Goal: Transaction & Acquisition: Purchase product/service

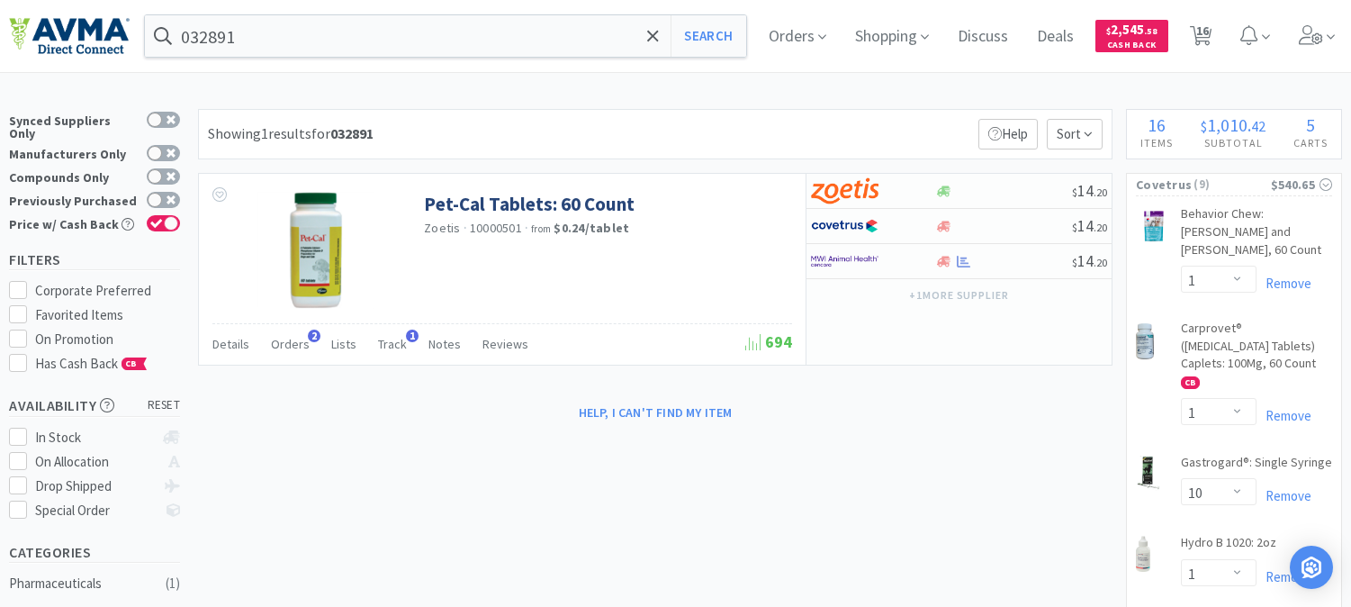
select select "1"
select select "10"
select select "1"
select select "2"
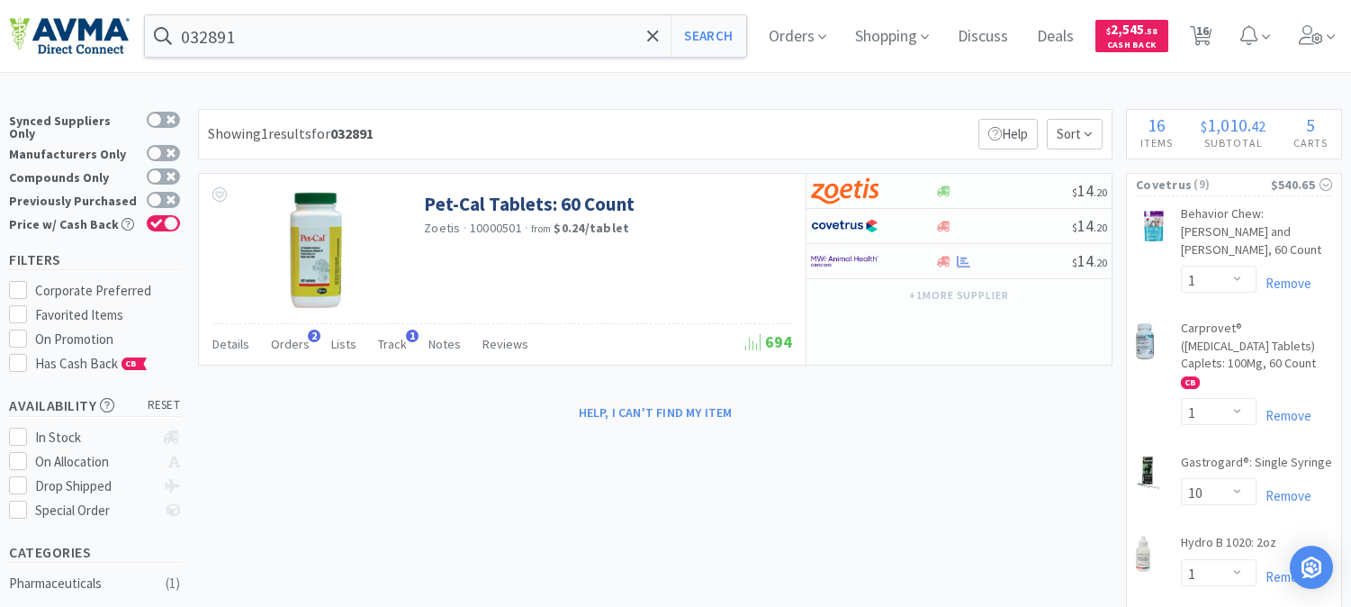
select select "3"
select select "1"
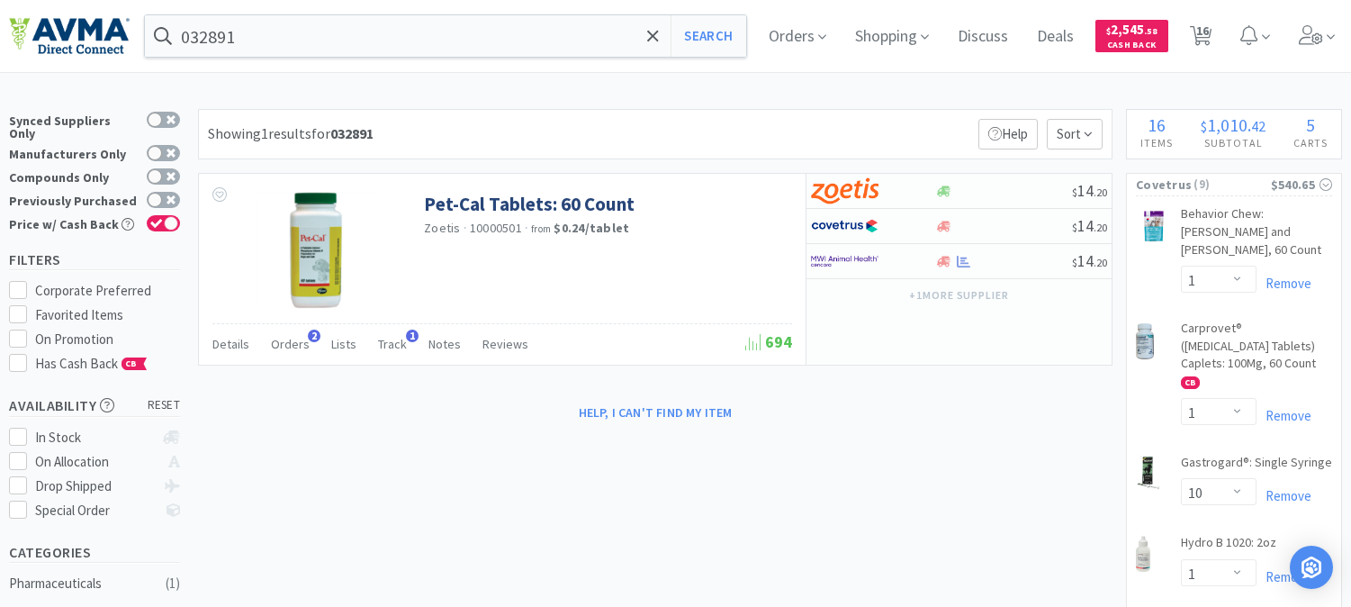
select select "1"
select select "4"
select select "2"
select select "1"
select select "2"
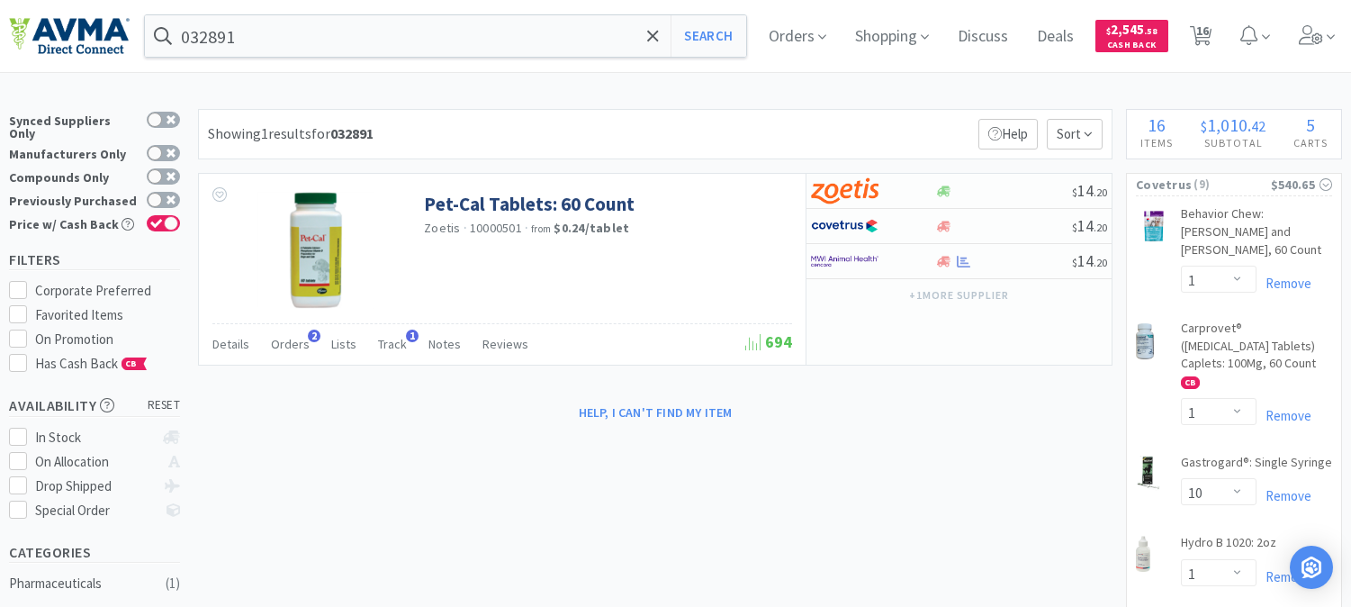
select select "1"
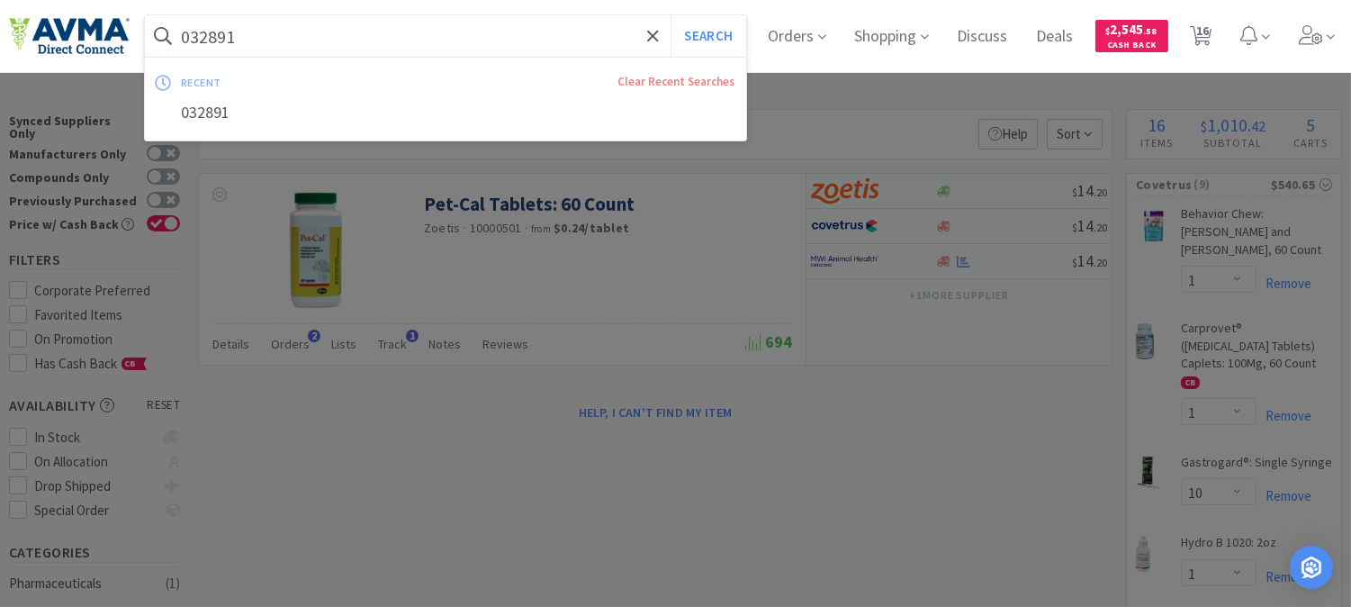
click at [297, 24] on input "032891" at bounding box center [445, 35] width 601 height 41
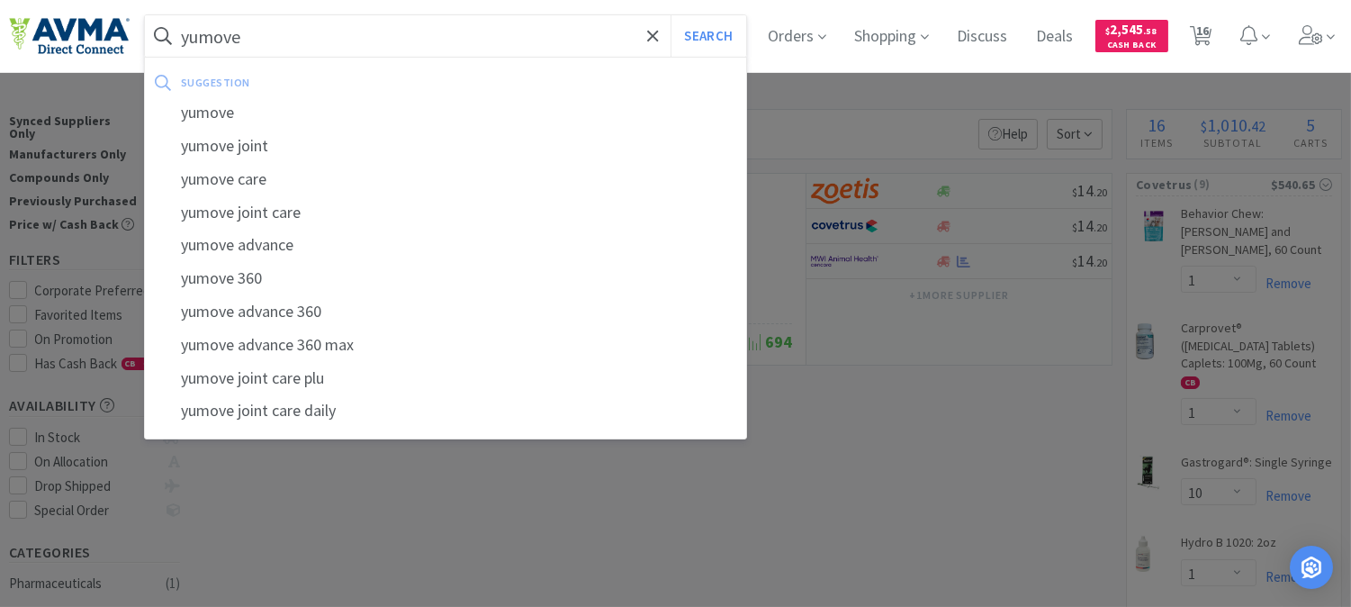
click at [670, 15] on button "Search" at bounding box center [707, 35] width 75 height 41
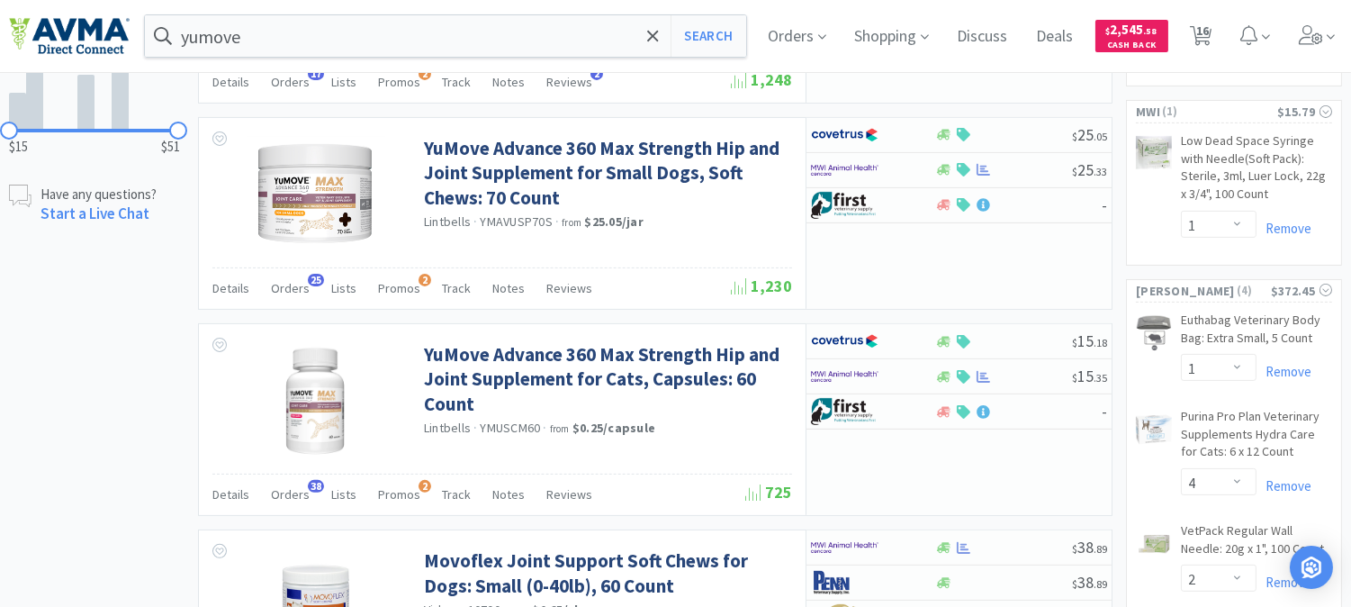
scroll to position [1000, 0]
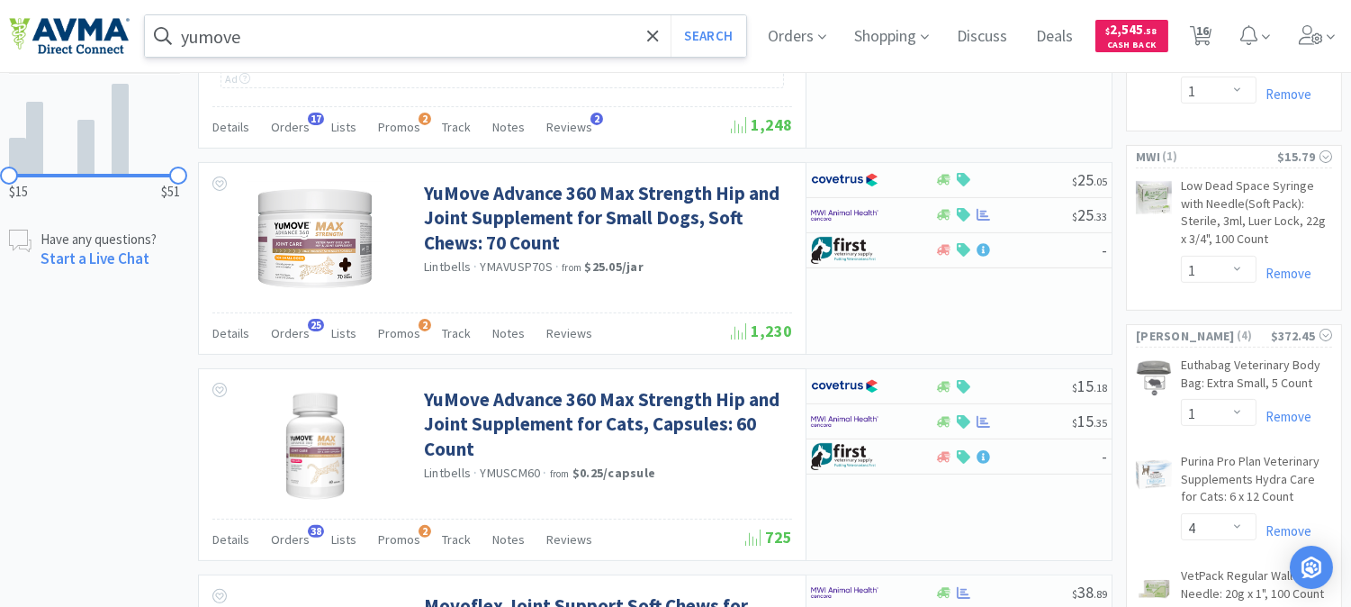
click at [371, 47] on input "yumove" at bounding box center [445, 35] width 601 height 41
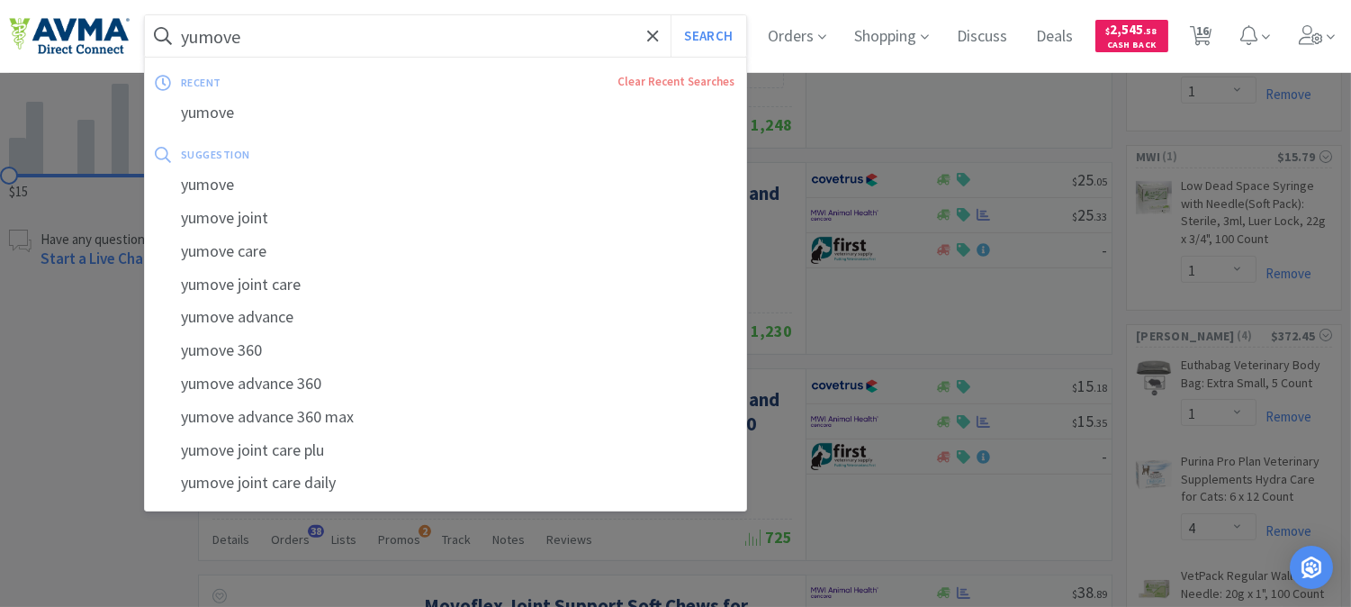
paste input "078013076"
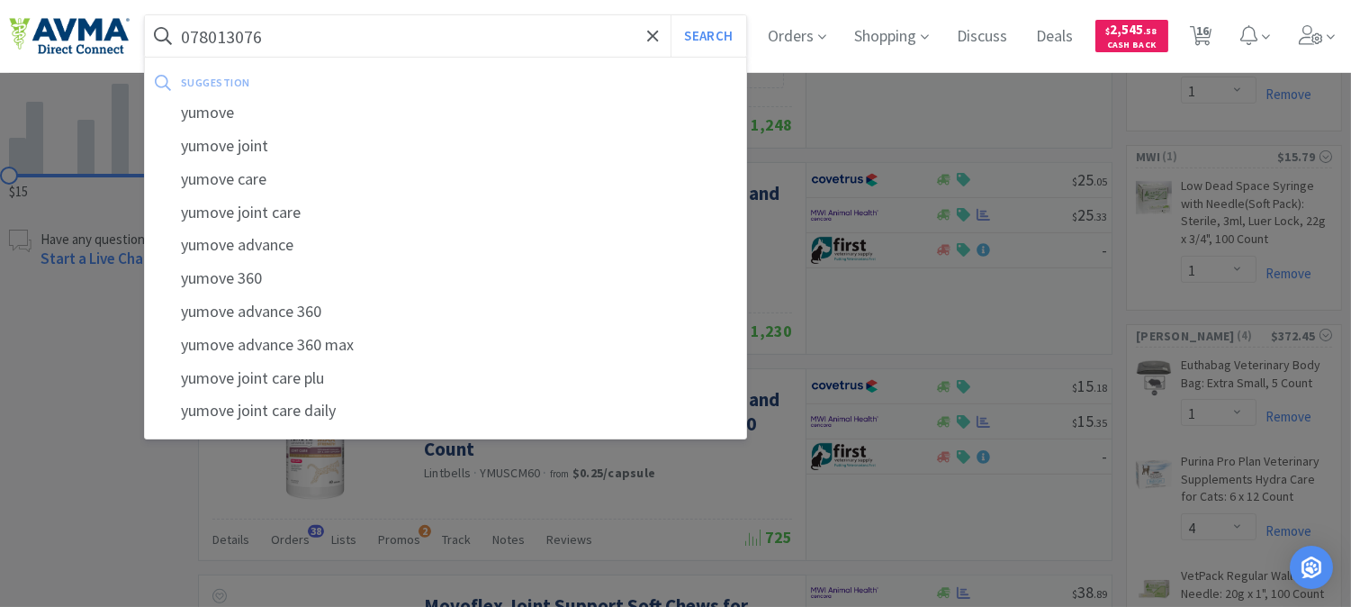
type input "078013076"
click at [670, 15] on button "Search" at bounding box center [707, 35] width 75 height 41
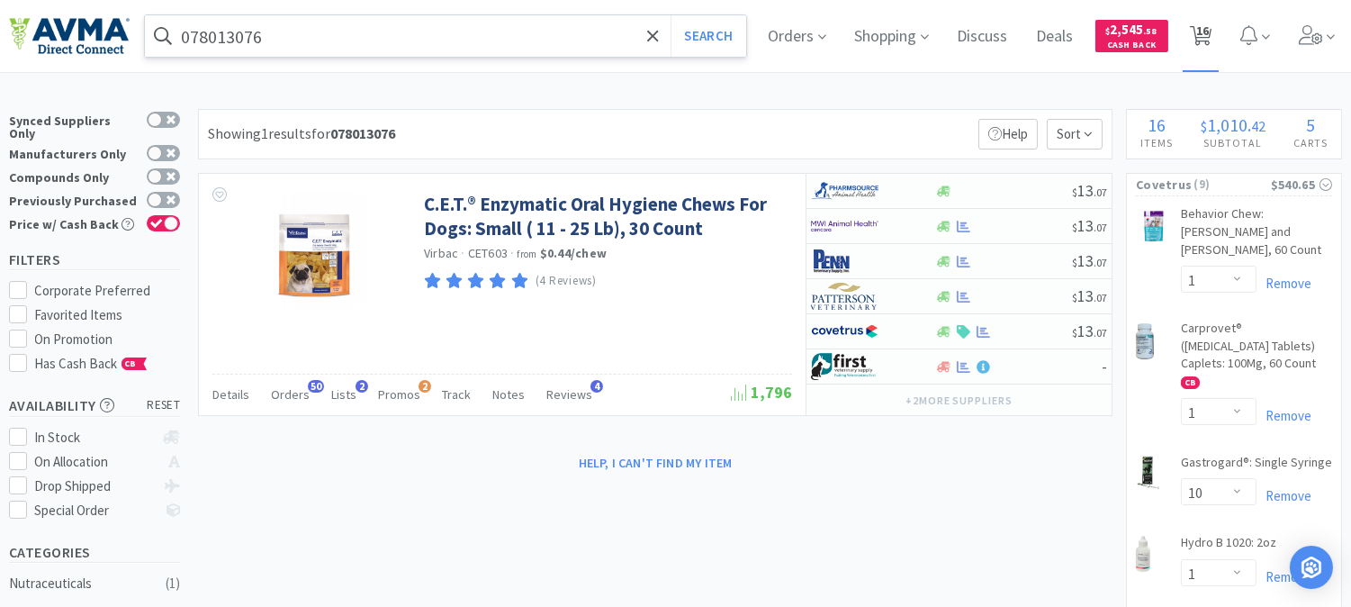
click at [1209, 37] on span "16" at bounding box center [1202, 31] width 13 height 72
select select "1"
select select "10"
select select "1"
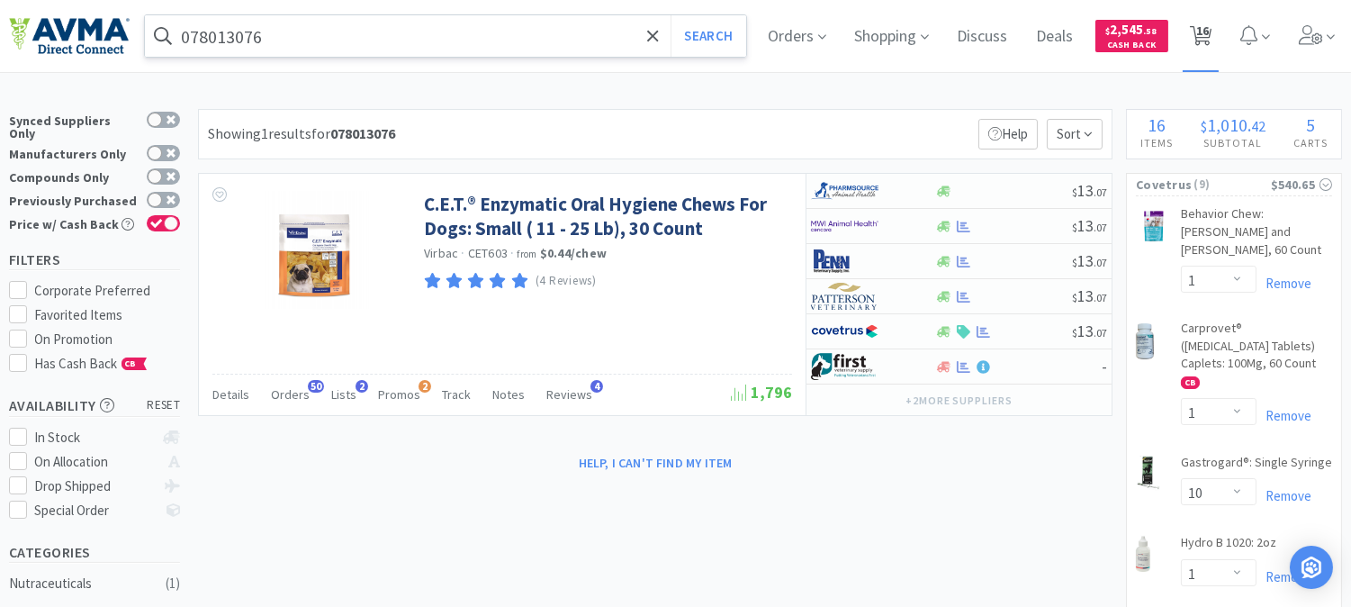
select select "2"
select select "3"
select select "1"
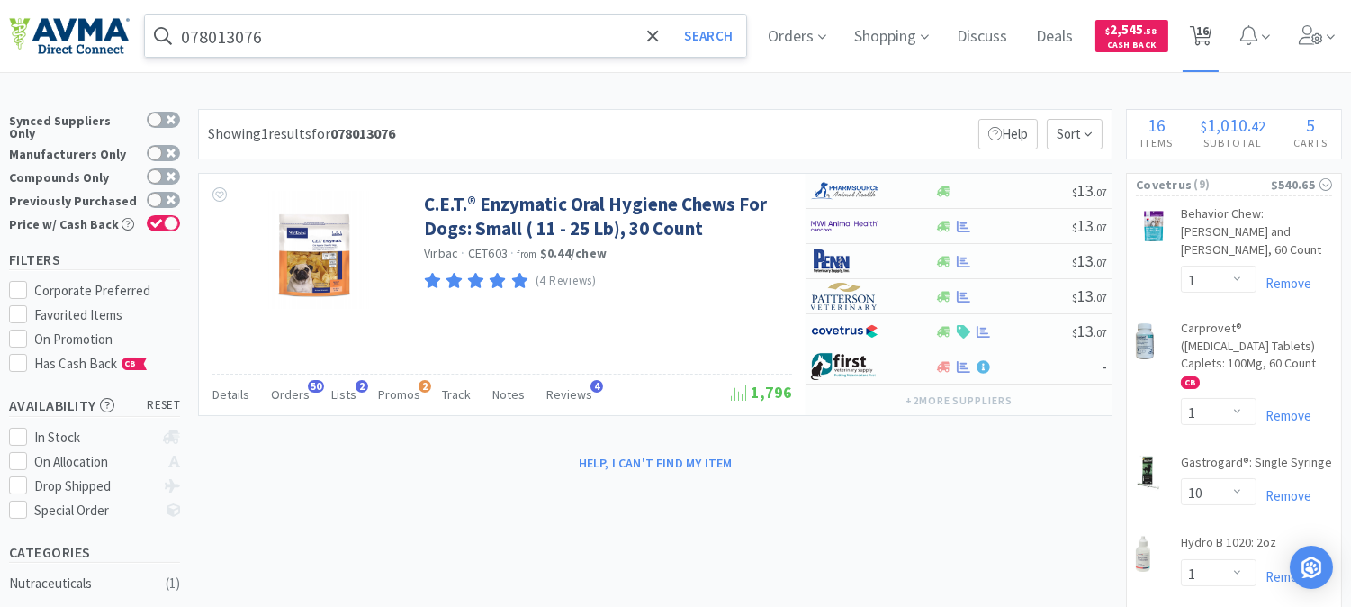
select select "1"
select select "4"
select select "2"
select select "1"
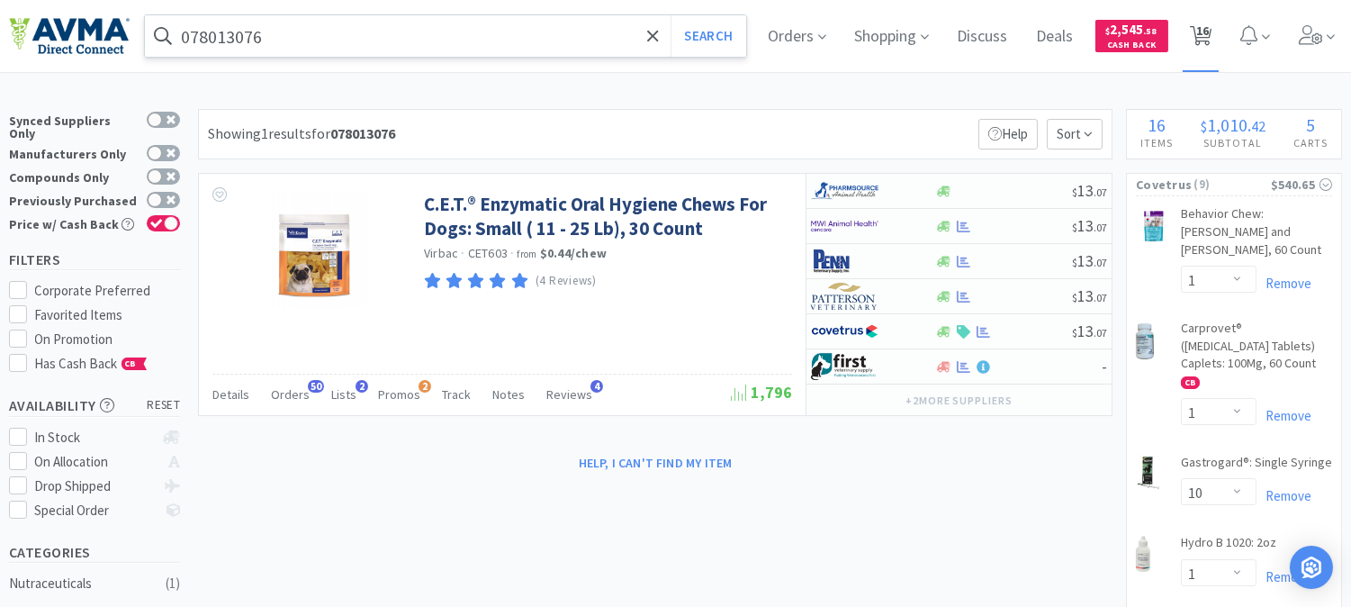
select select "2"
select select "1"
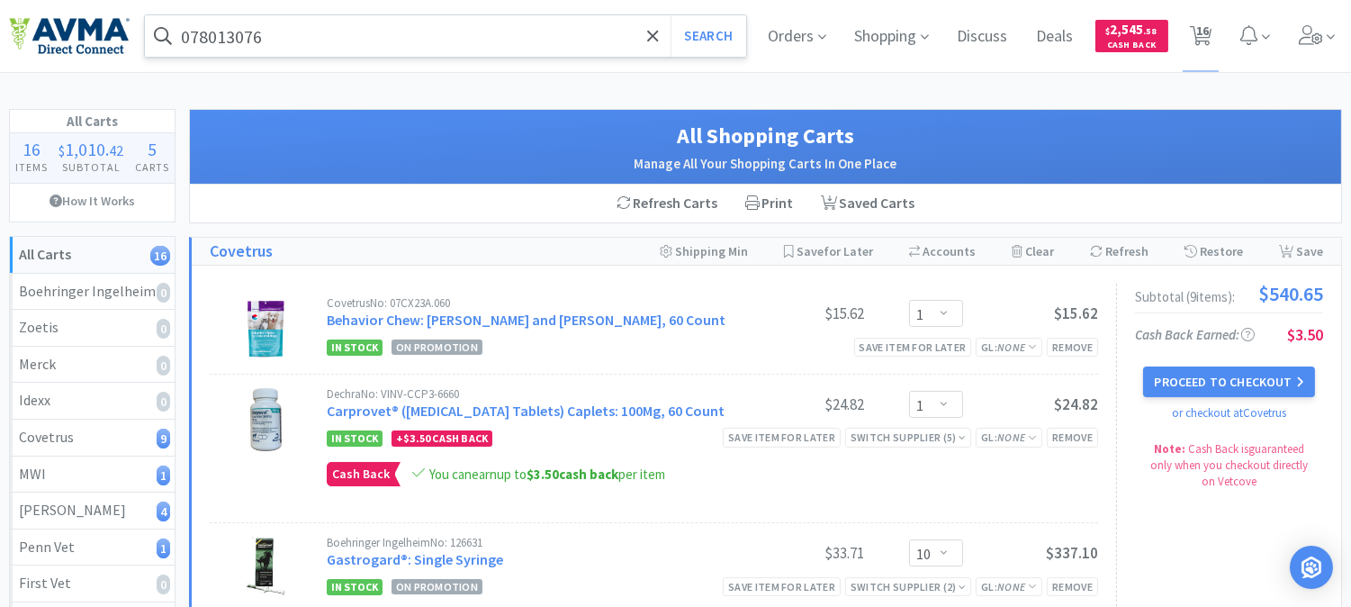
click at [340, 43] on input "078013076" at bounding box center [445, 35] width 601 height 41
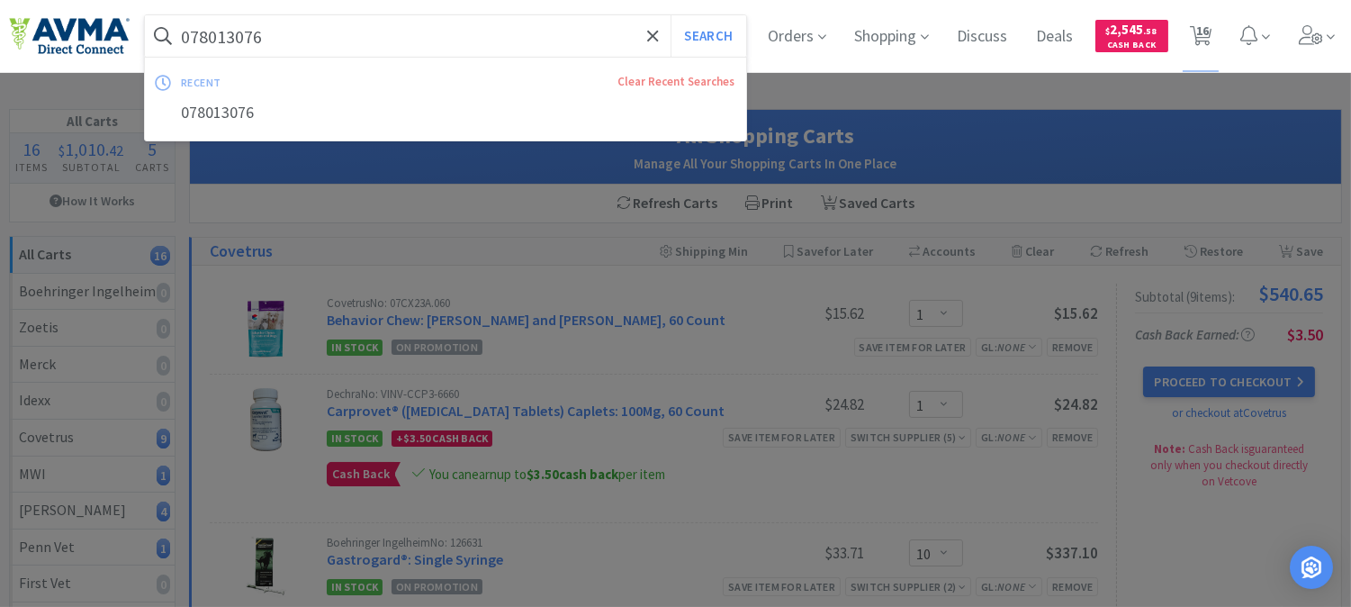
paste input "19282"
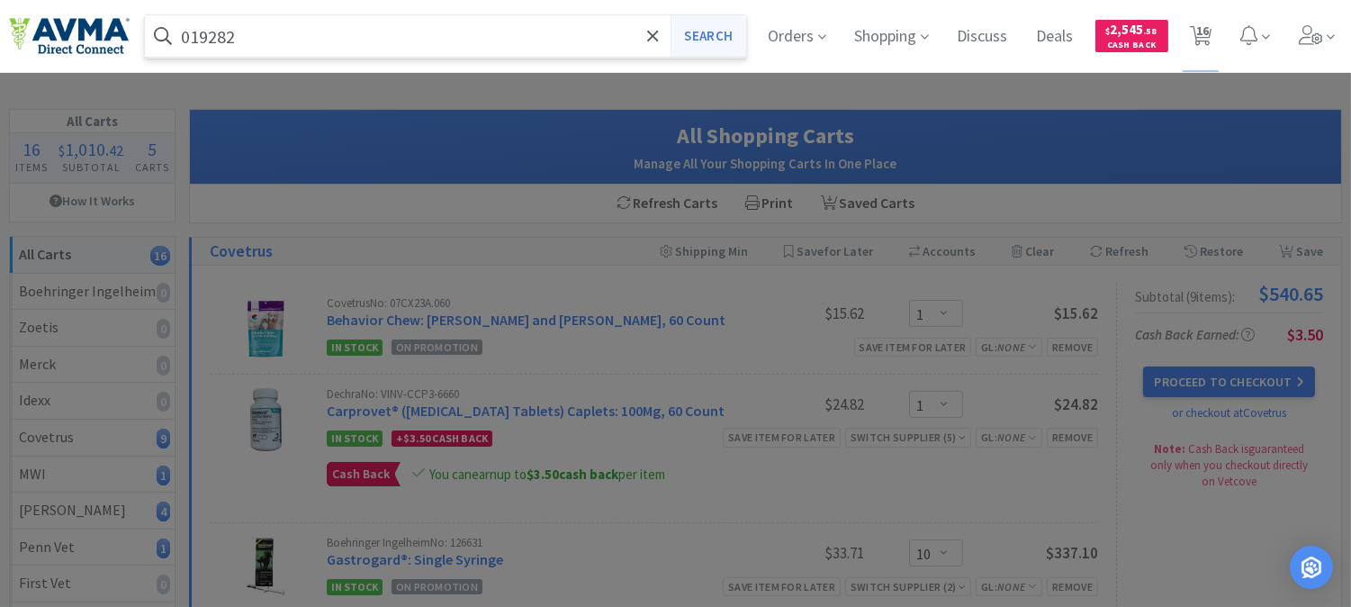
type input "019282"
click at [706, 30] on button "Search" at bounding box center [707, 35] width 75 height 41
select select "1"
select select "10"
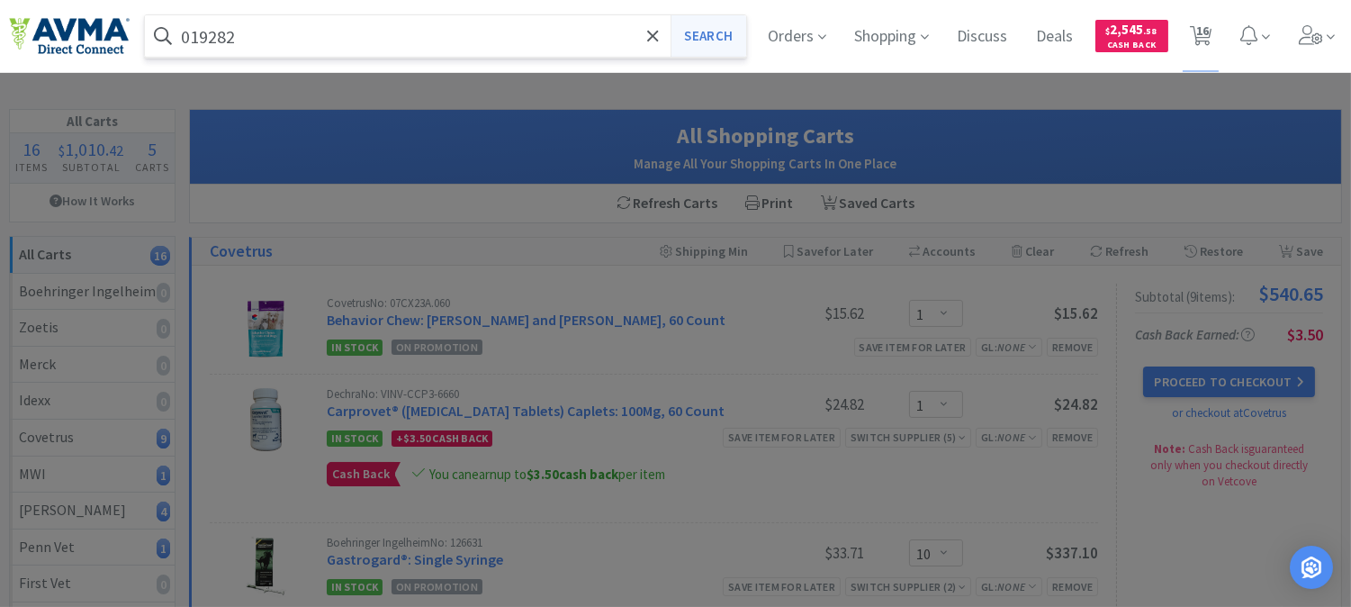
select select "1"
select select "2"
select select "3"
select select "1"
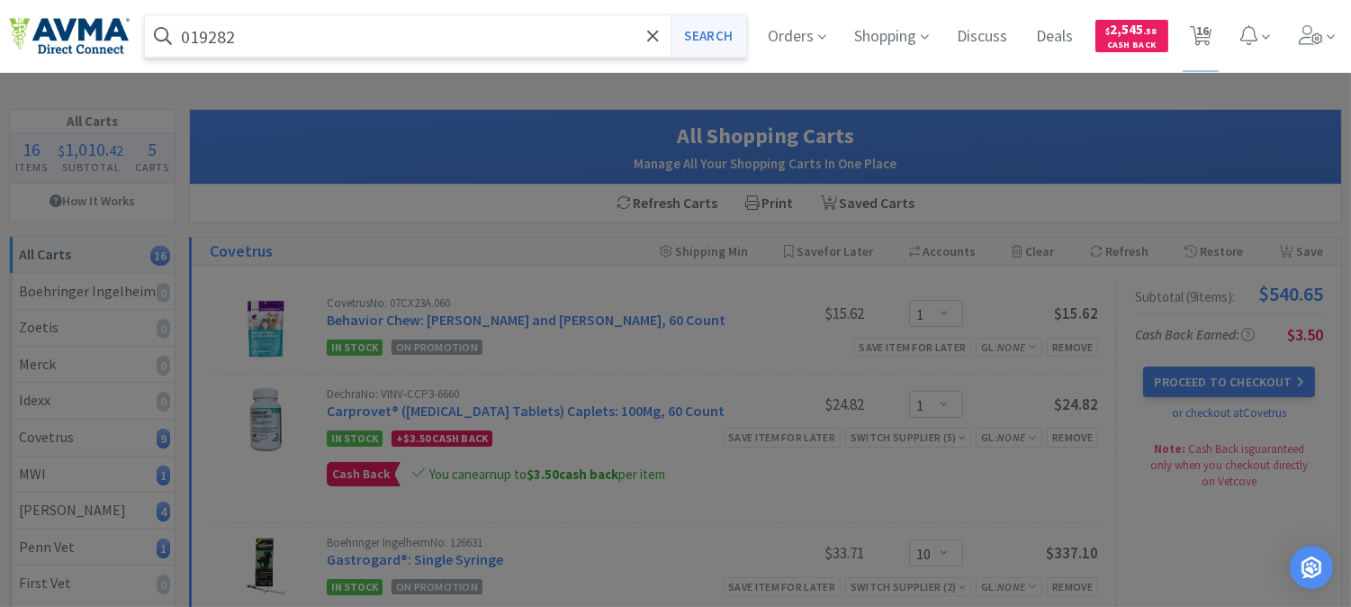
select select "1"
select select "4"
select select "2"
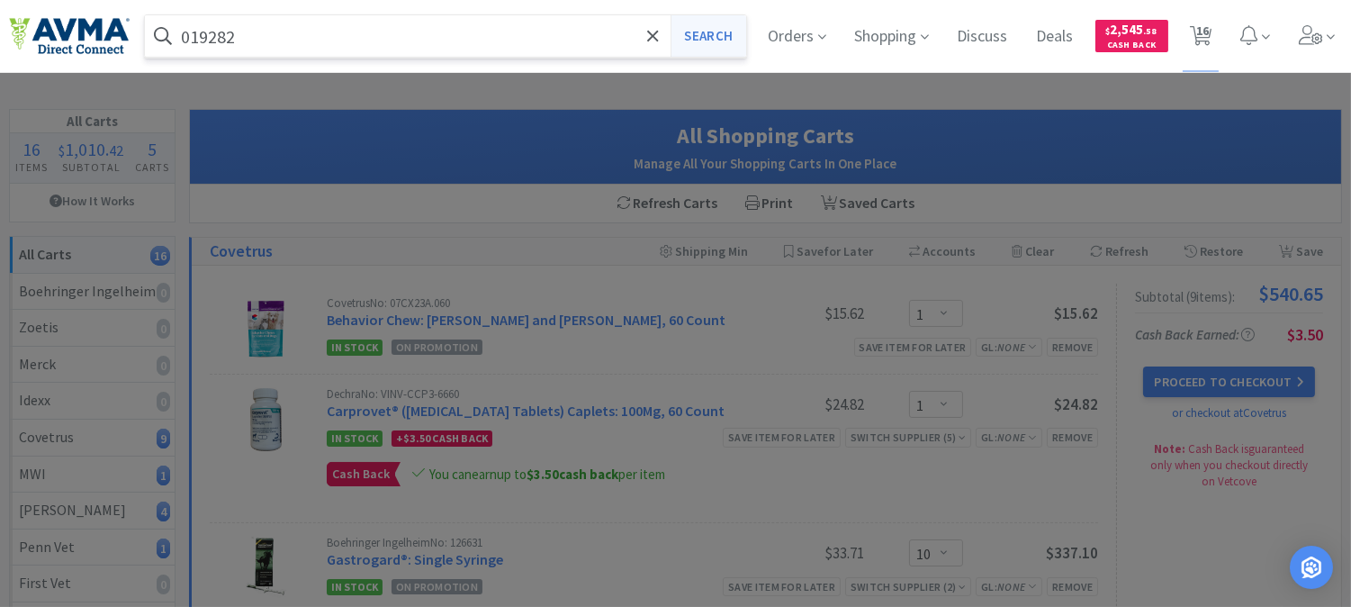
select select "1"
select select "2"
select select "1"
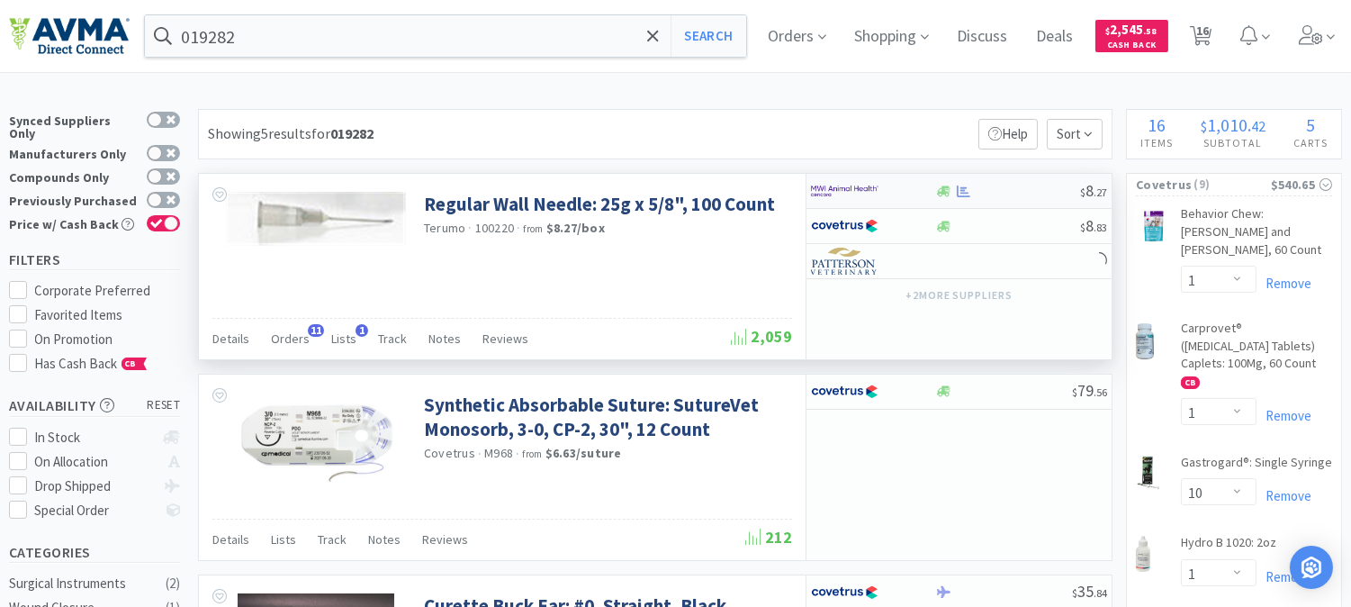
click at [839, 201] on img at bounding box center [844, 190] width 67 height 27
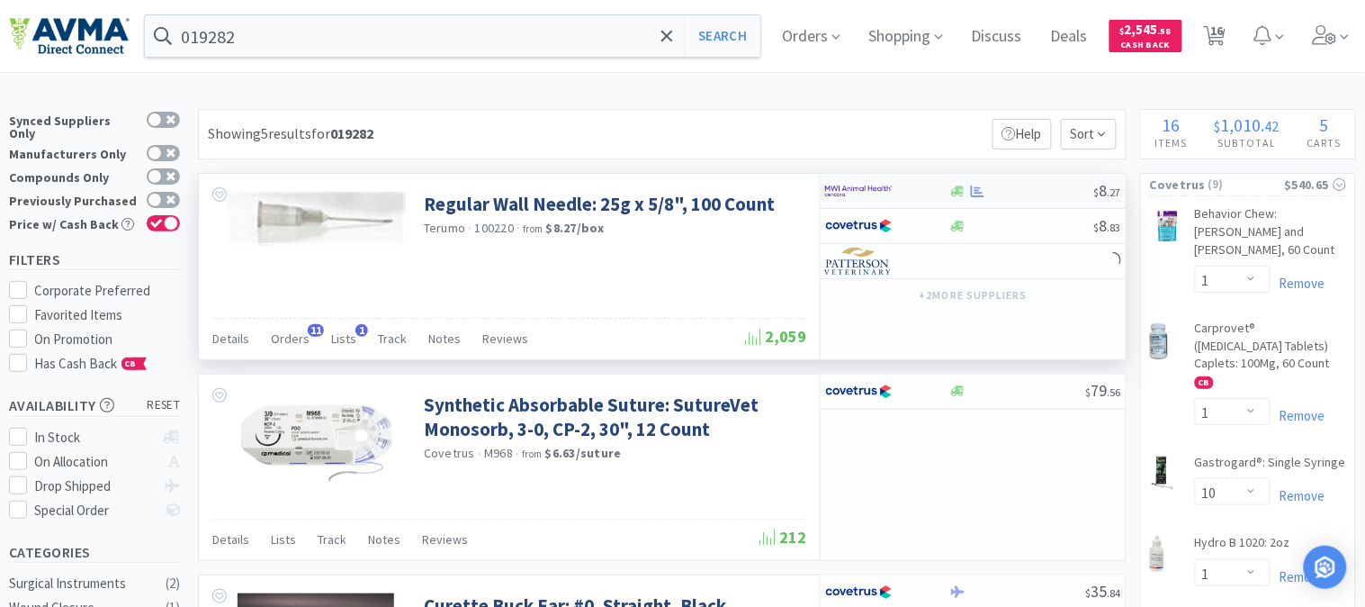
select select "1"
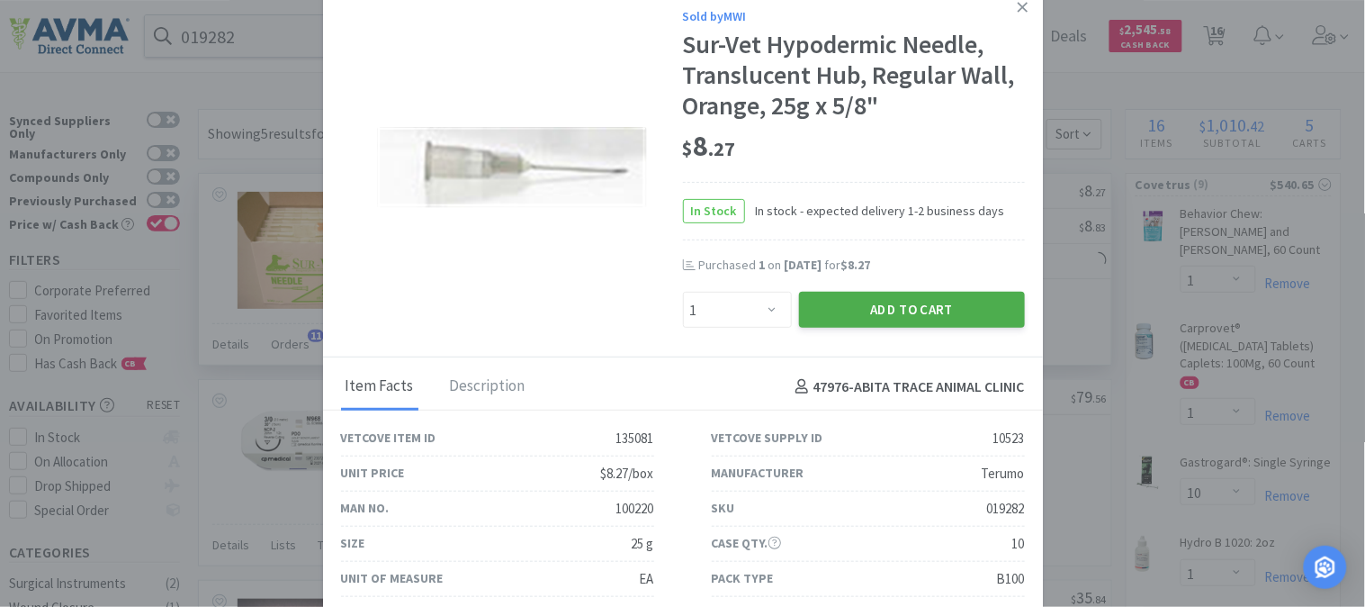
click at [868, 309] on button "Add to Cart" at bounding box center [912, 310] width 226 height 36
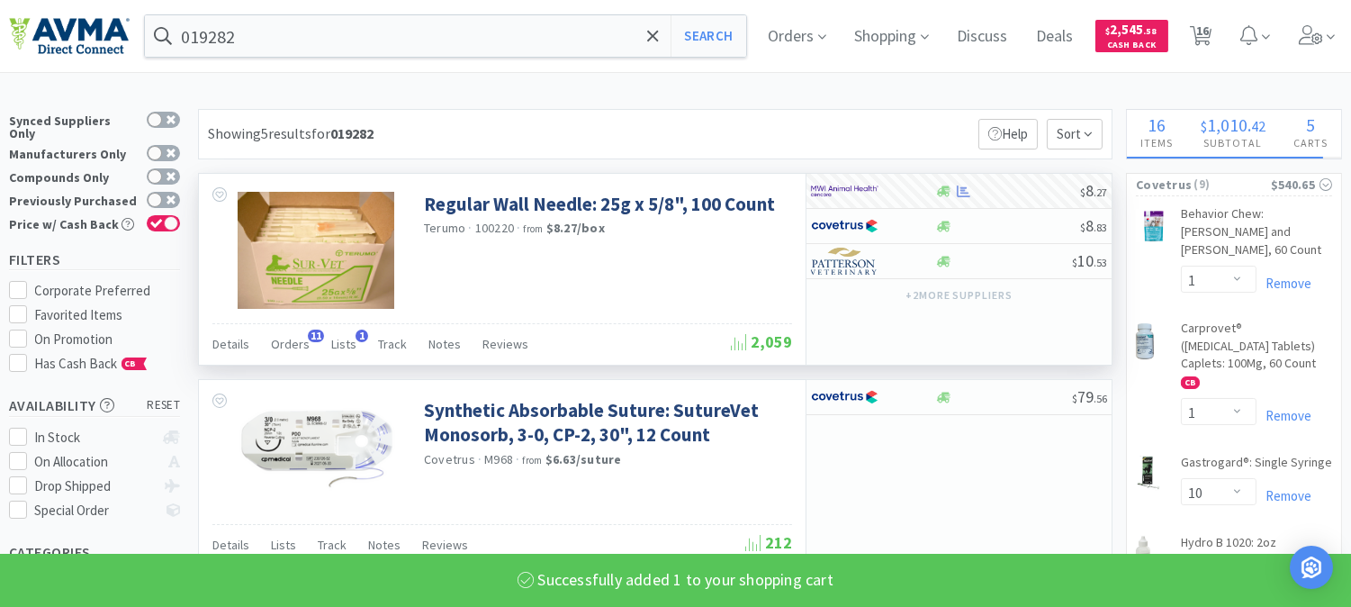
select select "1"
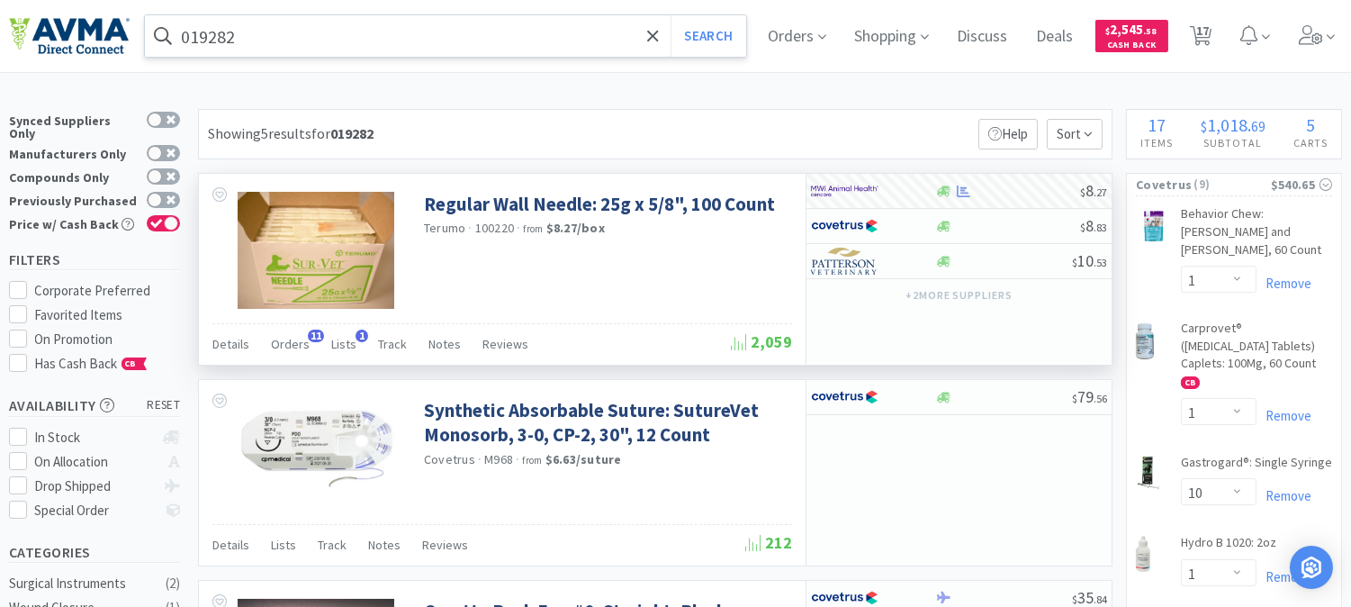
click at [343, 45] on input "019282" at bounding box center [445, 35] width 601 height 41
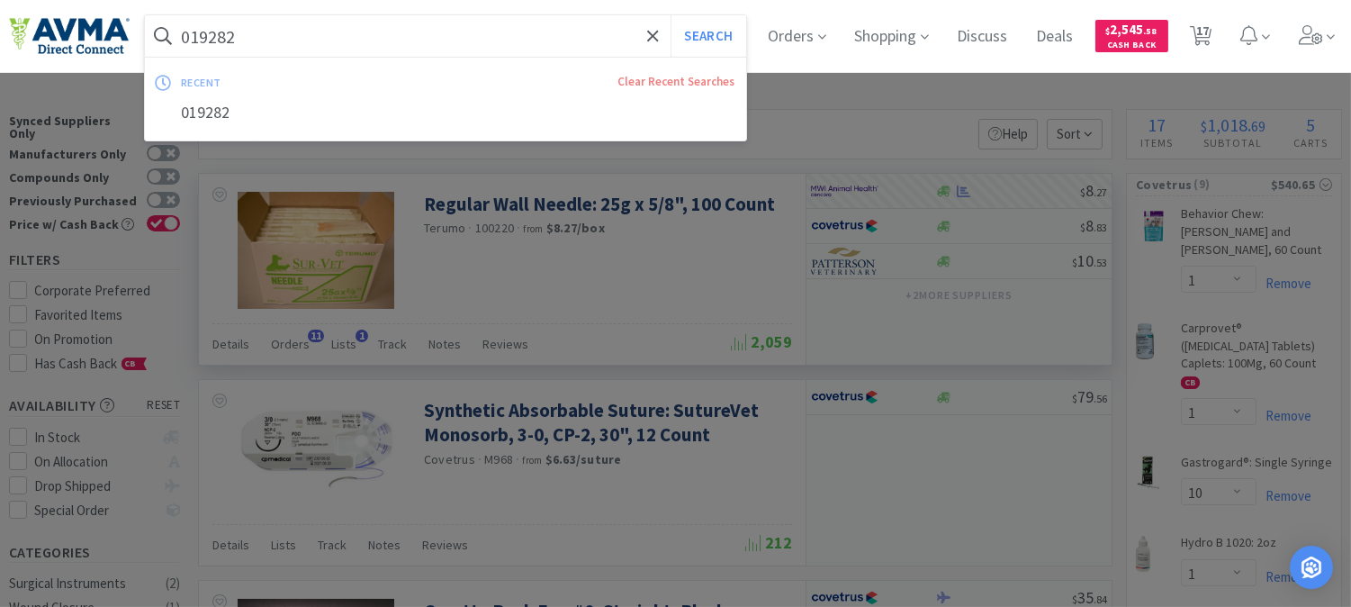
paste input "26674"
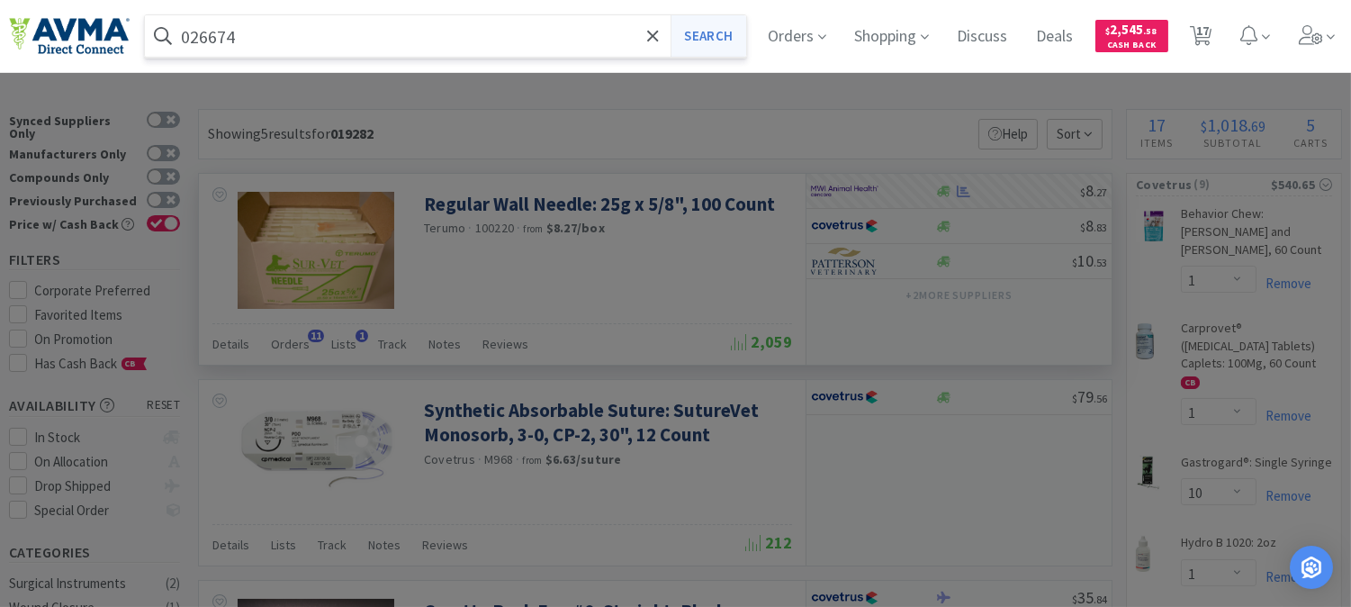
type input "026674"
click at [734, 32] on button "Search" at bounding box center [707, 35] width 75 height 41
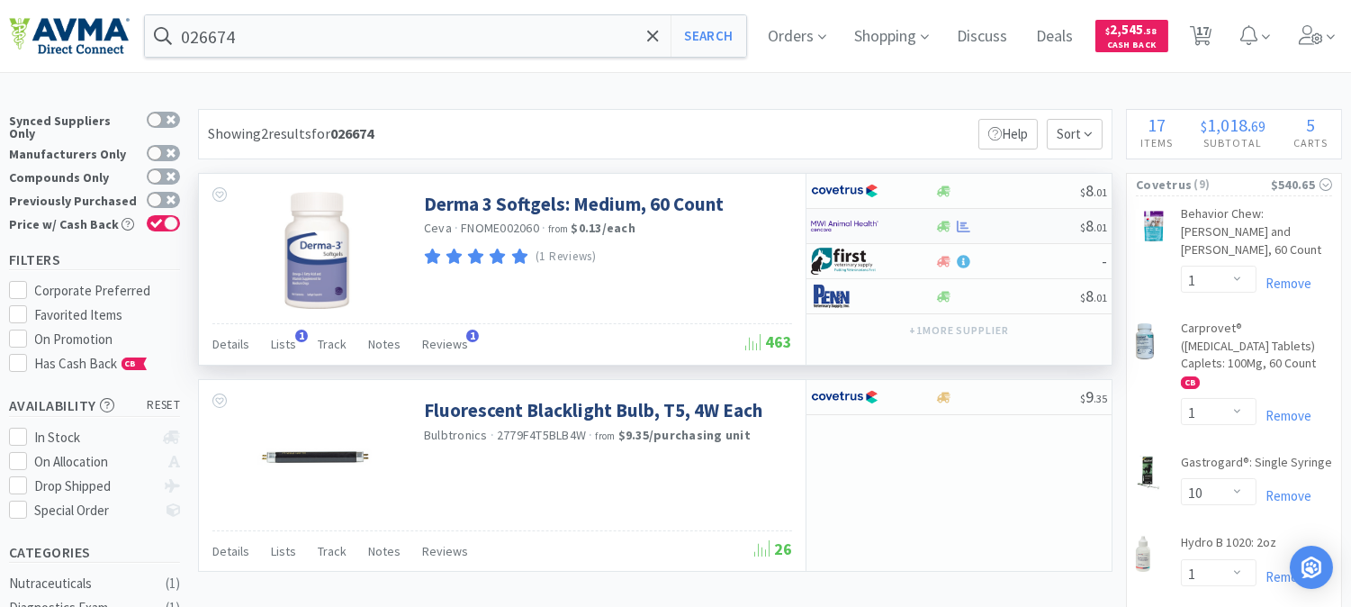
click at [843, 221] on img at bounding box center [844, 225] width 67 height 27
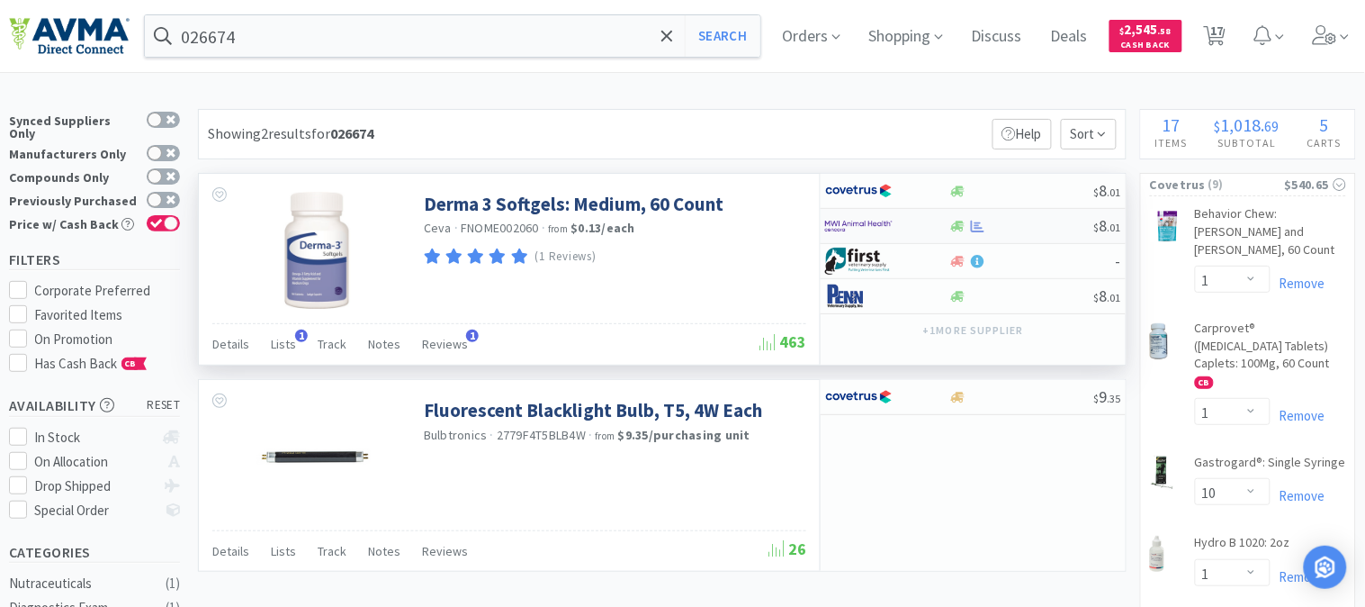
select select "1"
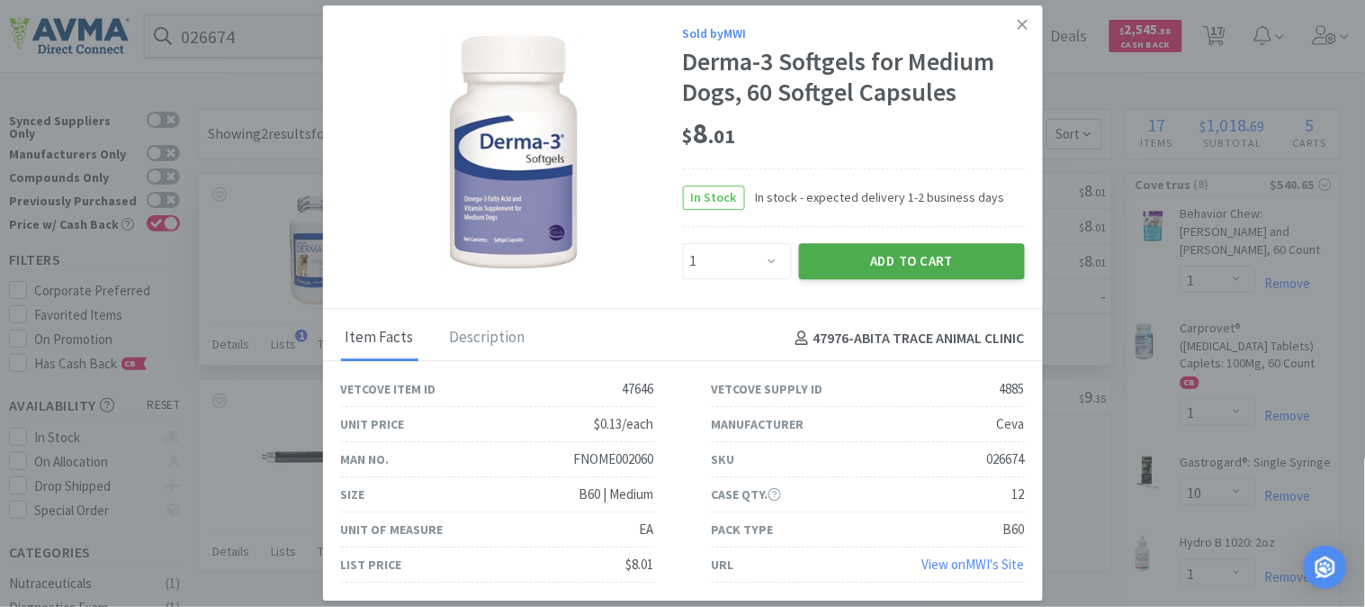
click at [874, 256] on button "Add to Cart" at bounding box center [912, 261] width 226 height 36
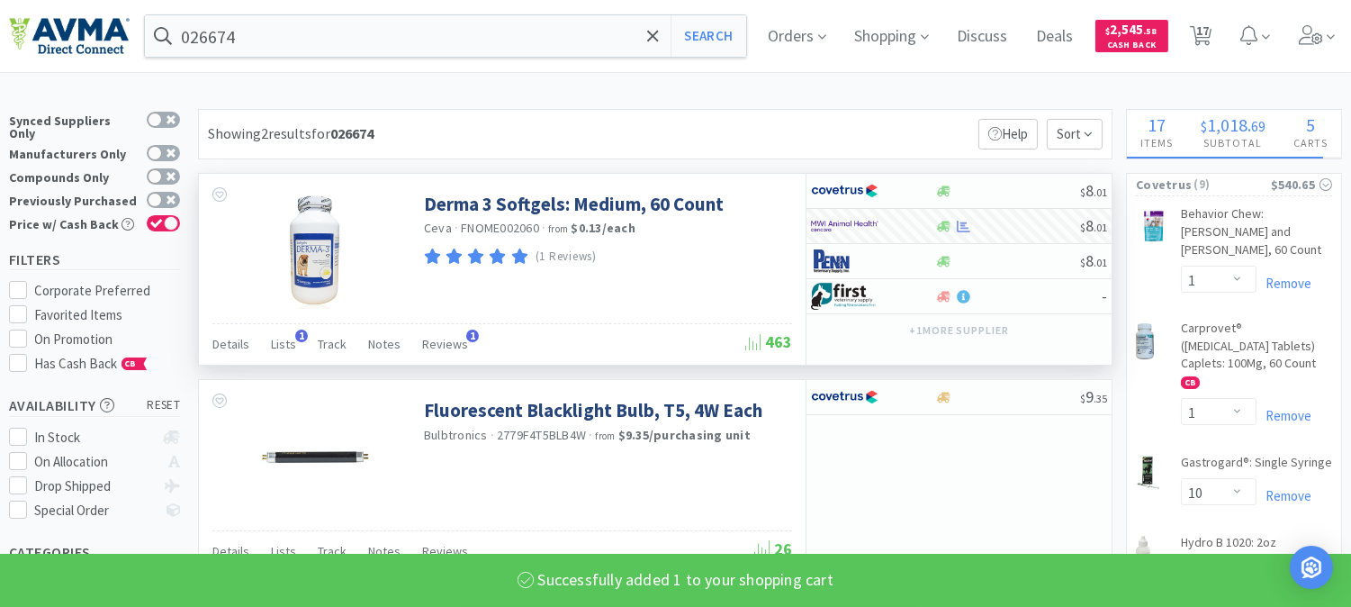
select select "1"
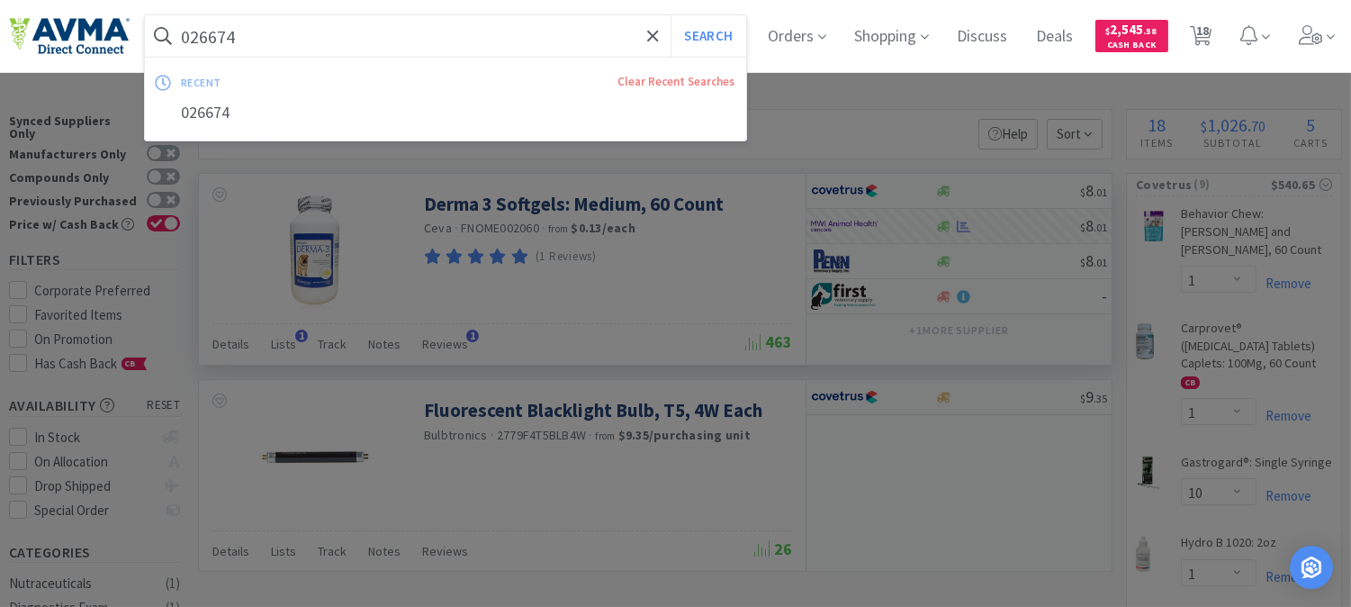
click at [285, 40] on input "026674" at bounding box center [445, 35] width 601 height 41
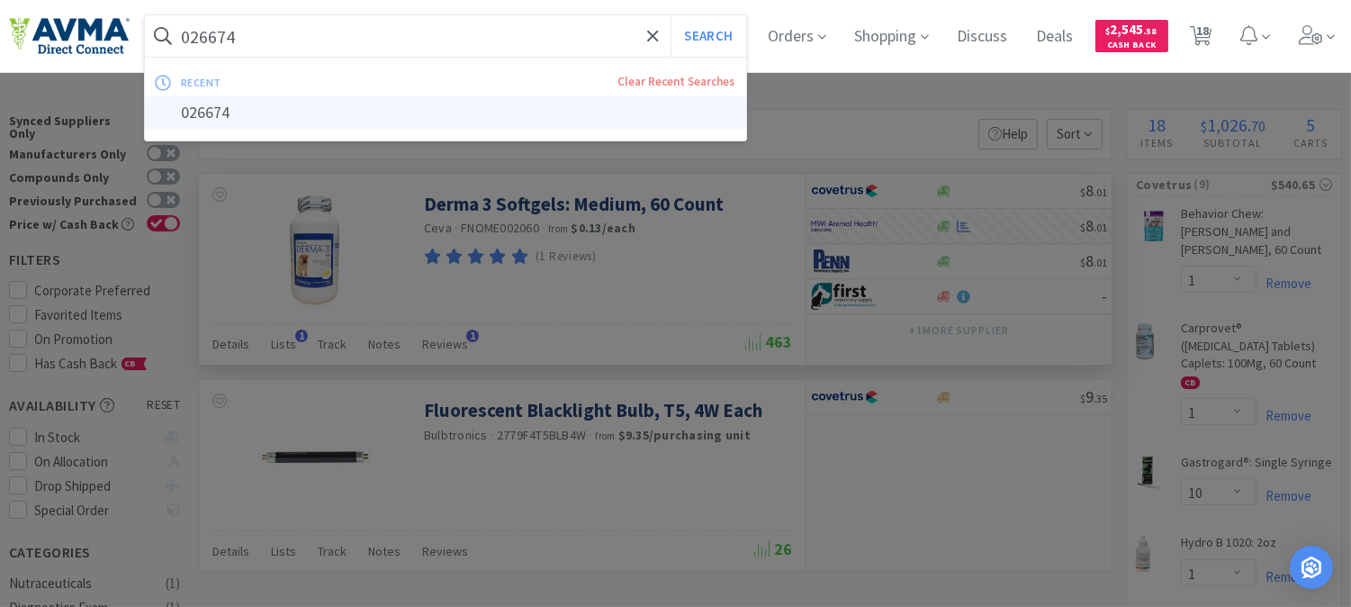
paste input "114635"
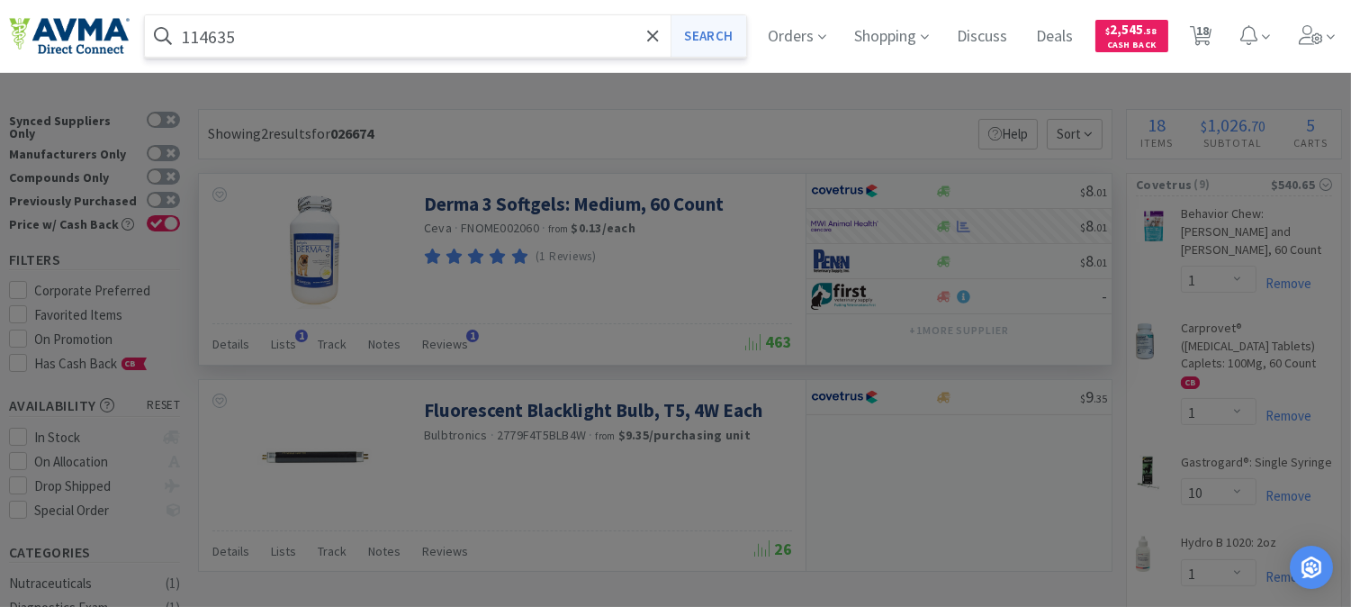
type input "114635"
click at [724, 31] on button "Search" at bounding box center [707, 35] width 75 height 41
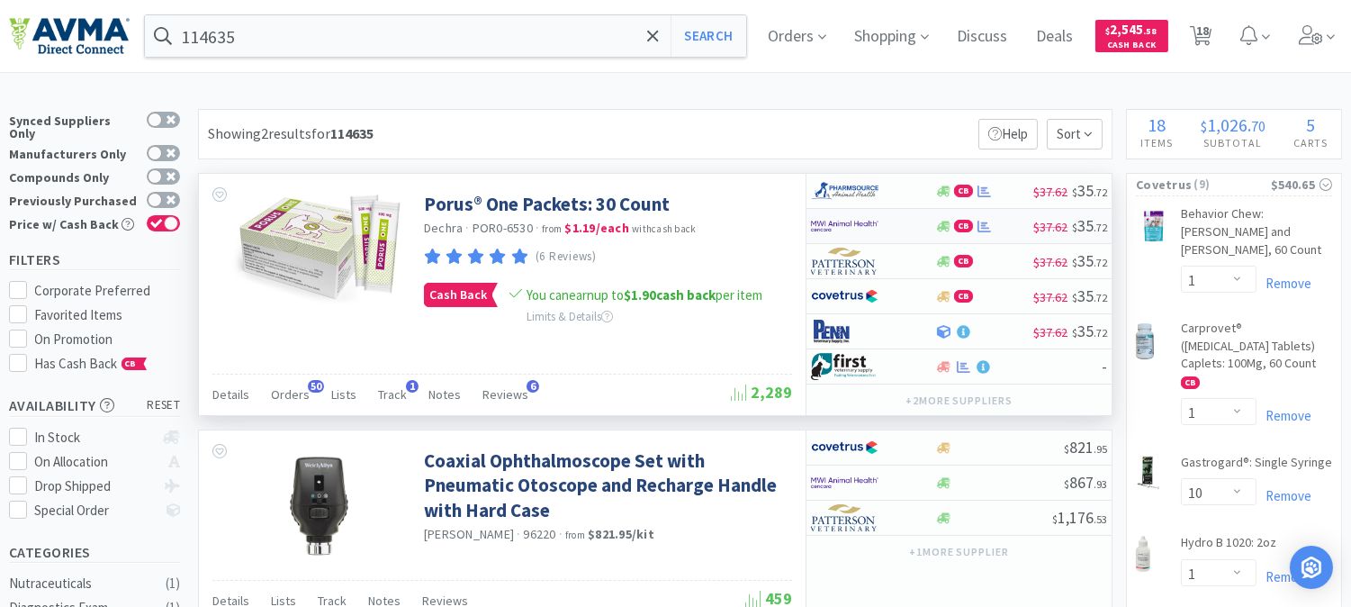
click at [842, 227] on img at bounding box center [844, 225] width 67 height 27
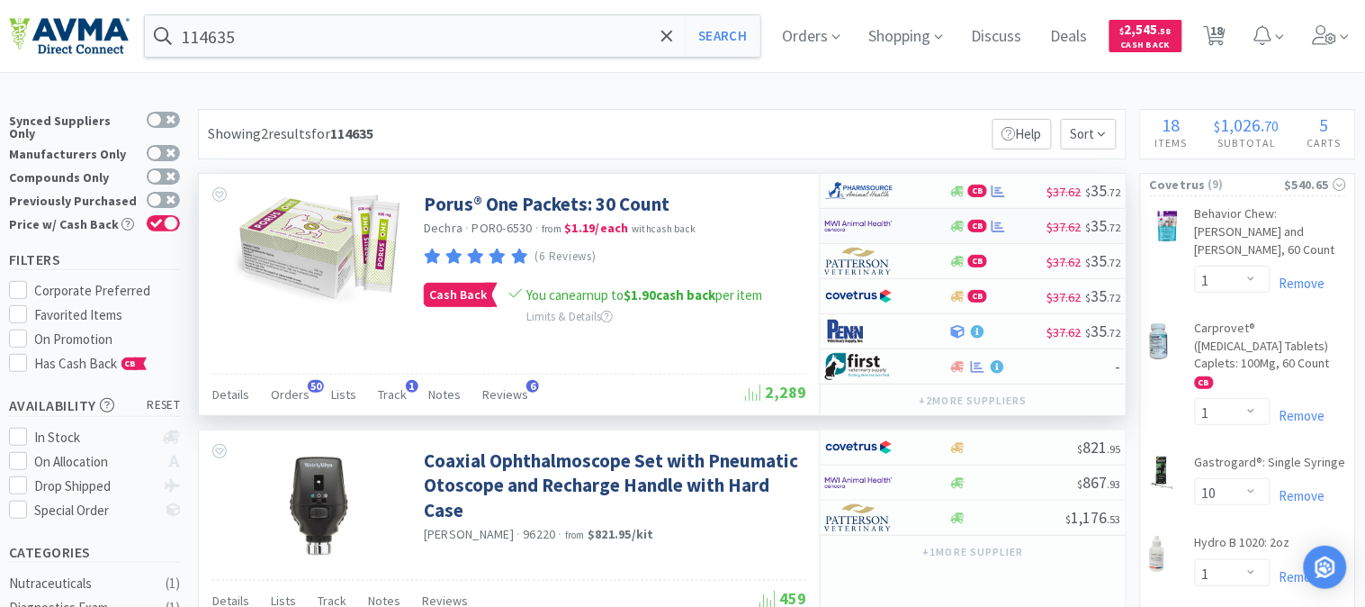
select select "1"
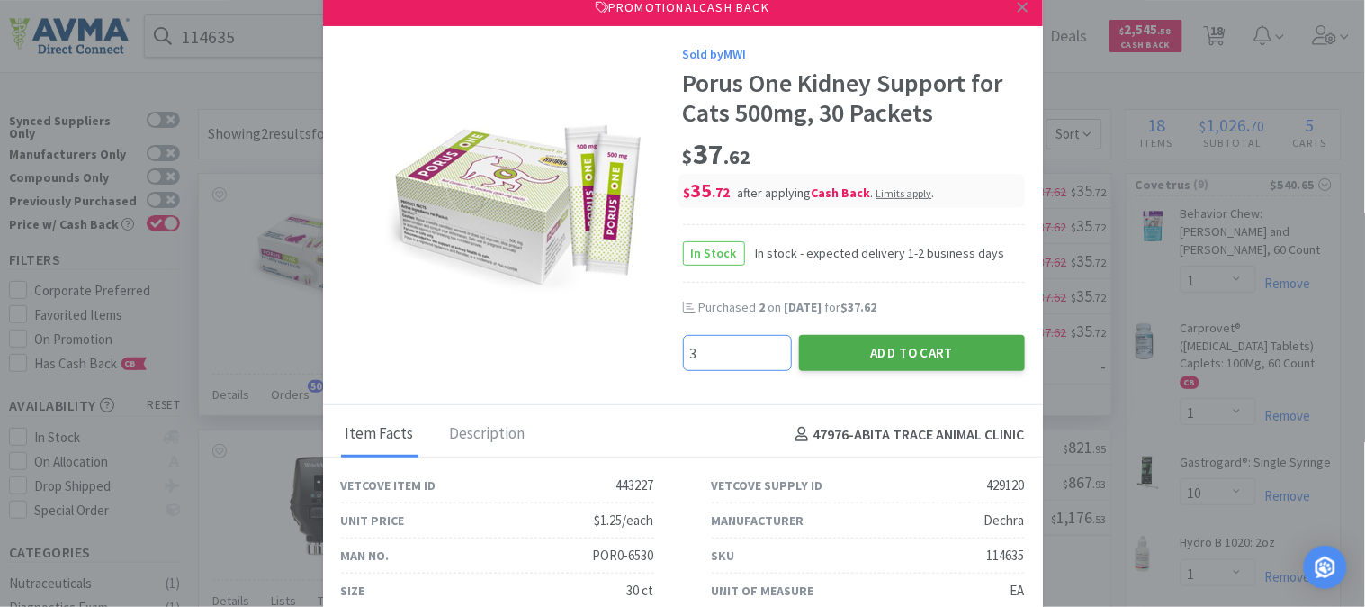
type input "3"
click at [936, 360] on button "Add to Cart" at bounding box center [912, 353] width 226 height 36
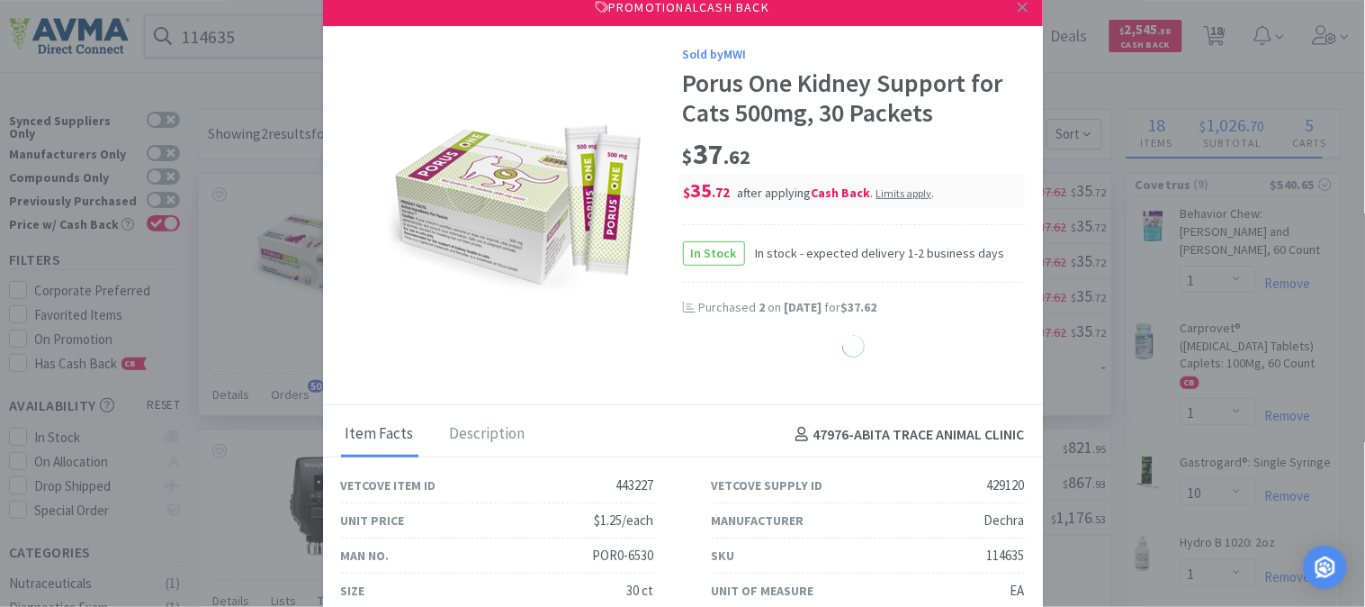
select select "1"
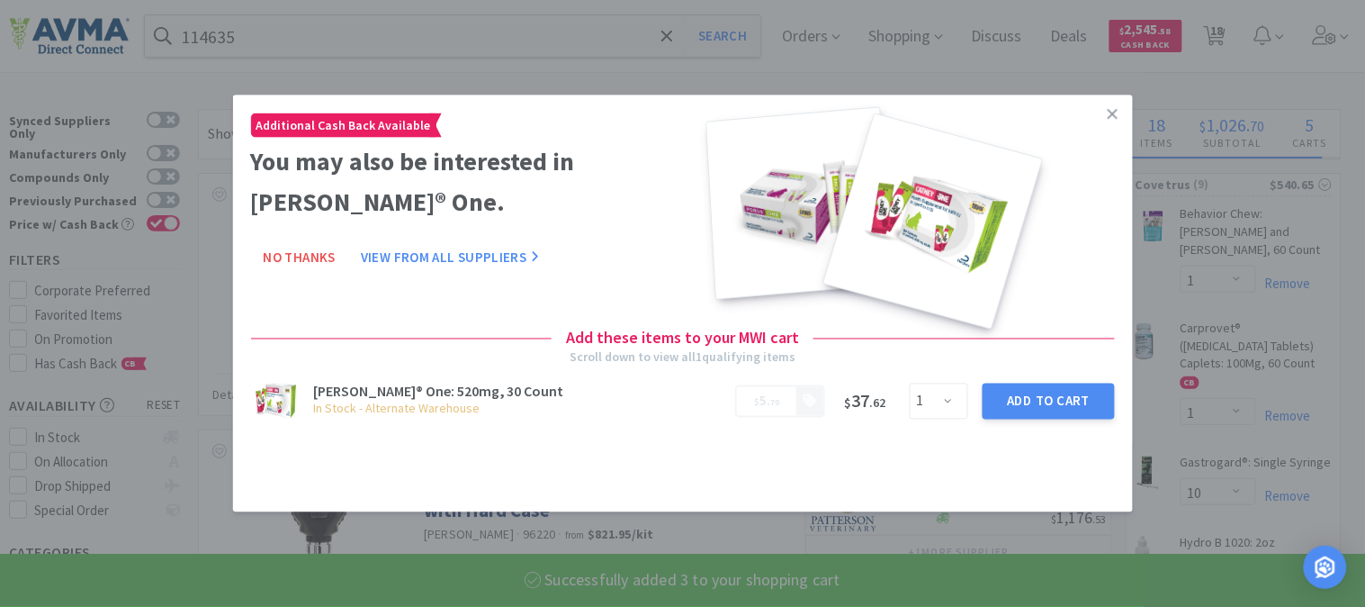
select select "3"
select select "1"
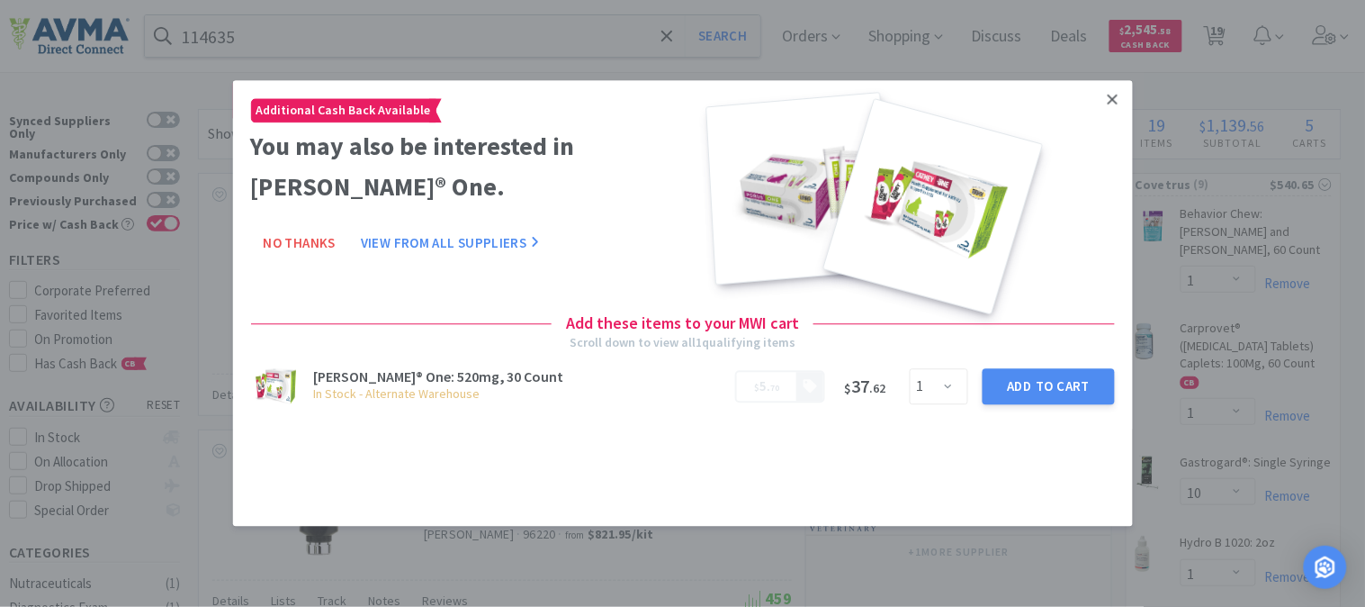
click at [1116, 100] on icon at bounding box center [1113, 99] width 10 height 16
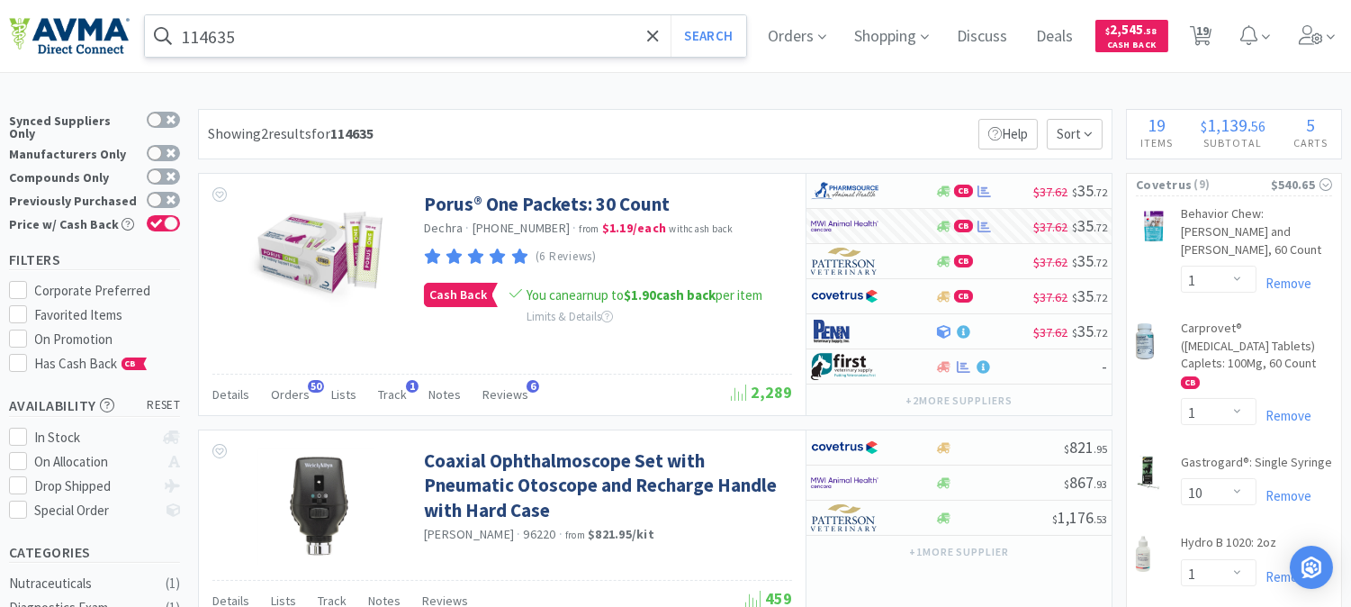
click at [313, 30] on input "114635" at bounding box center [445, 35] width 601 height 41
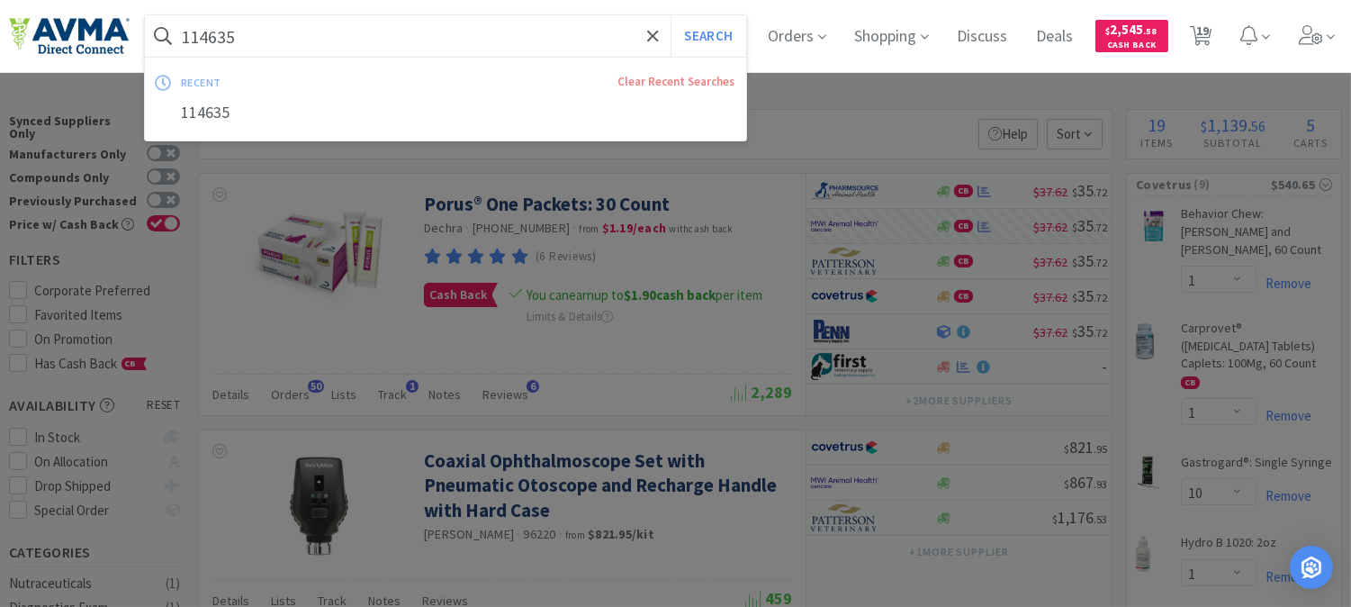
paste input "048119"
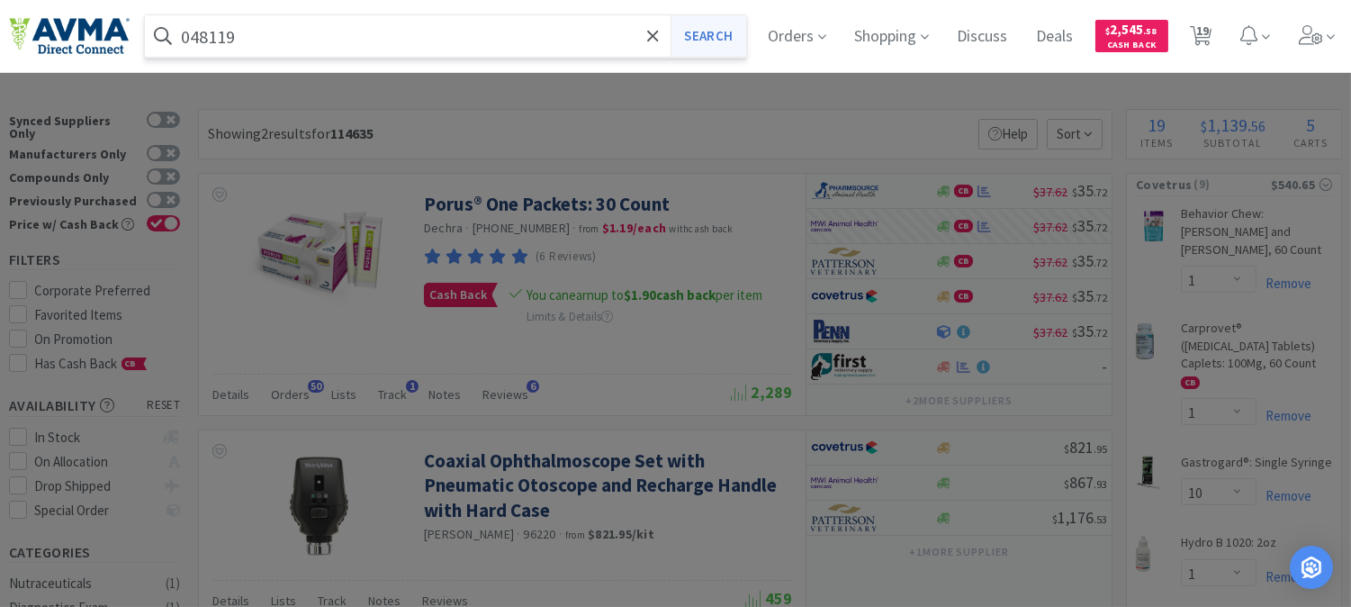
type input "048119"
click at [706, 30] on button "Search" at bounding box center [707, 35] width 75 height 41
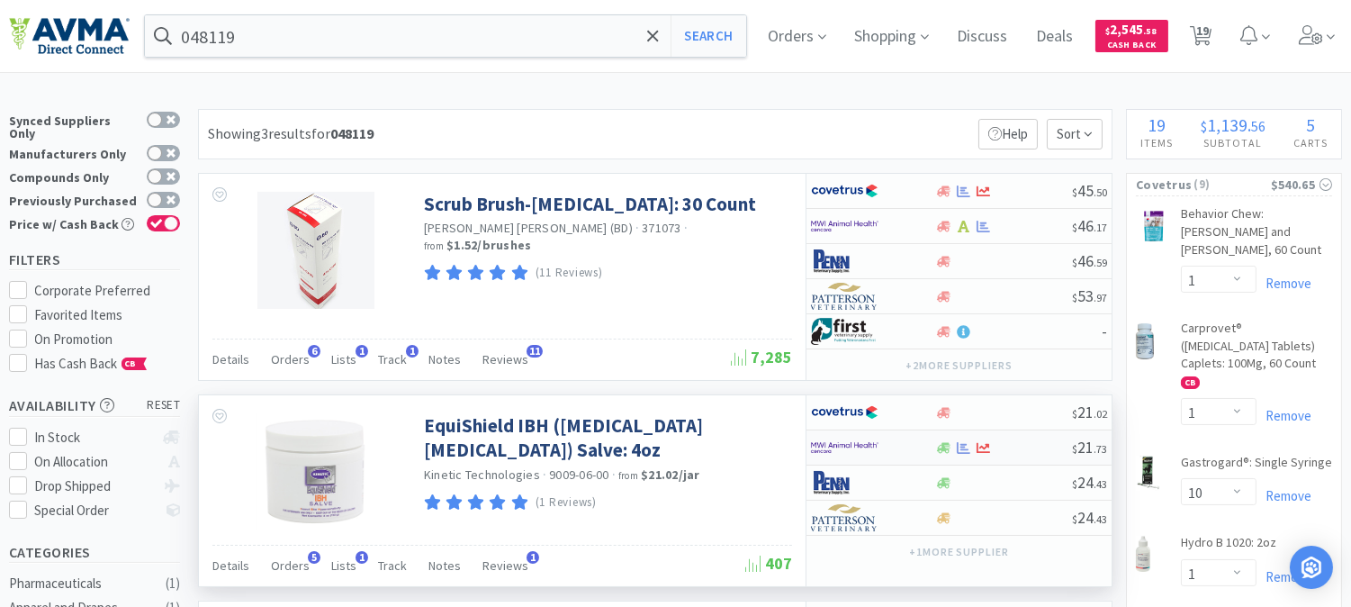
click at [840, 447] on img at bounding box center [844, 447] width 67 height 27
select select "1"
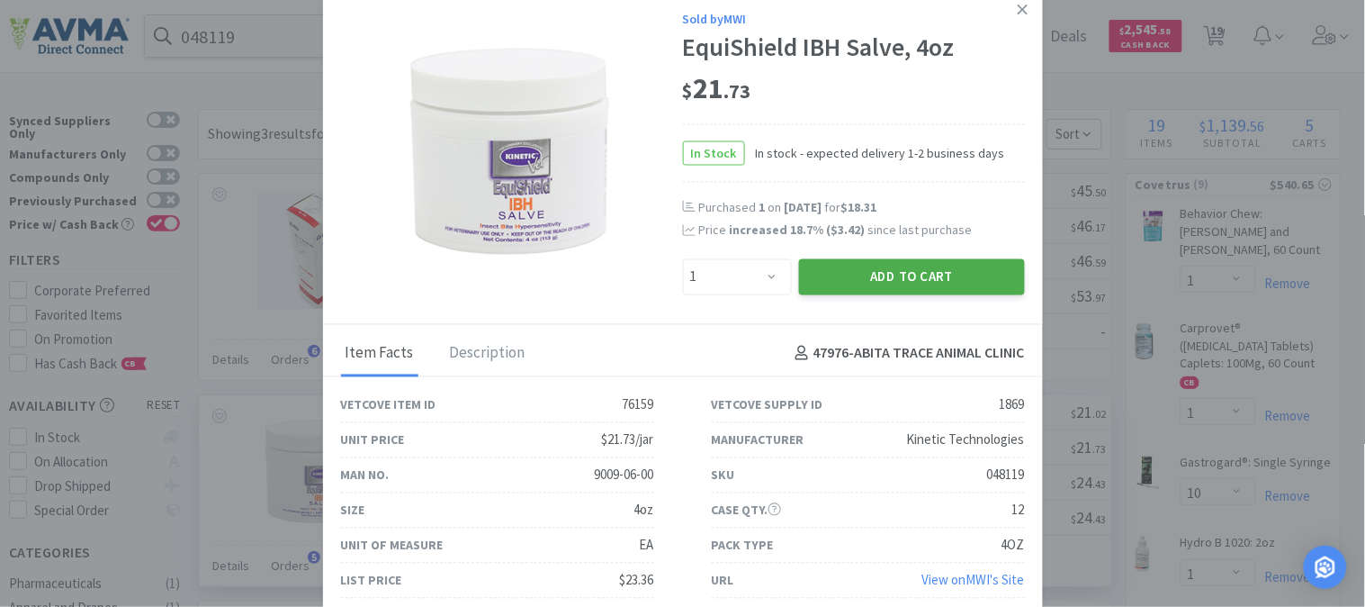
click at [869, 274] on button "Add to Cart" at bounding box center [912, 276] width 226 height 36
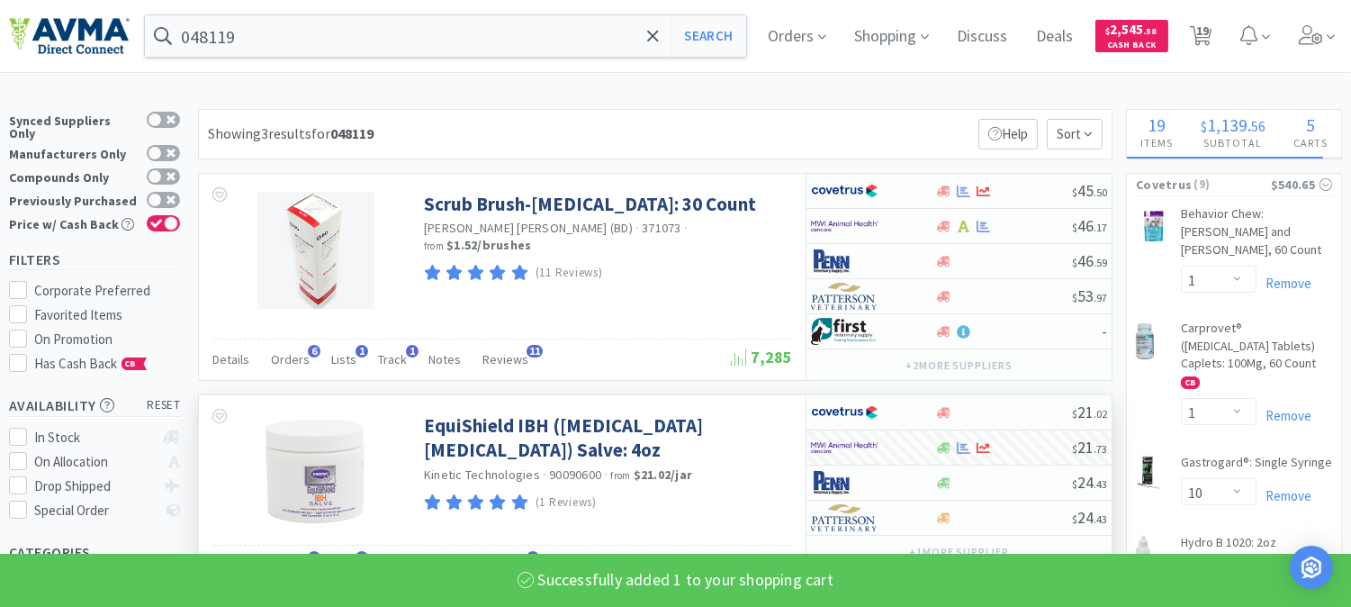
select select "1"
select select "3"
select select "1"
click at [289, 52] on input "048119" at bounding box center [445, 35] width 601 height 41
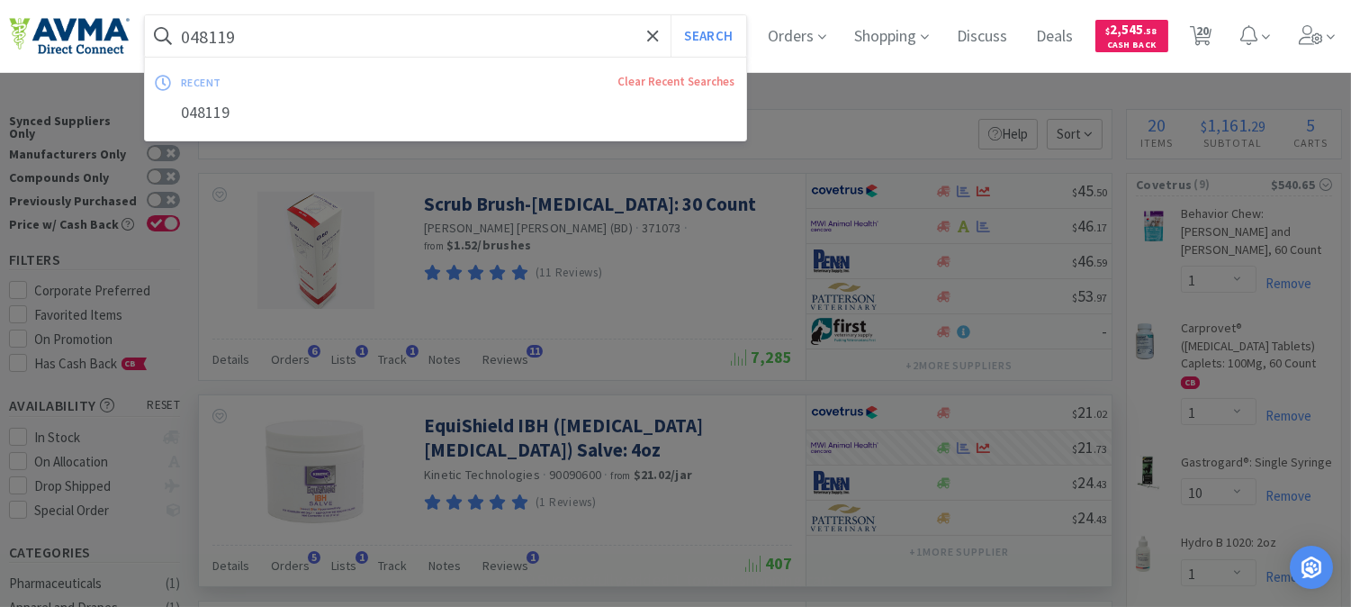
paste input "124134"
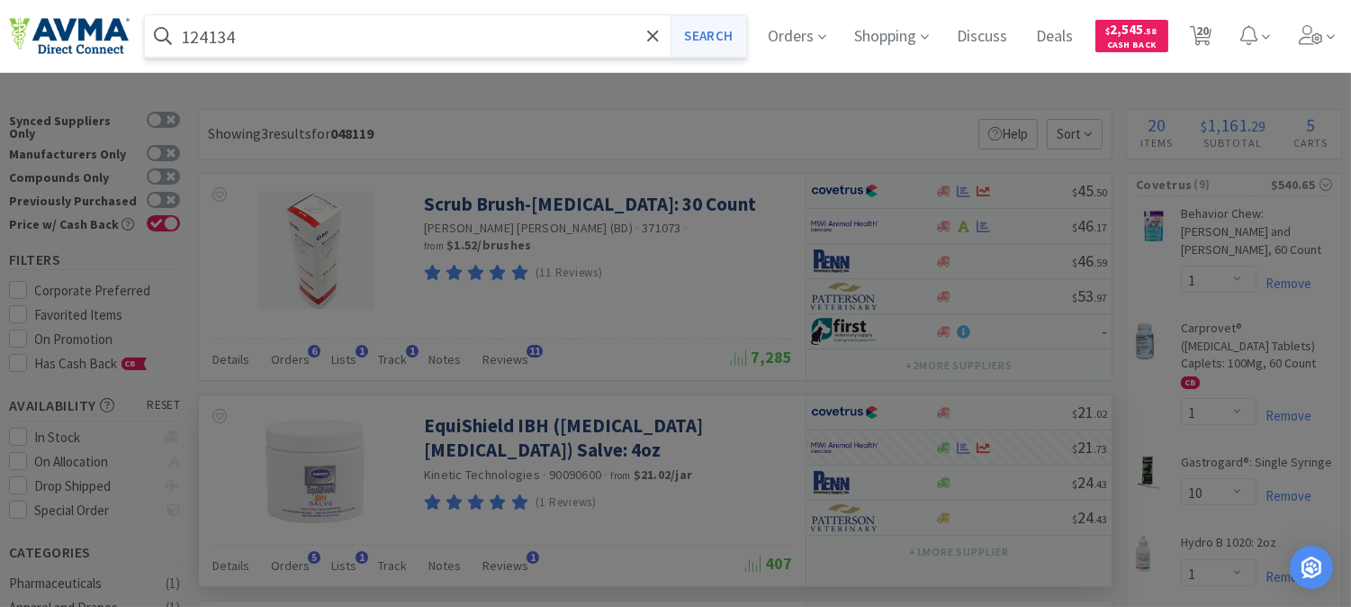
type input "124134"
click at [723, 40] on button "Search" at bounding box center [707, 35] width 75 height 41
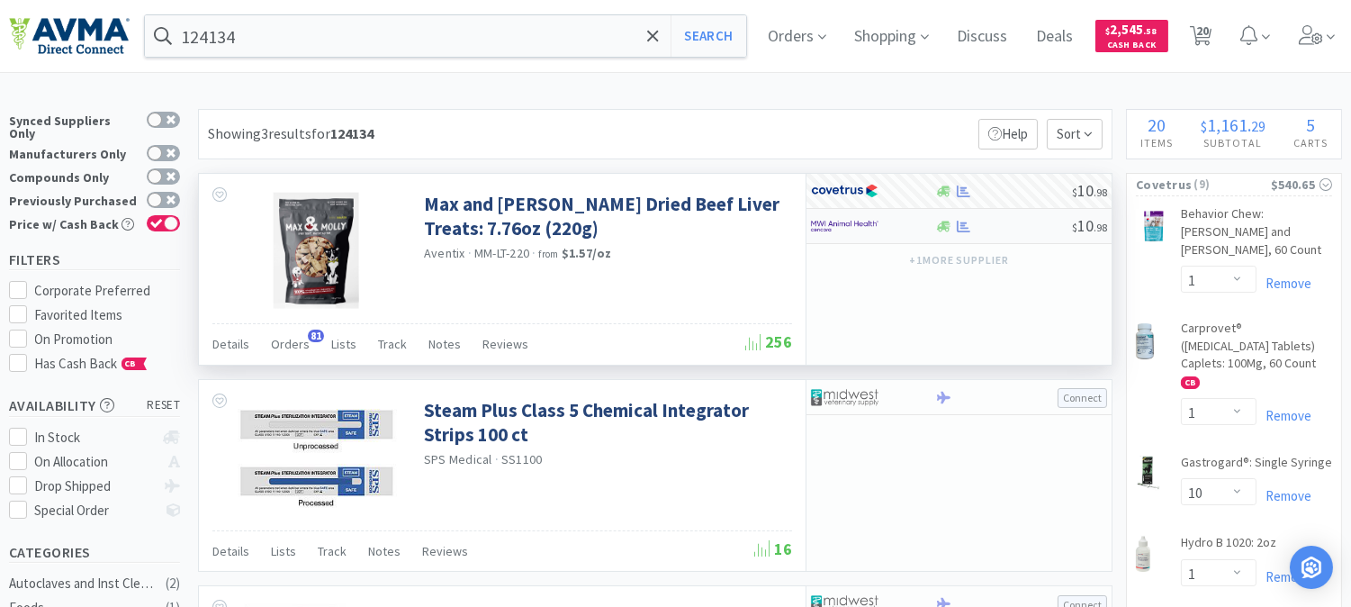
click at [841, 225] on img at bounding box center [844, 225] width 67 height 27
select select "1"
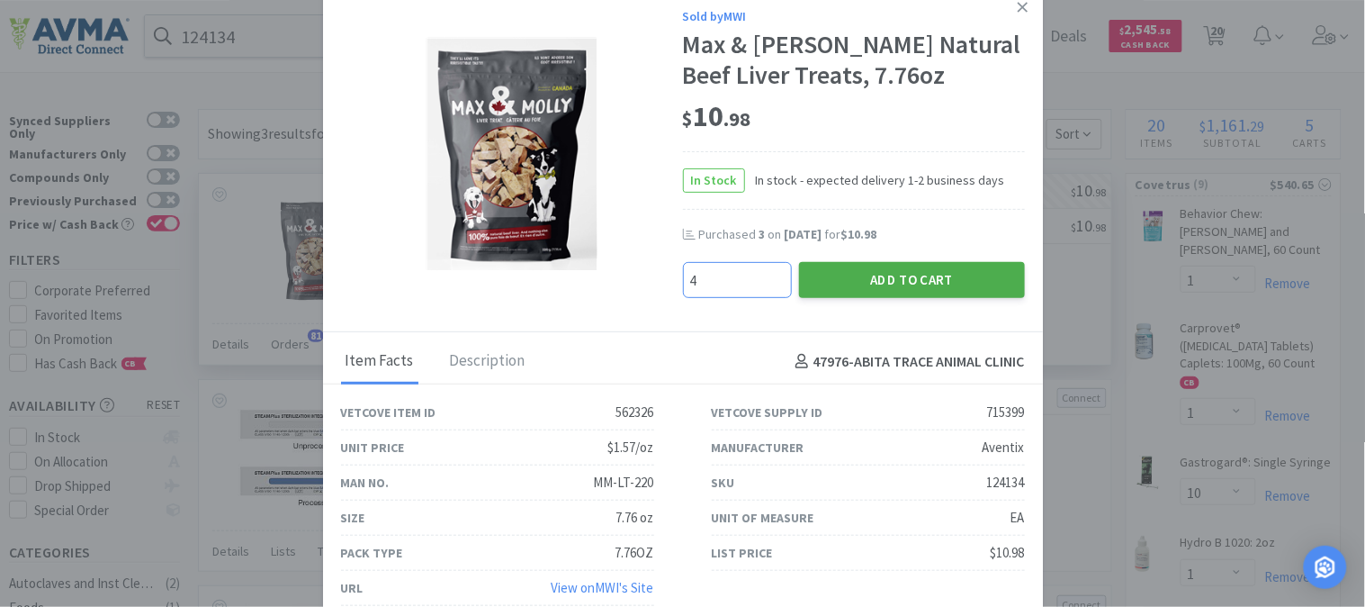
type input "4"
click at [916, 274] on button "Add to Cart" at bounding box center [912, 280] width 226 height 36
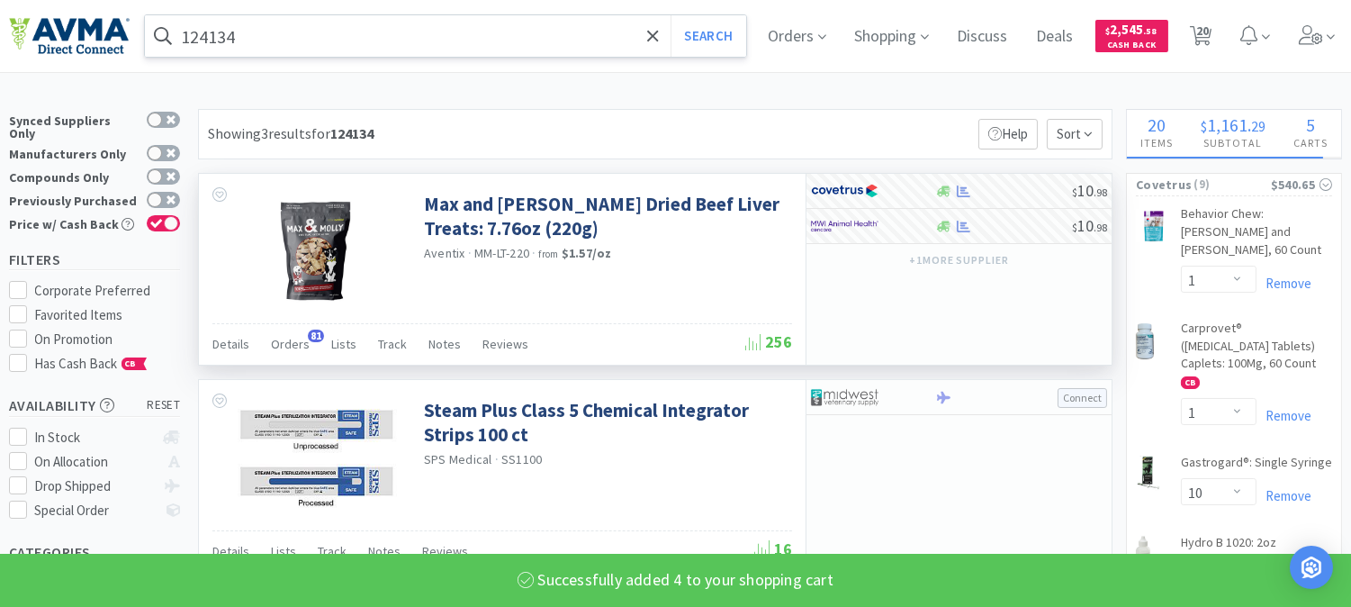
click at [232, 30] on input "124134" at bounding box center [445, 35] width 601 height 41
select select "4"
select select "3"
select select "1"
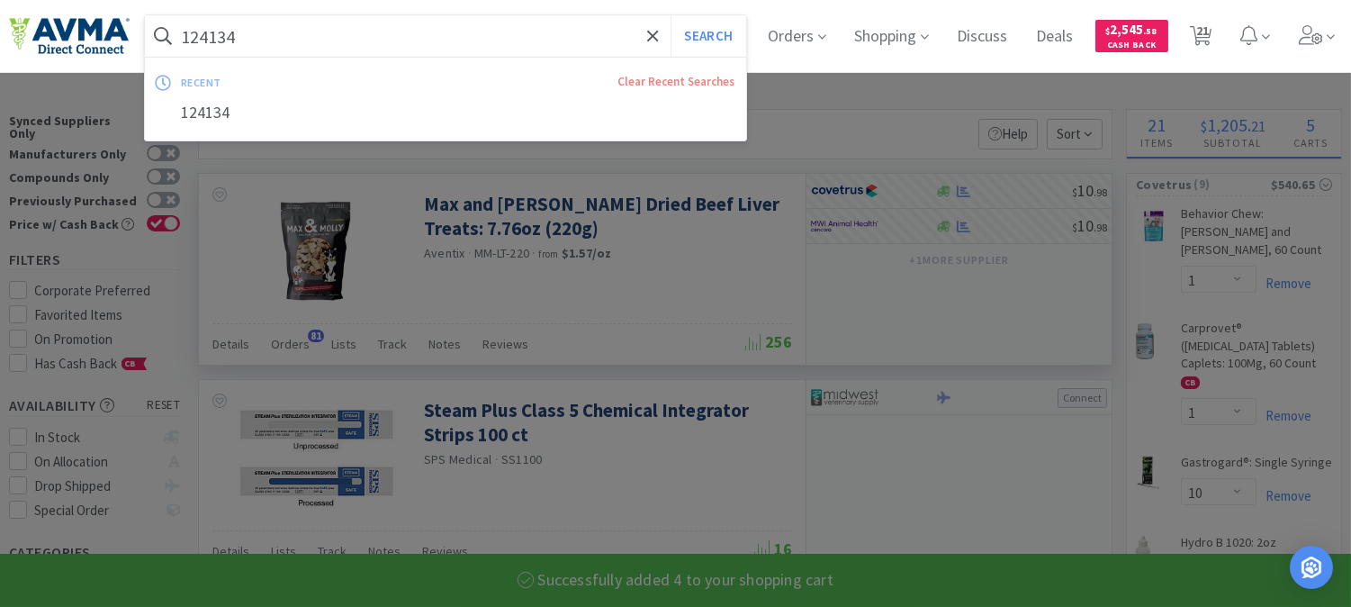
paste input "606073"
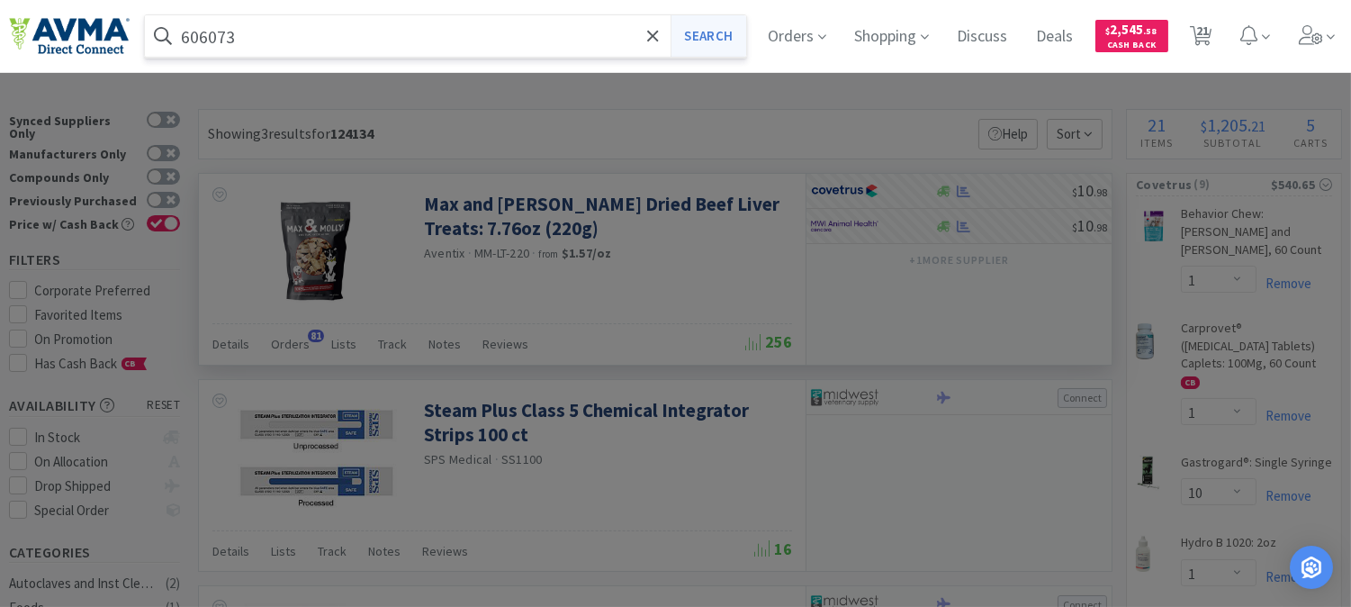
type input "606073"
click at [727, 33] on button "Search" at bounding box center [707, 35] width 75 height 41
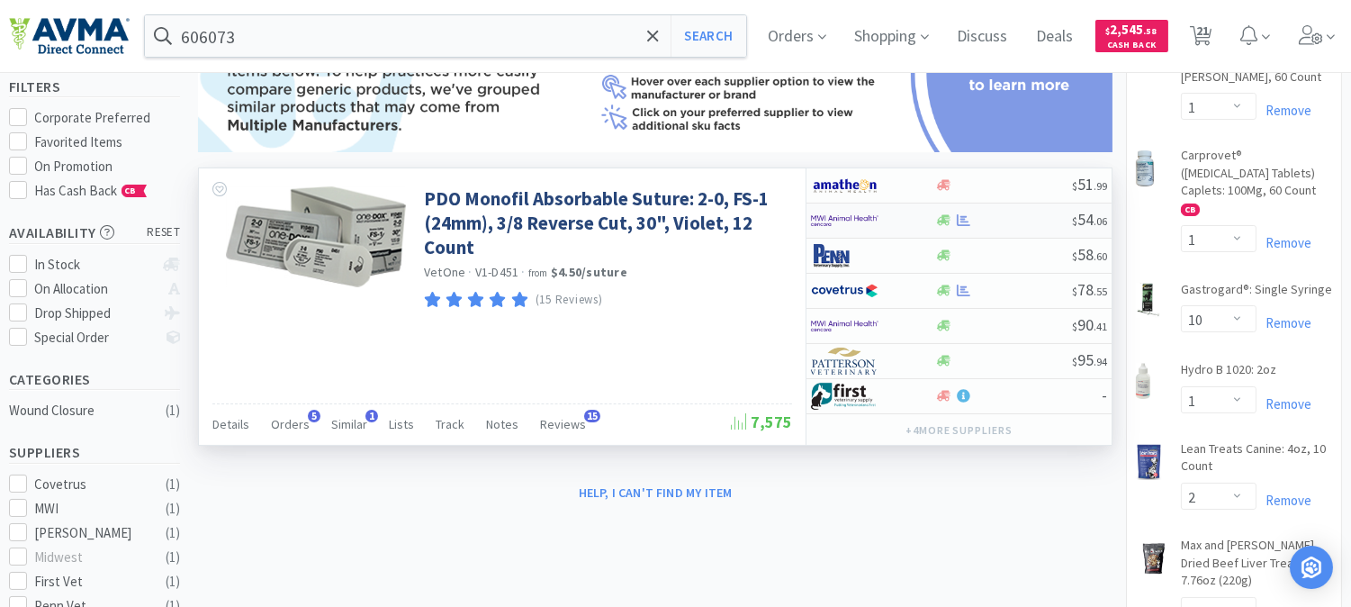
scroll to position [200, 0]
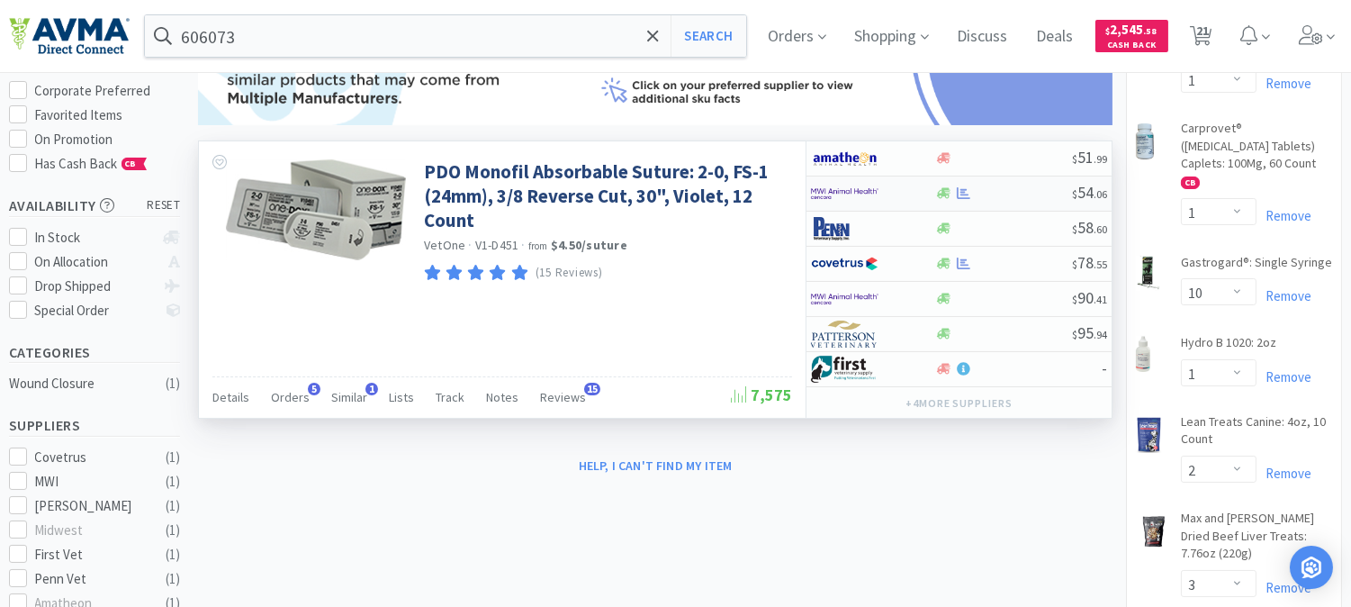
click at [843, 192] on img at bounding box center [844, 193] width 67 height 27
select select "1"
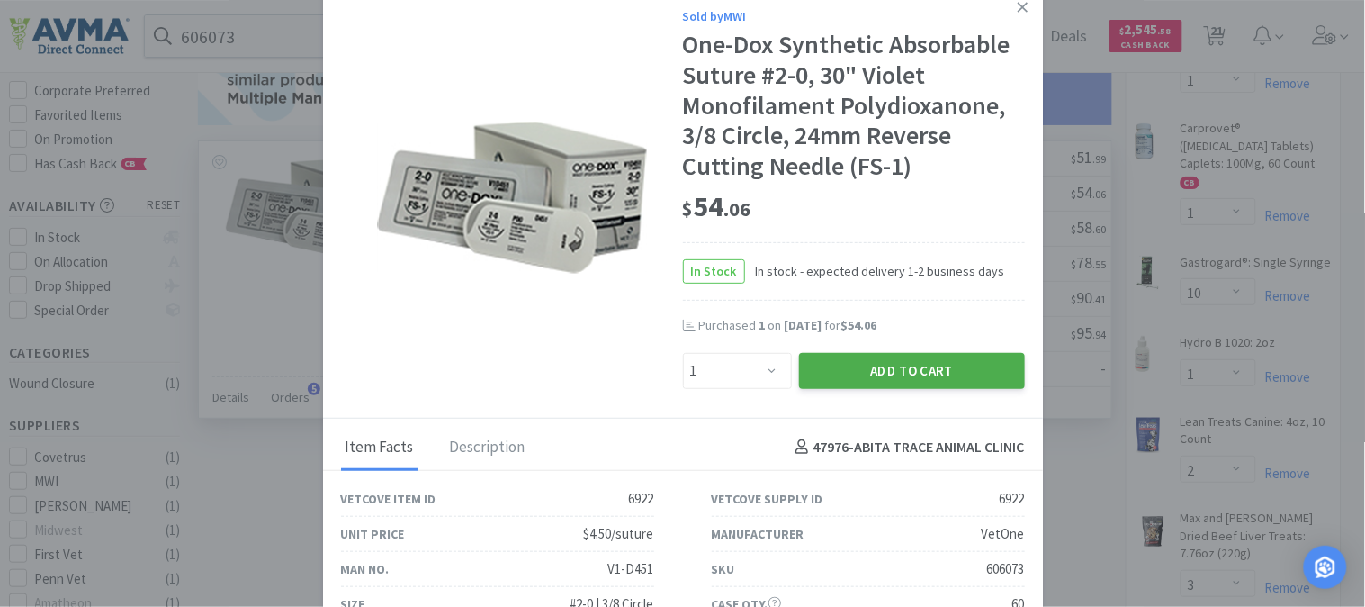
click at [886, 373] on button "Add to Cart" at bounding box center [912, 371] width 226 height 36
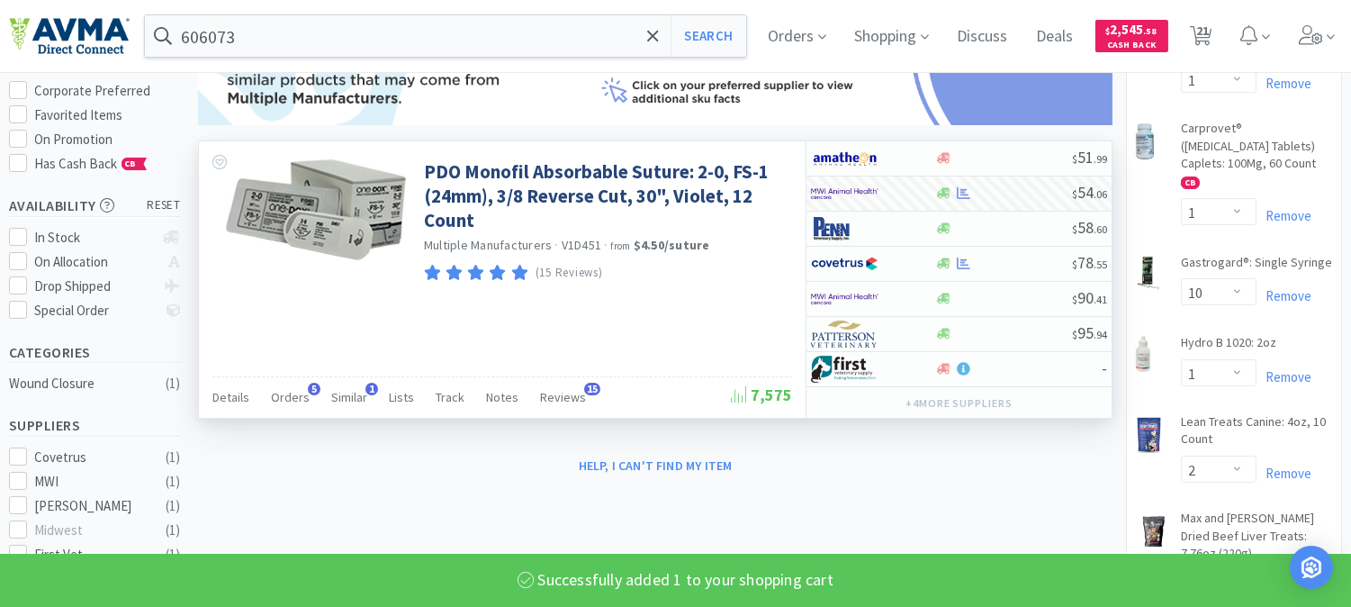
select select "1"
select select "3"
select select "1"
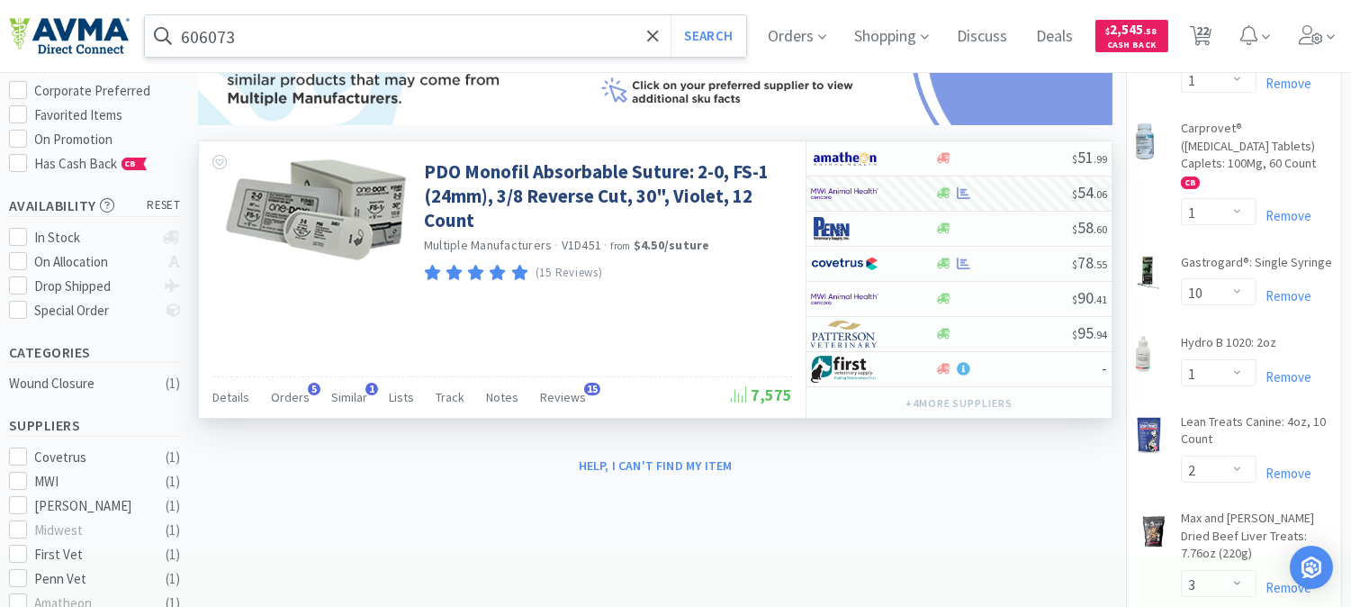
click at [355, 49] on input "606073" at bounding box center [445, 35] width 601 height 41
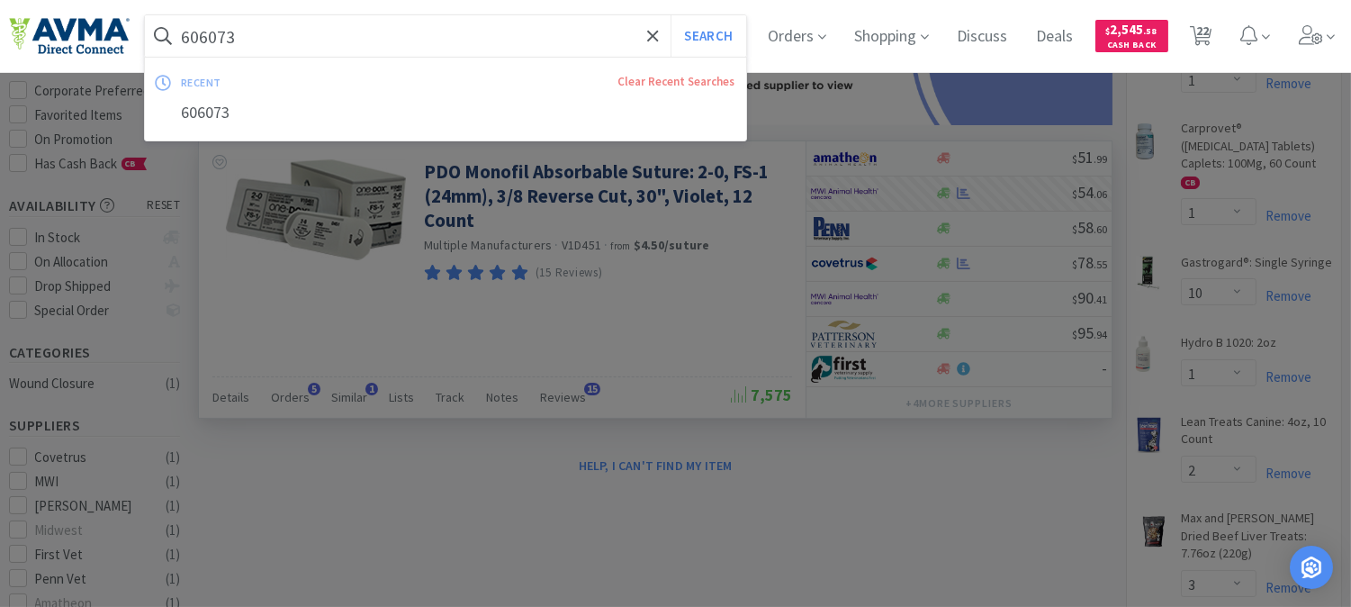
paste input "015885"
type input "015885"
click at [715, 38] on button "Search" at bounding box center [707, 35] width 75 height 41
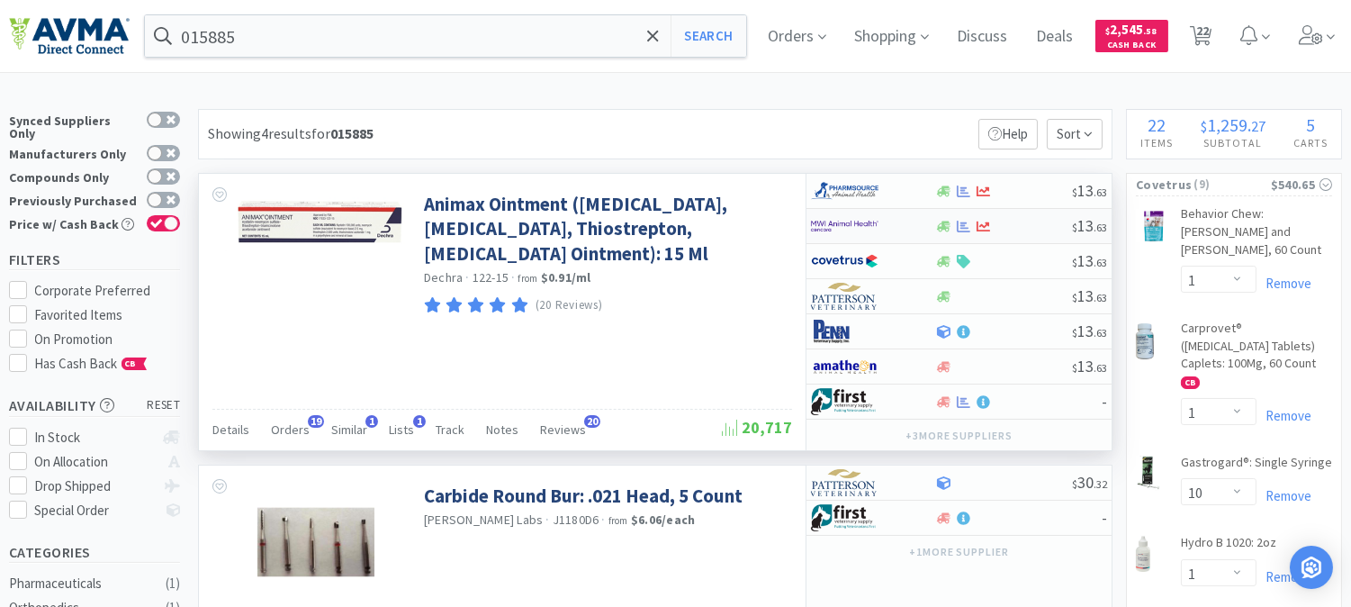
click at [849, 227] on img at bounding box center [844, 225] width 67 height 27
select select "1"
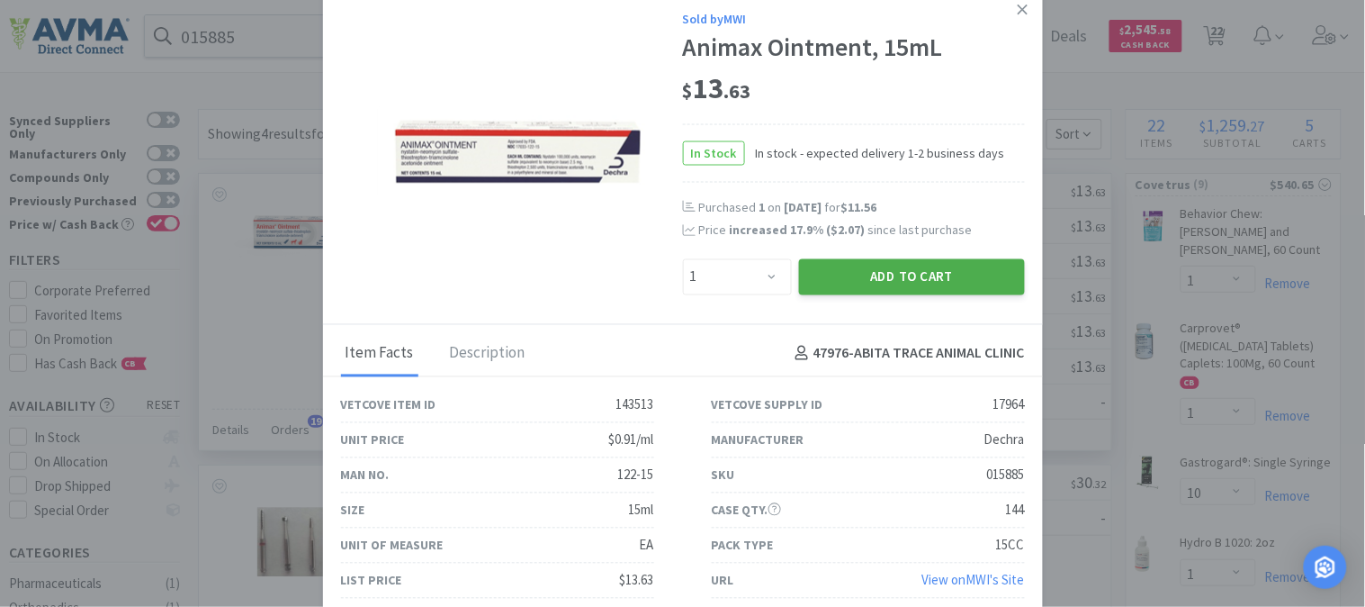
click at [945, 267] on button "Add to Cart" at bounding box center [912, 276] width 226 height 36
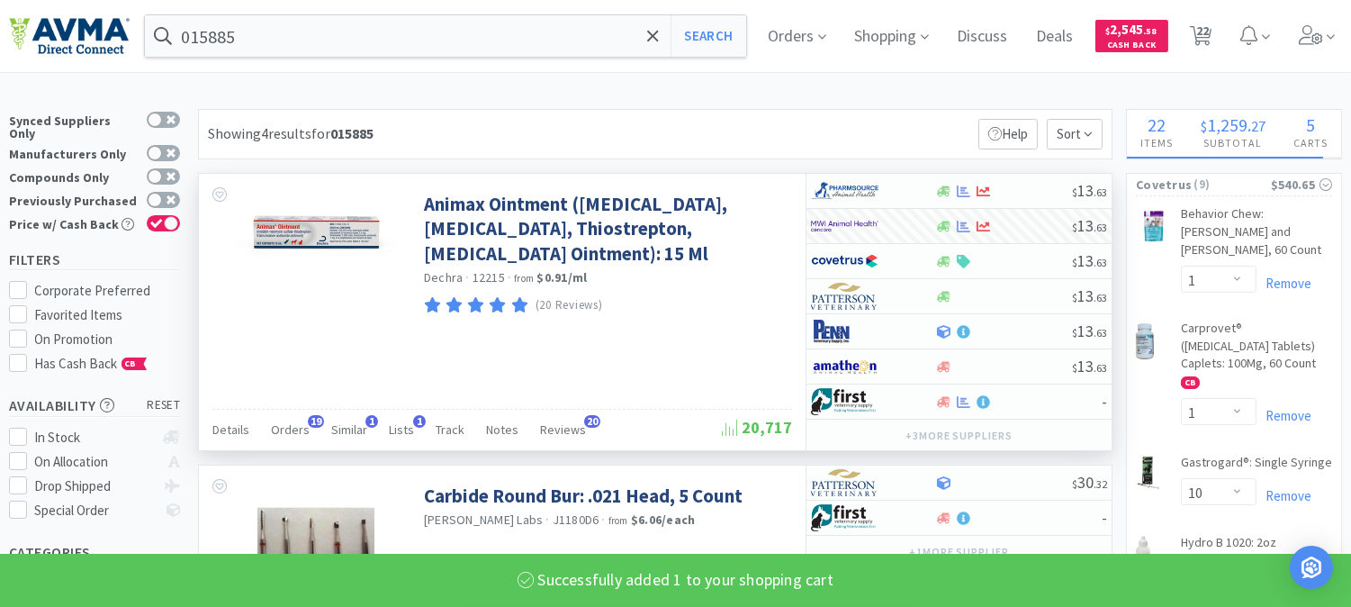
select select "1"
select select "4"
select select "1"
select select "3"
select select "1"
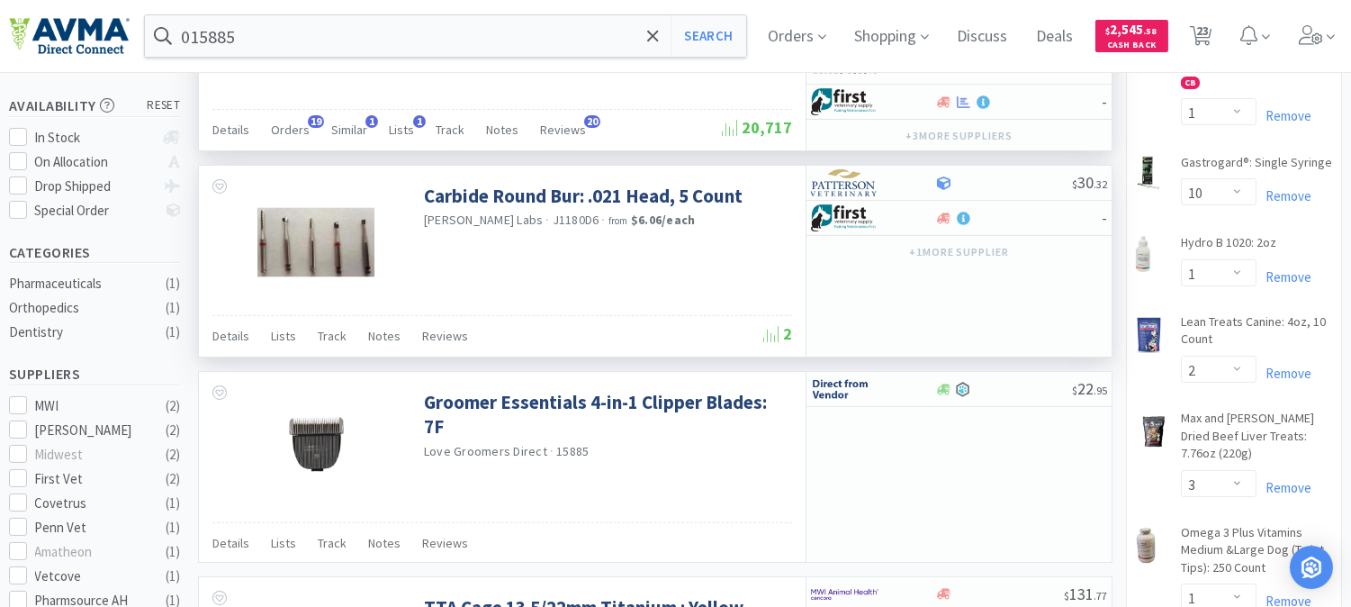
scroll to position [200, 0]
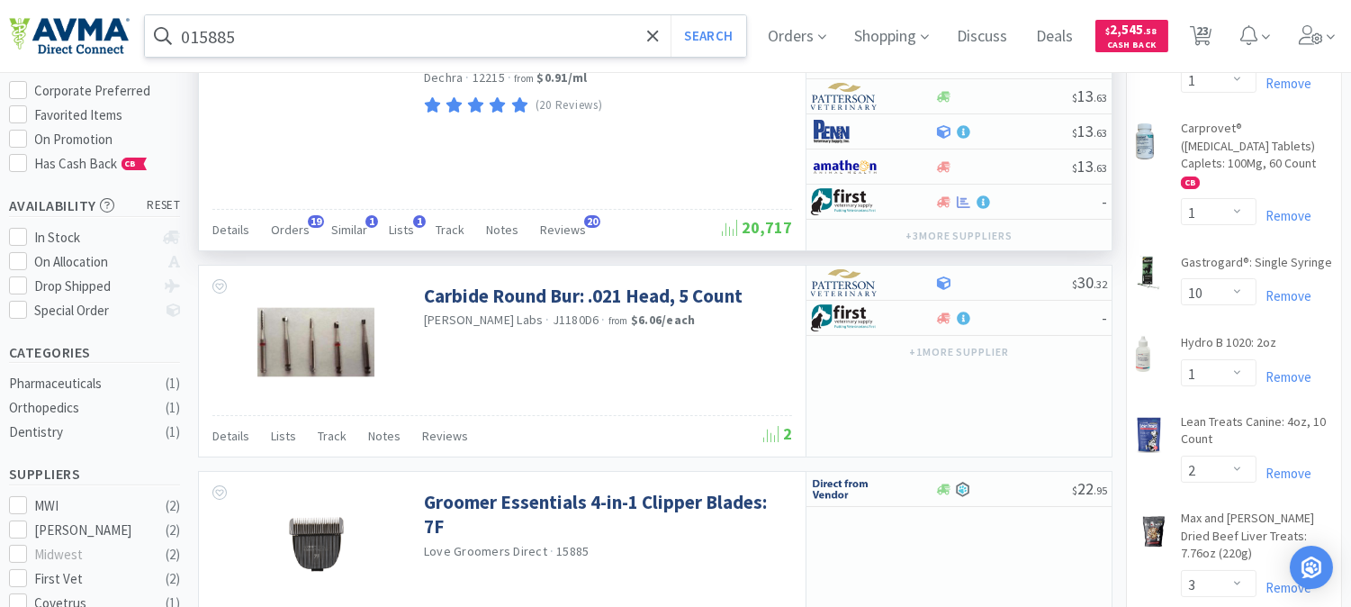
click at [286, 31] on input "015885" at bounding box center [445, 35] width 601 height 41
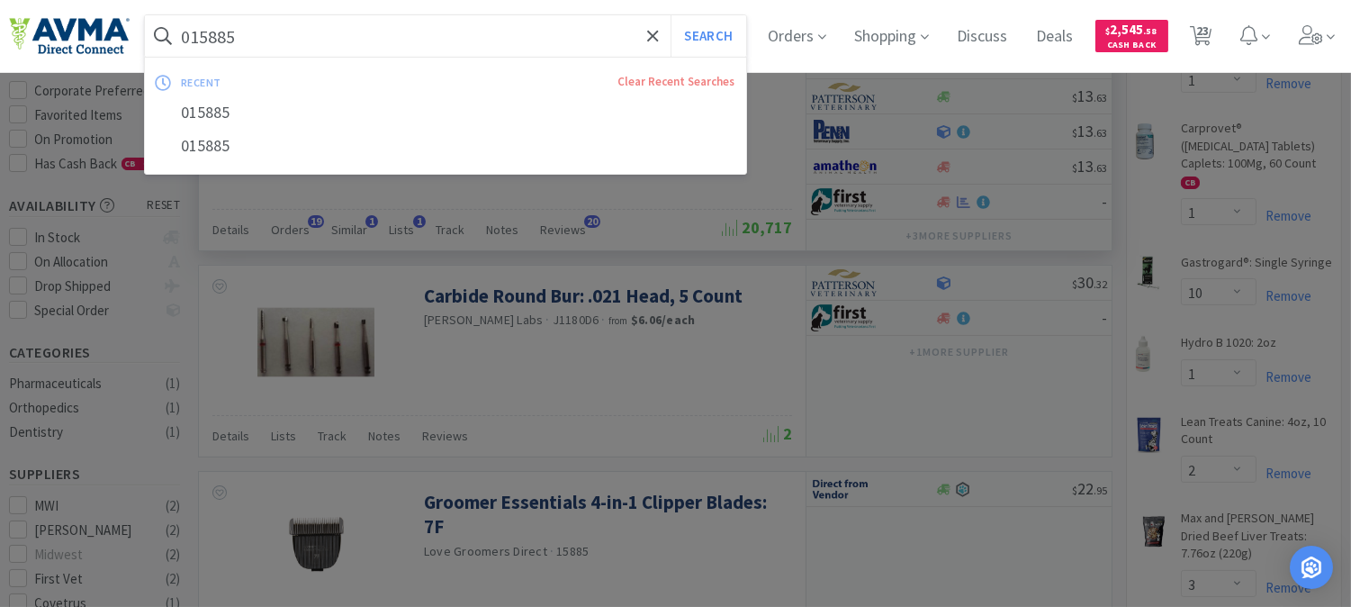
paste input "9269"
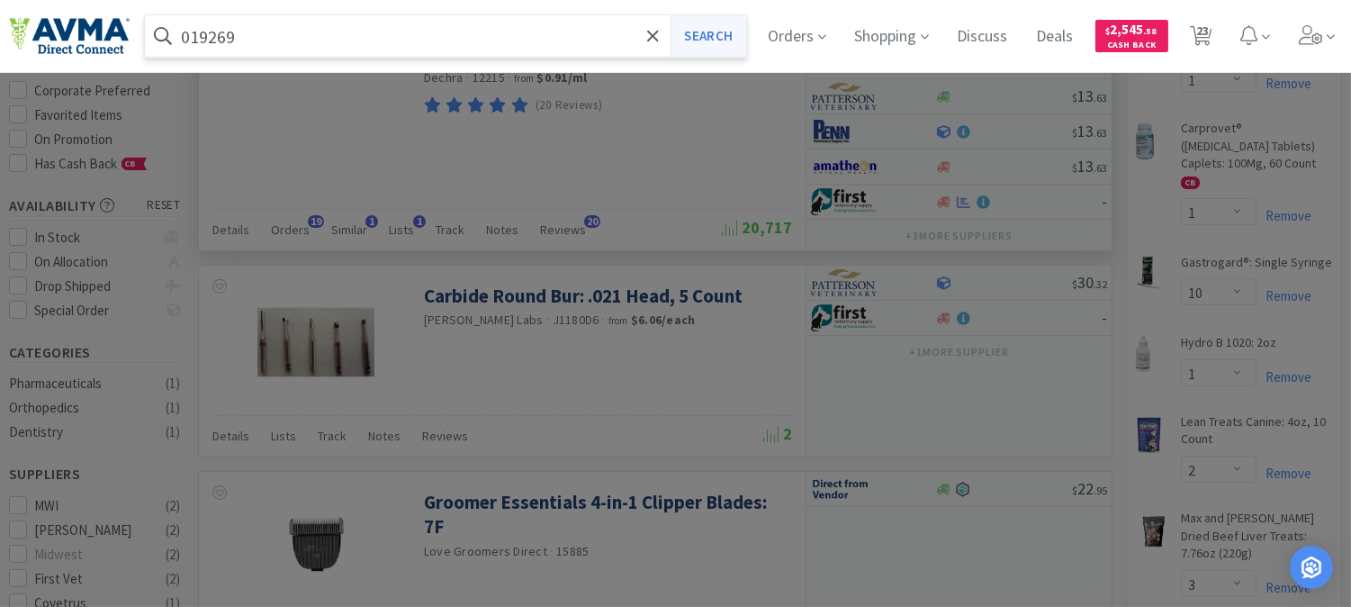
type input "019269"
click at [718, 36] on button "Search" at bounding box center [707, 35] width 75 height 41
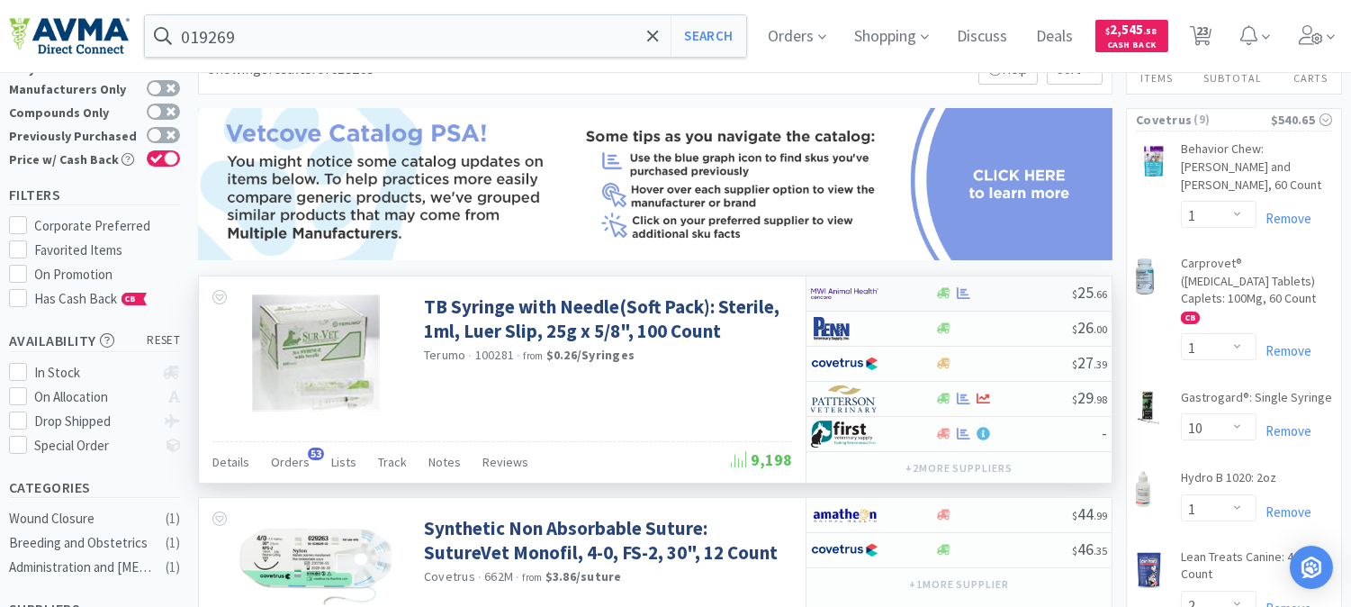
scroll to position [100, 0]
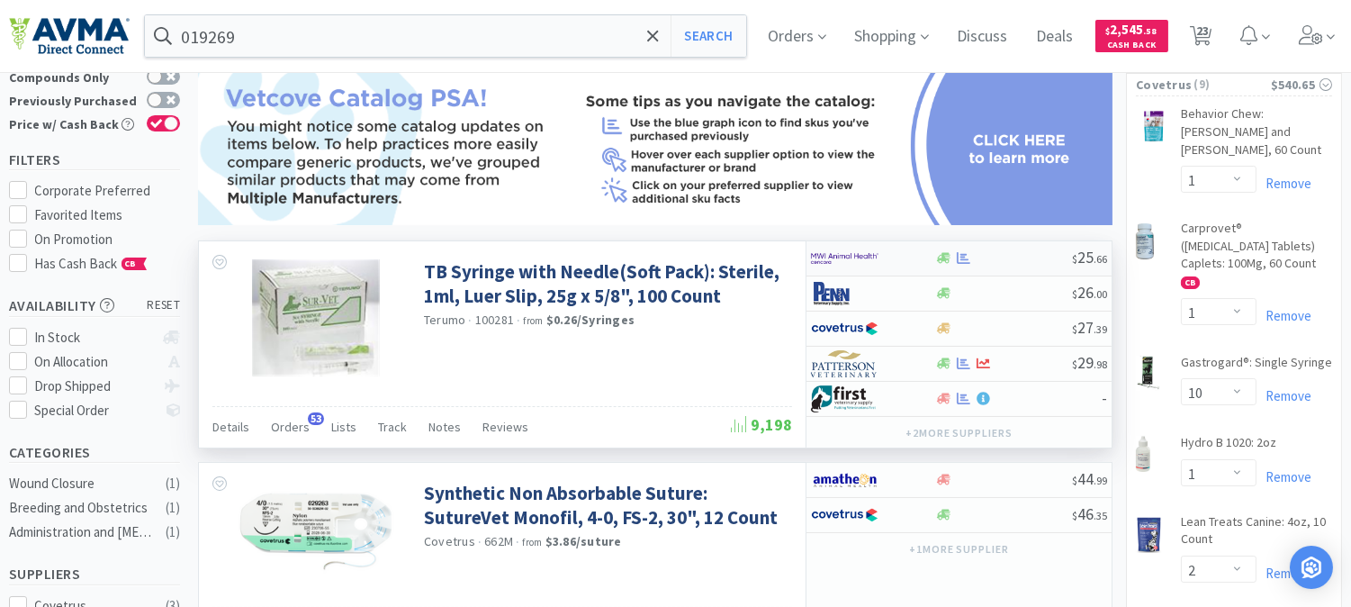
click at [860, 253] on img at bounding box center [844, 258] width 67 height 27
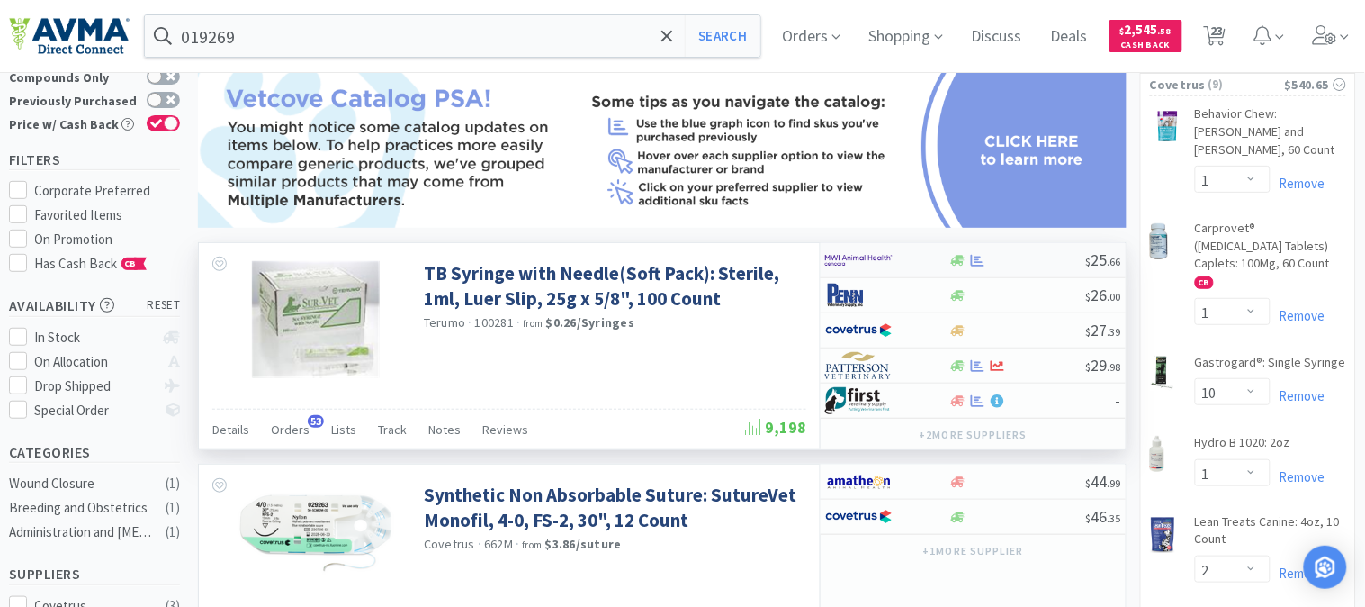
select select "1"
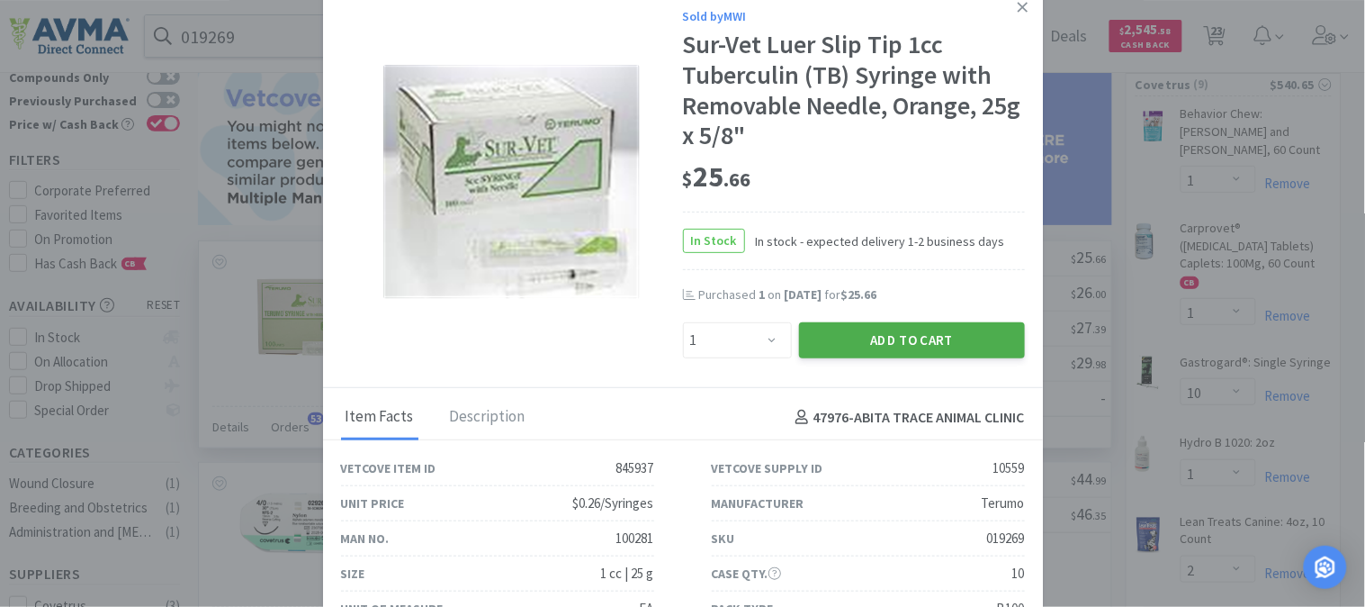
click at [943, 326] on button "Add to Cart" at bounding box center [912, 340] width 226 height 36
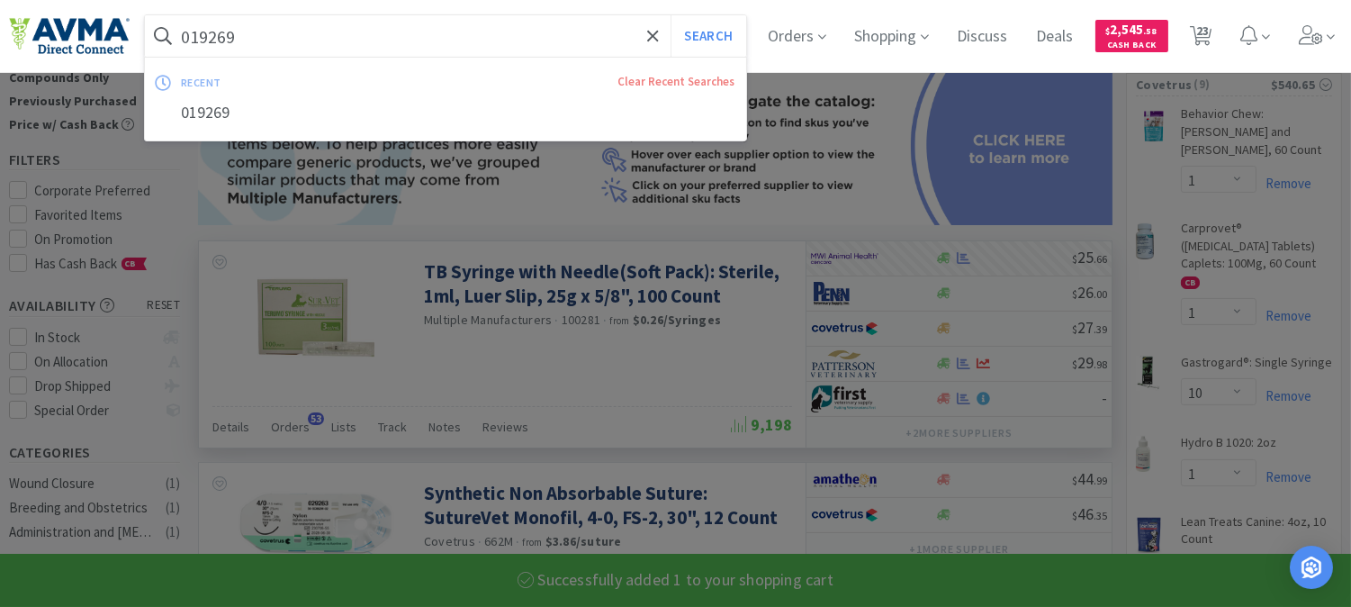
click at [283, 49] on input "019269" at bounding box center [445, 35] width 601 height 41
select select "1"
paste input "50202"
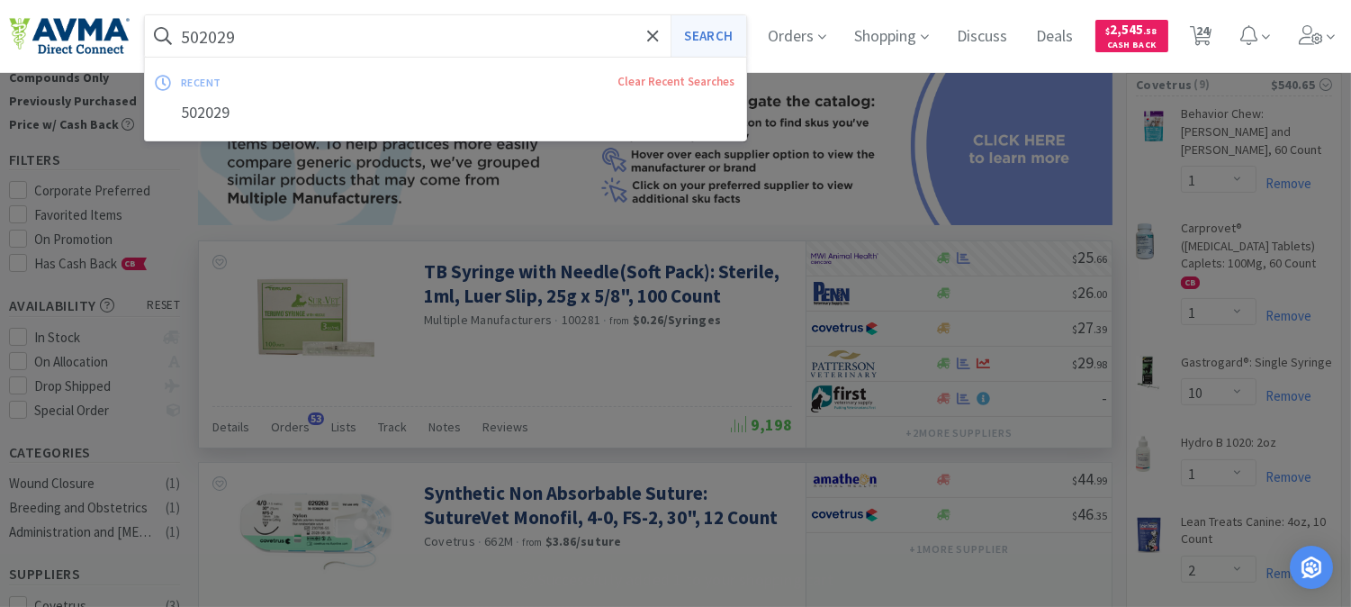
type input "502029"
click at [722, 31] on button "Search" at bounding box center [707, 35] width 75 height 41
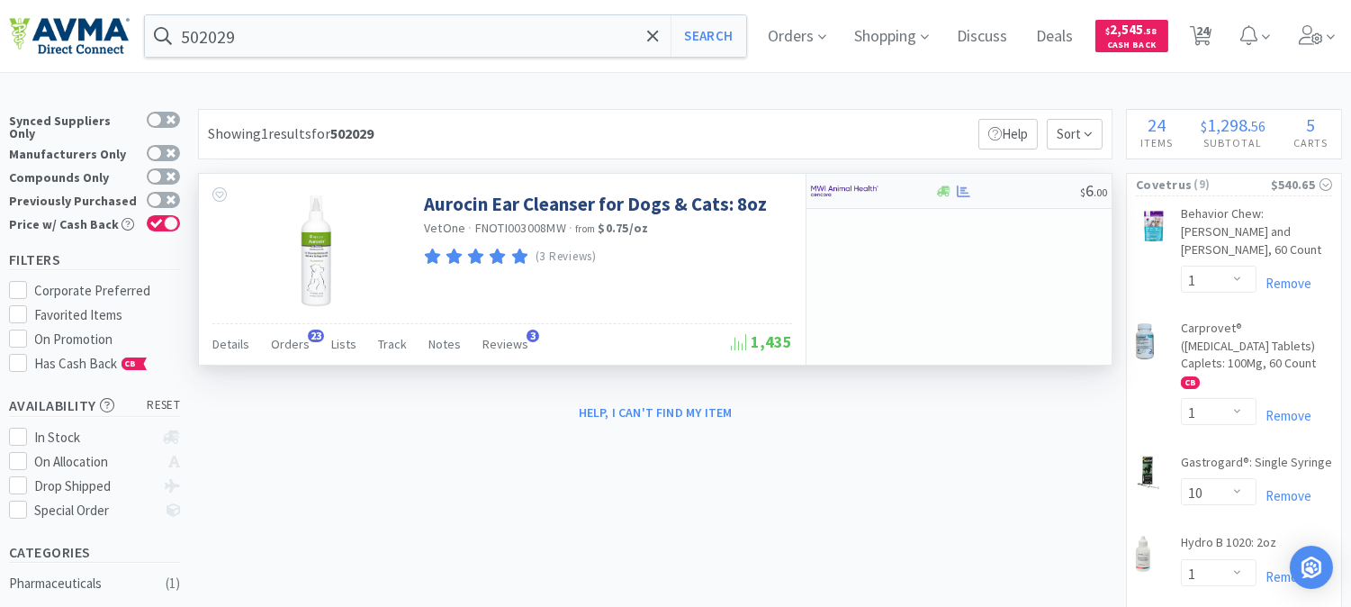
click at [840, 191] on img at bounding box center [844, 190] width 67 height 27
select select "1"
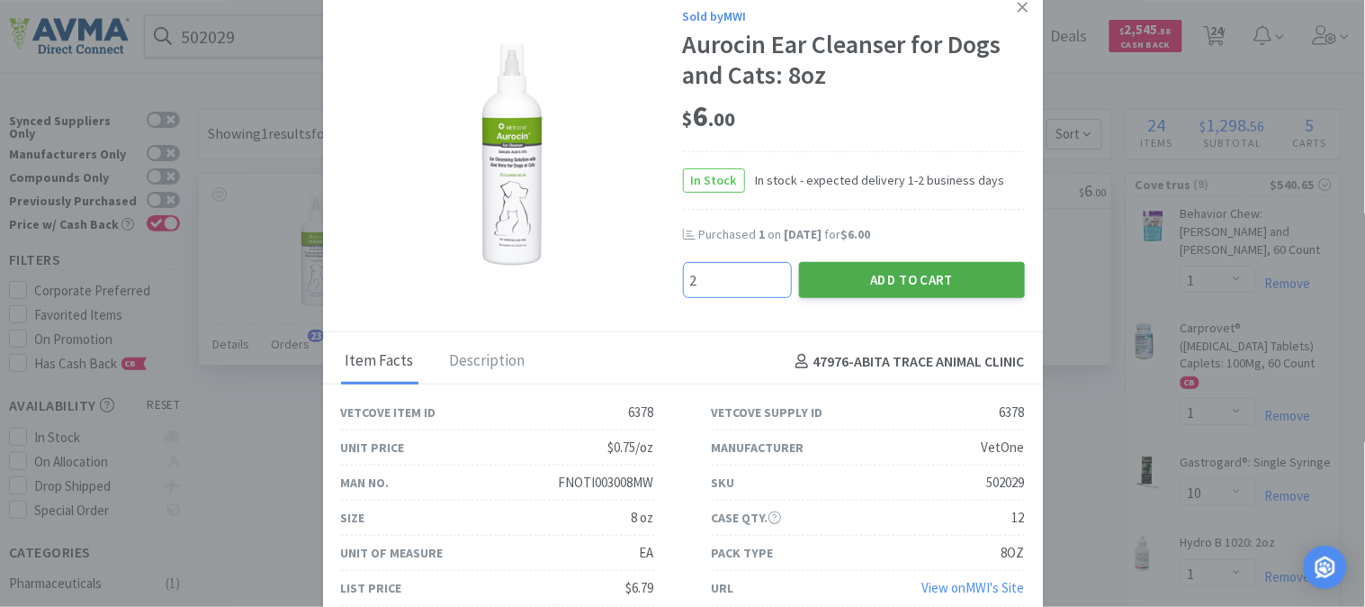
type input "2"
click at [905, 266] on button "Add to Cart" at bounding box center [912, 280] width 226 height 36
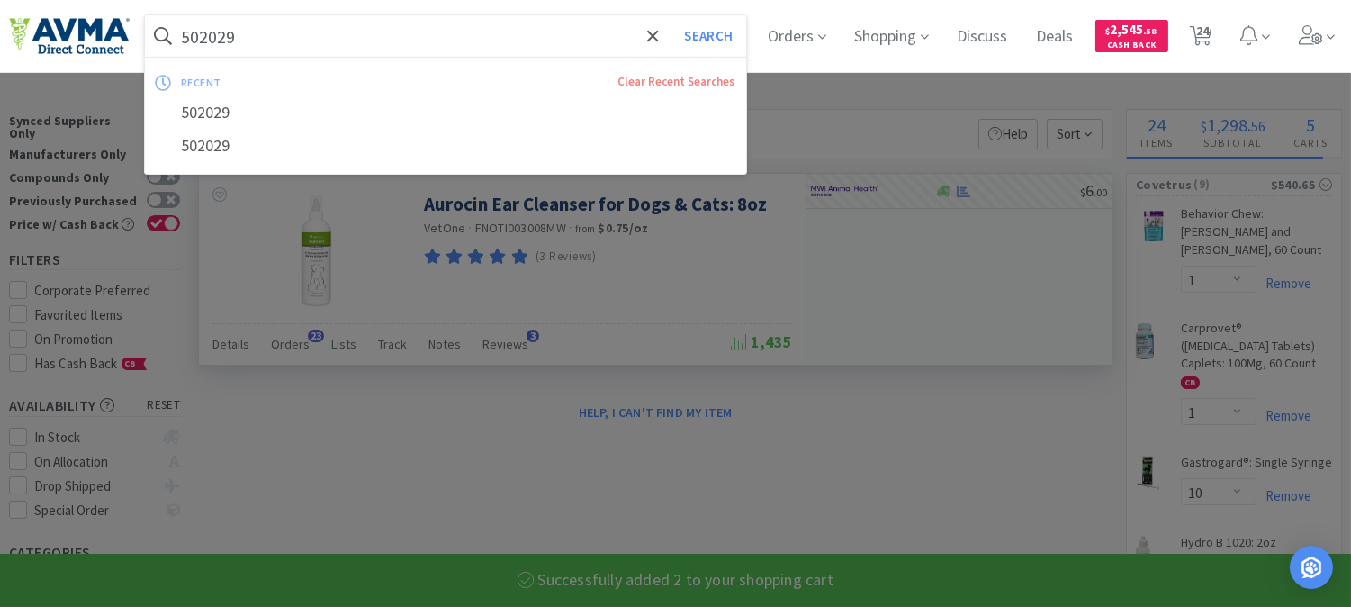
click at [253, 41] on input "502029" at bounding box center [445, 35] width 601 height 41
paste input "123058"
type input "123058"
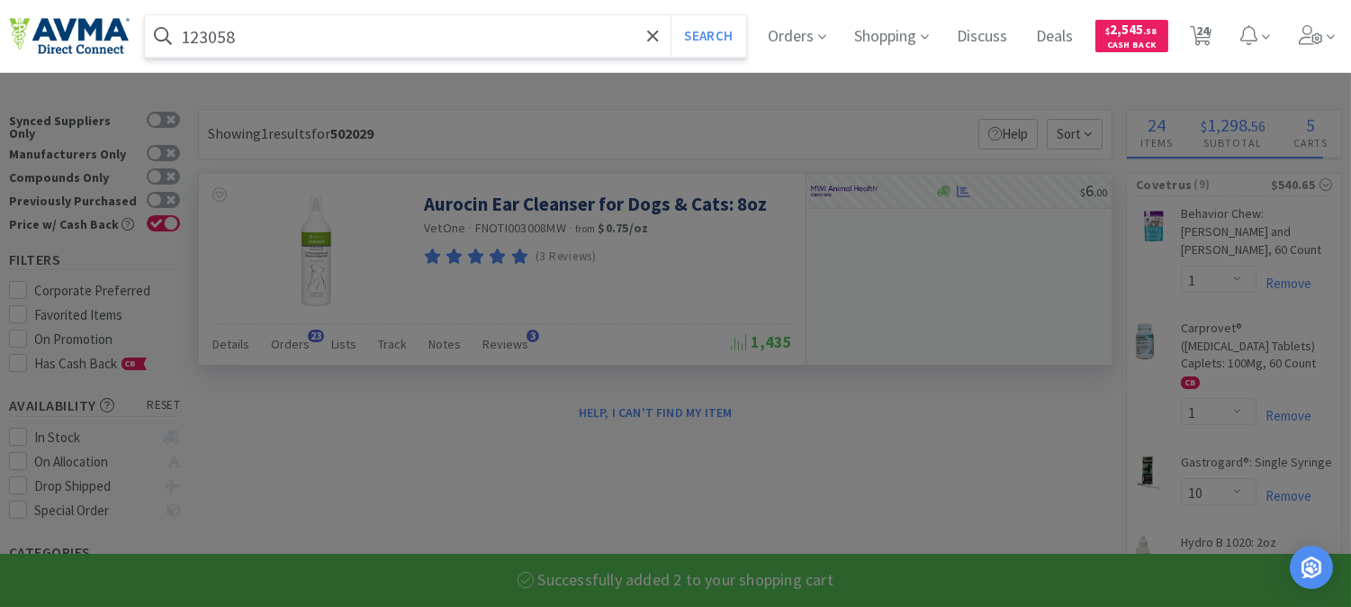
select select "2"
select select "1"
select select "4"
select select "1"
select select "3"
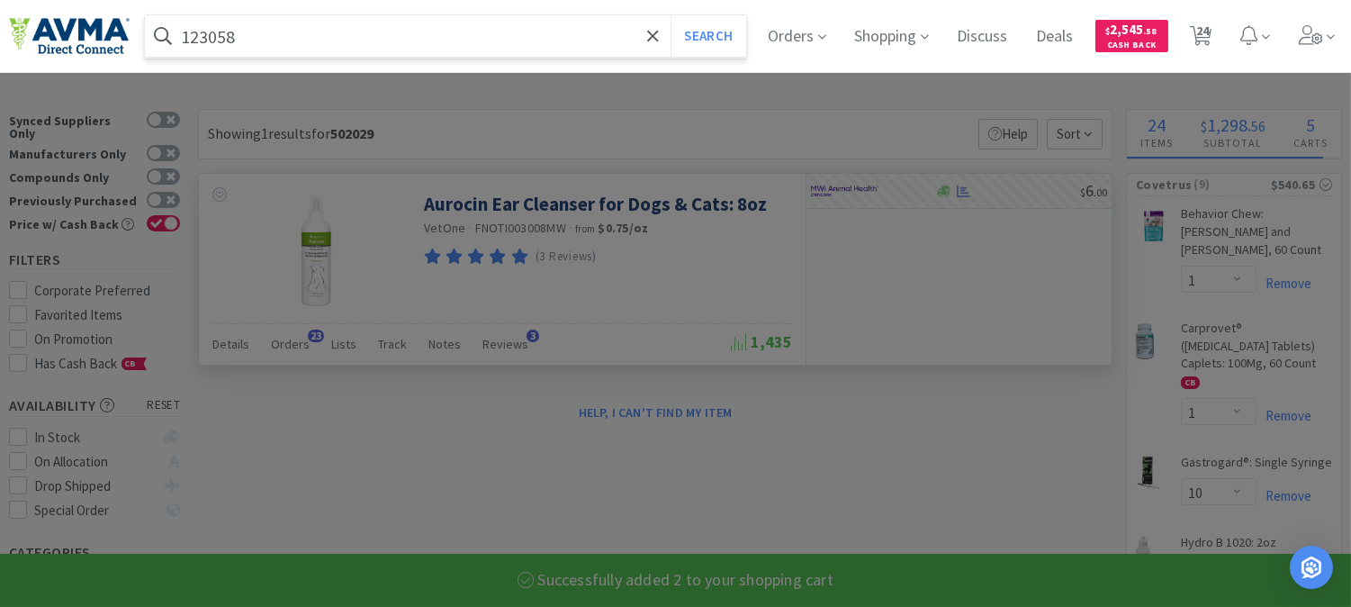
select select "1"
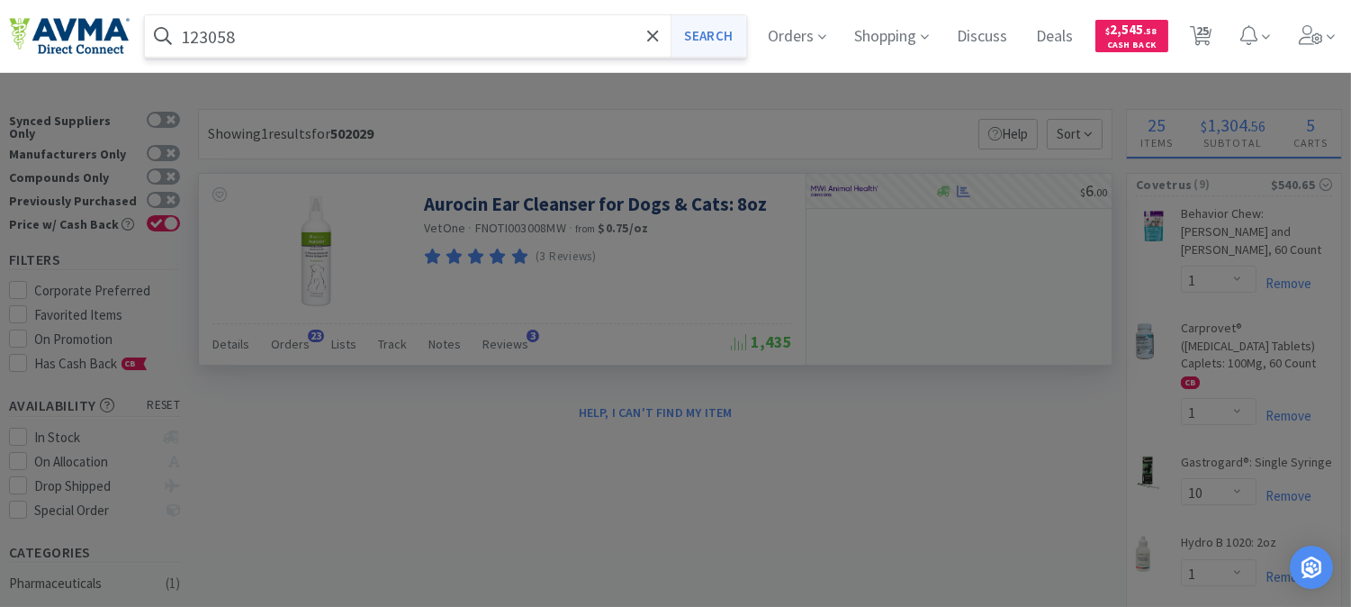
type input "123058"
click at [702, 28] on button "Search" at bounding box center [707, 35] width 75 height 41
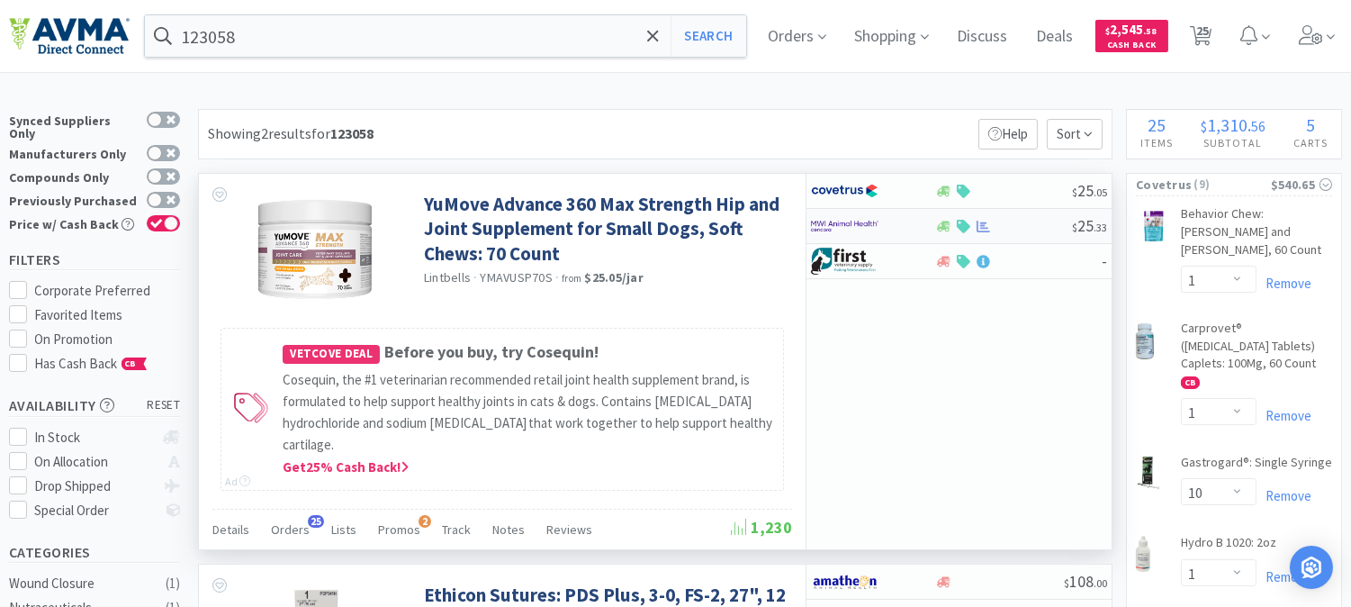
click at [826, 227] on img at bounding box center [844, 225] width 67 height 27
select select "1"
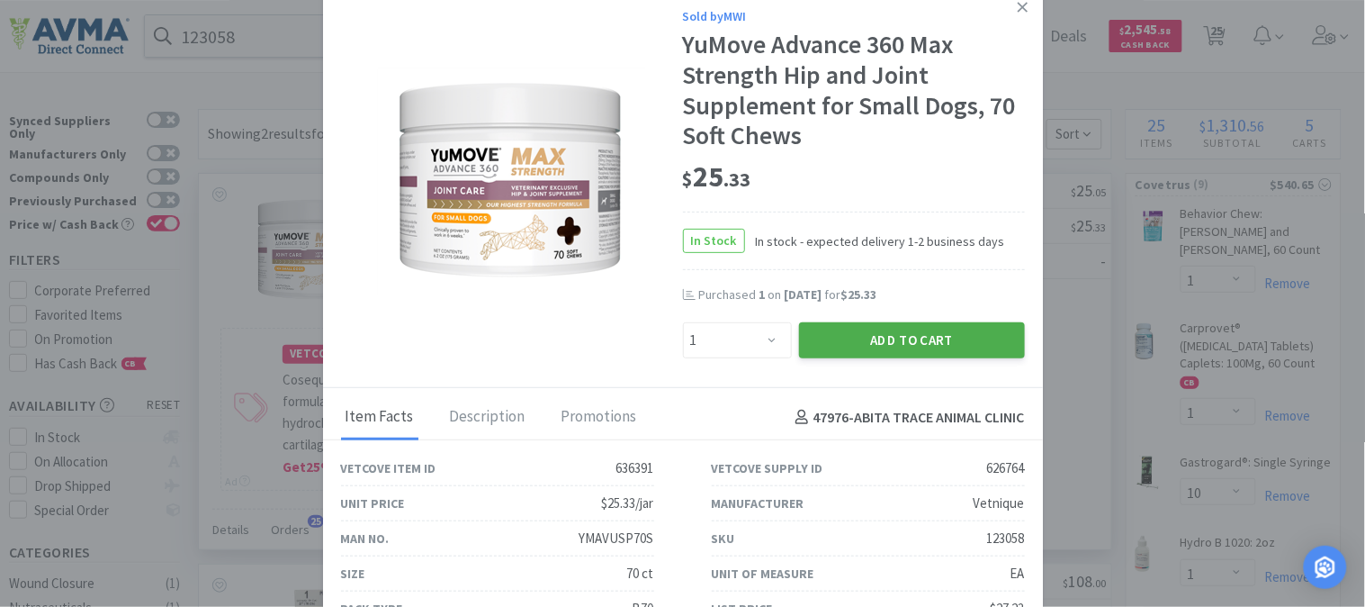
click at [902, 329] on button "Add to Cart" at bounding box center [912, 340] width 226 height 36
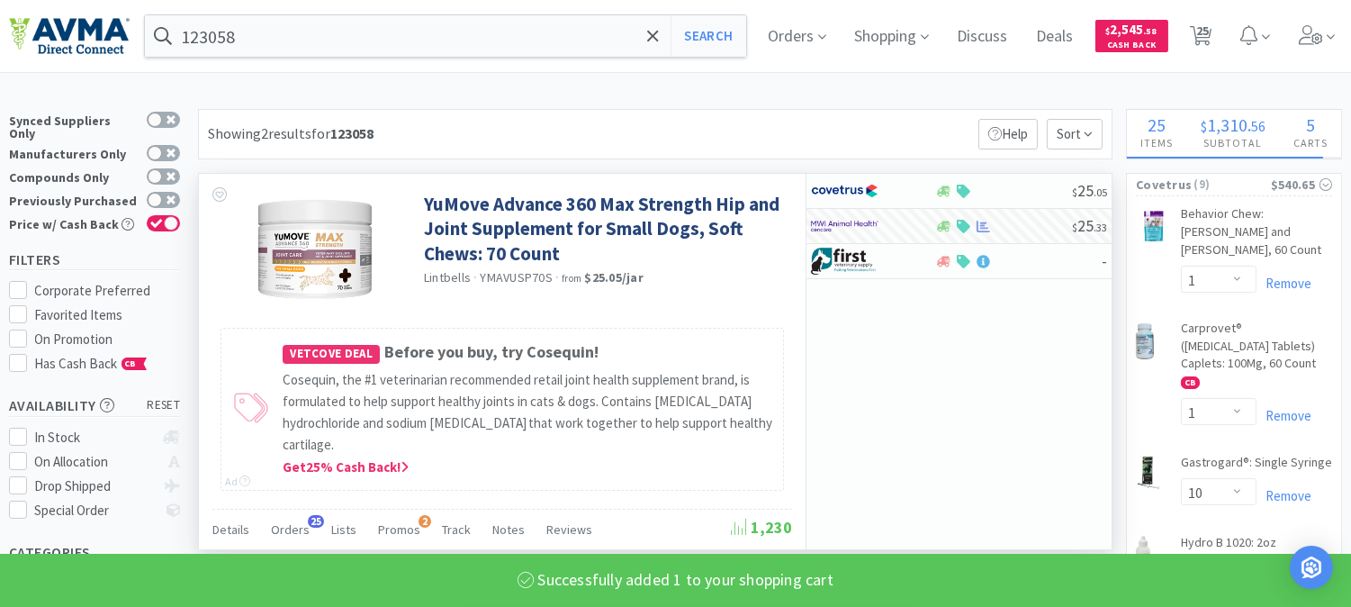
select select "1"
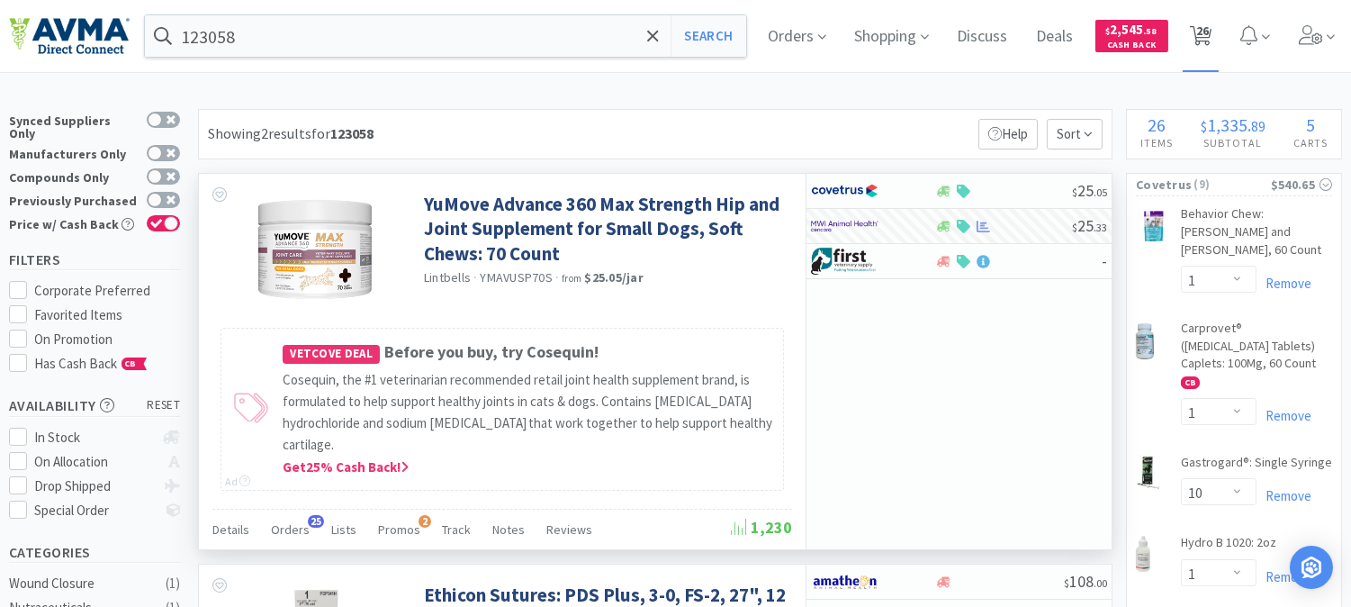
drag, startPoint x: 1212, startPoint y: 33, endPoint x: 1209, endPoint y: 43, distance: 10.5
click at [1209, 33] on span "26" at bounding box center [1202, 31] width 13 height 72
select select "1"
select select "10"
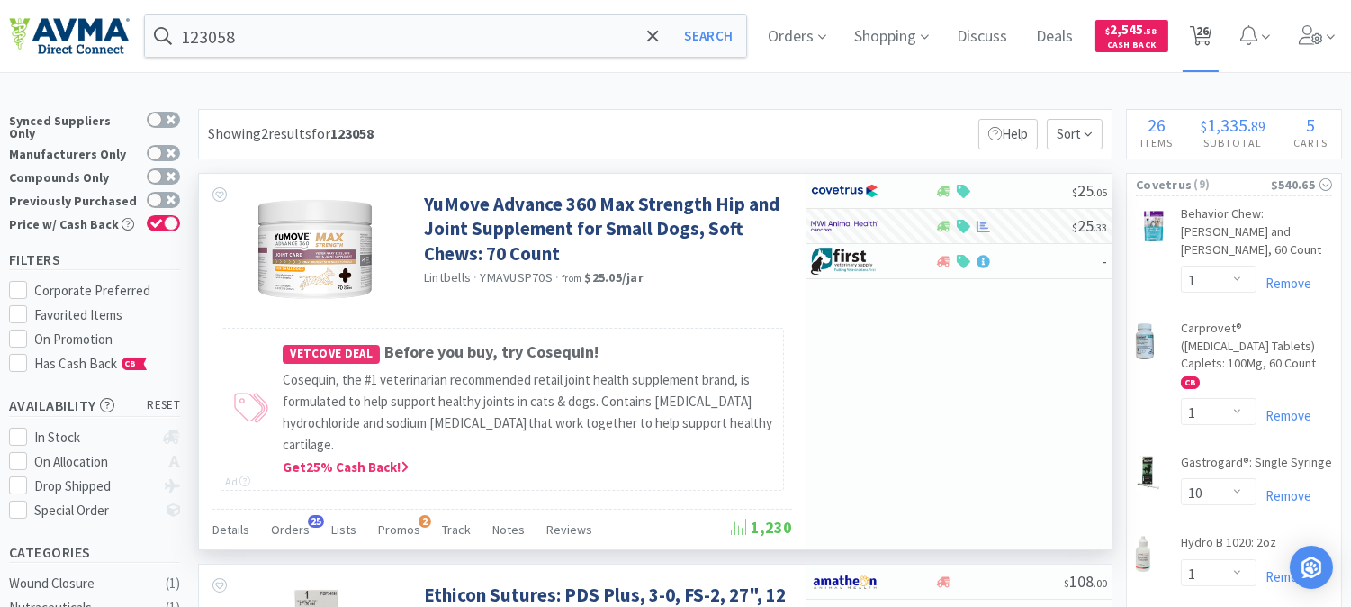
select select "1"
select select "2"
select select "3"
select select "1"
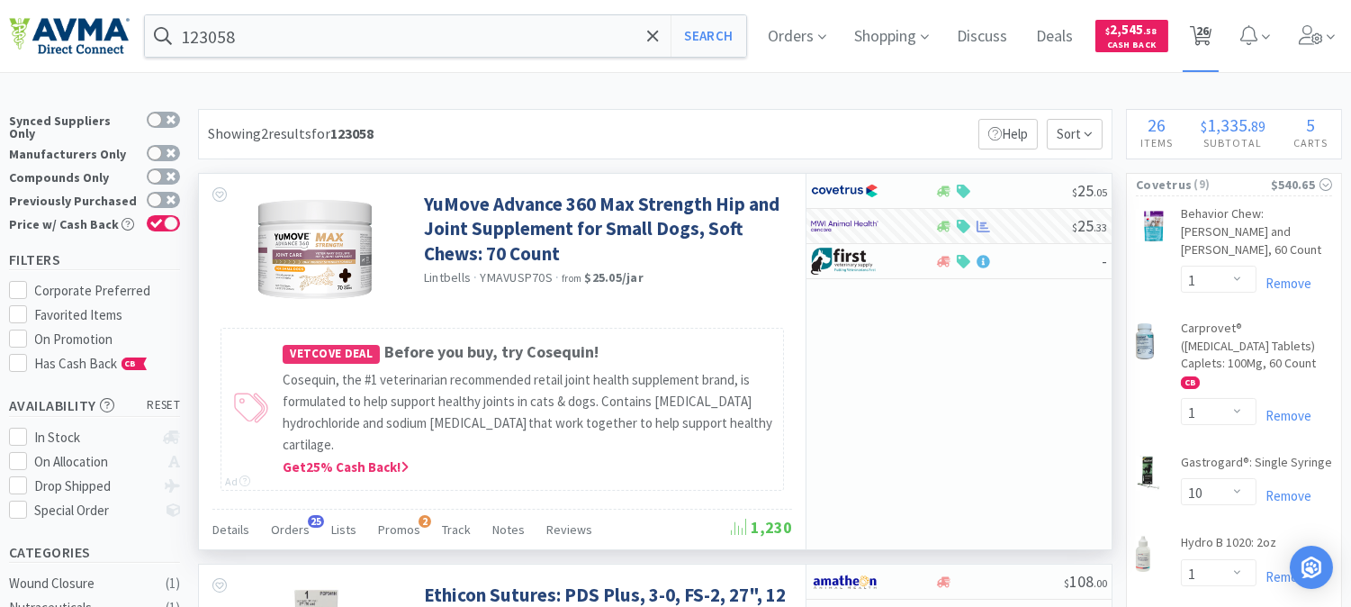
select select "1"
select select "2"
select select "1"
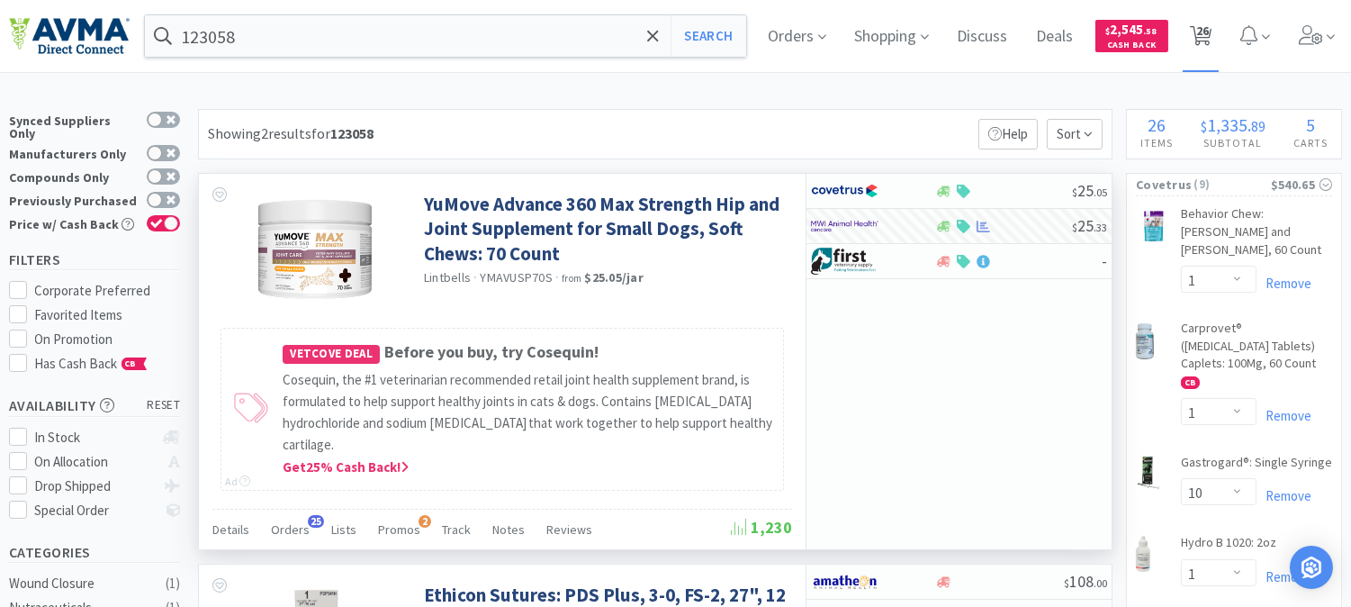
select select "1"
select select "4"
select select "1"
select select "3"
select select "1"
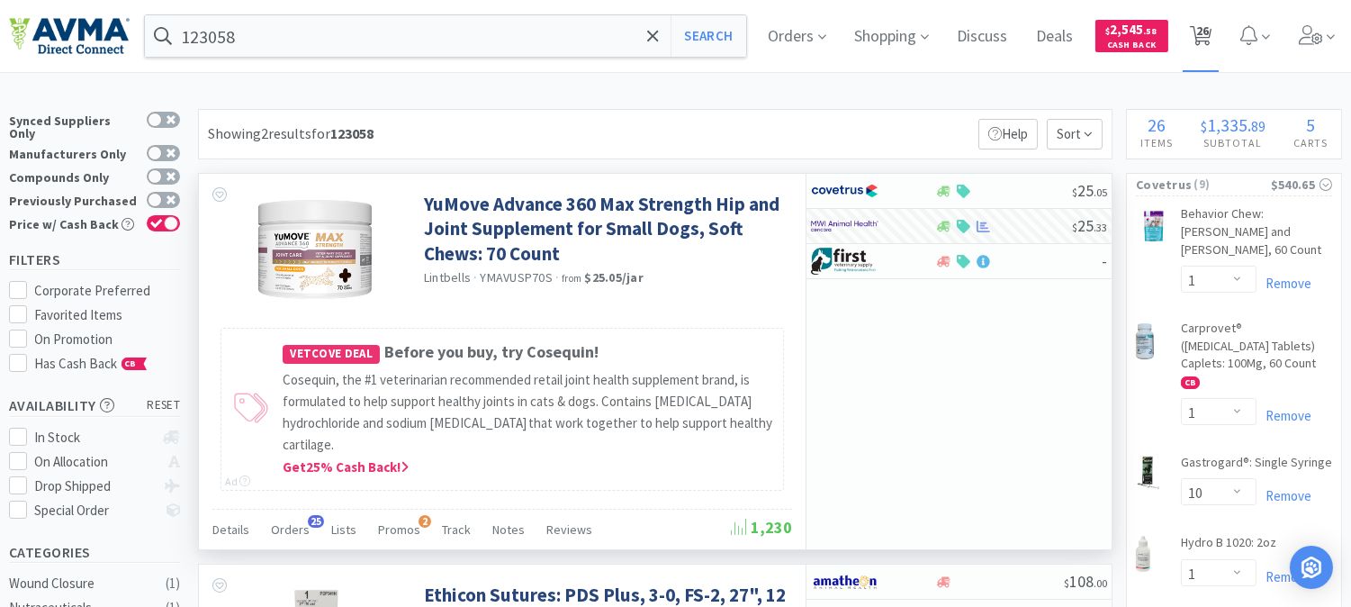
select select "1"
select select "4"
select select "2"
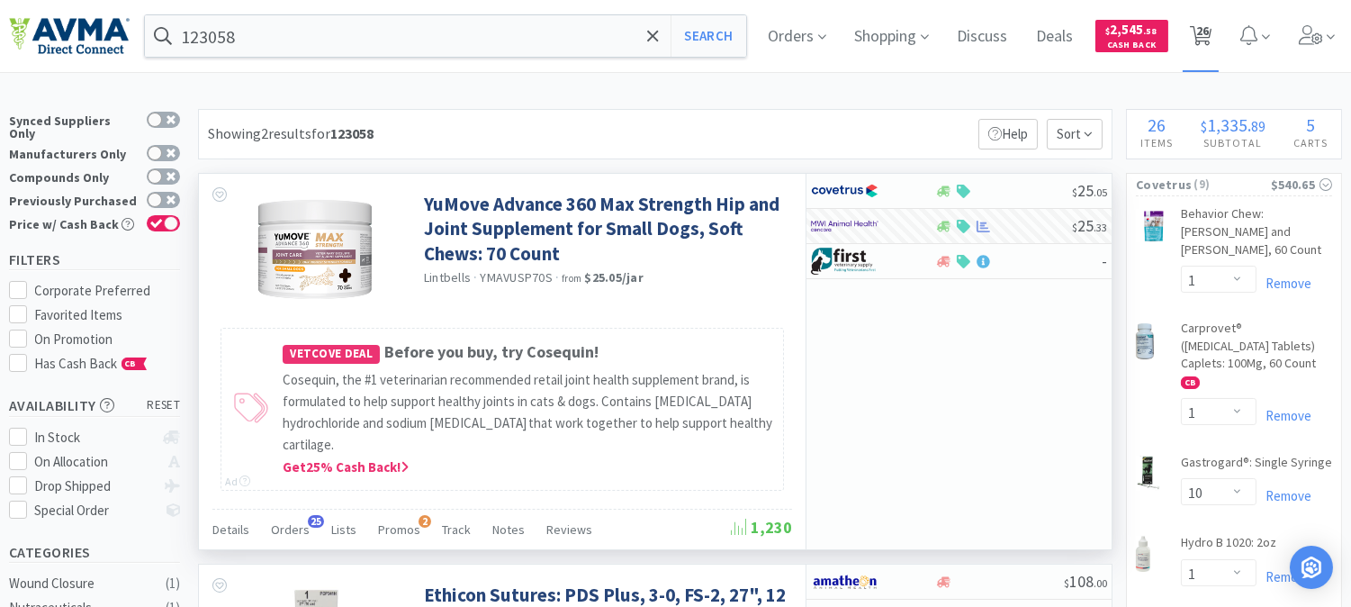
select select "1"
select select "2"
select select "1"
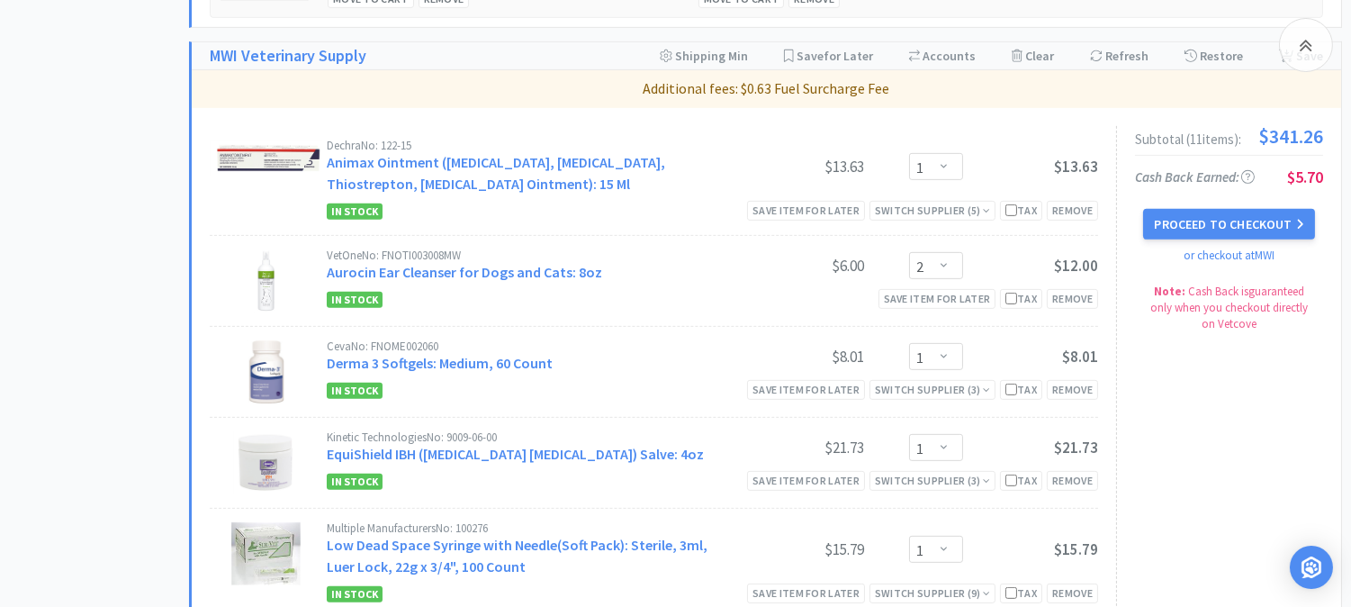
scroll to position [1499, 0]
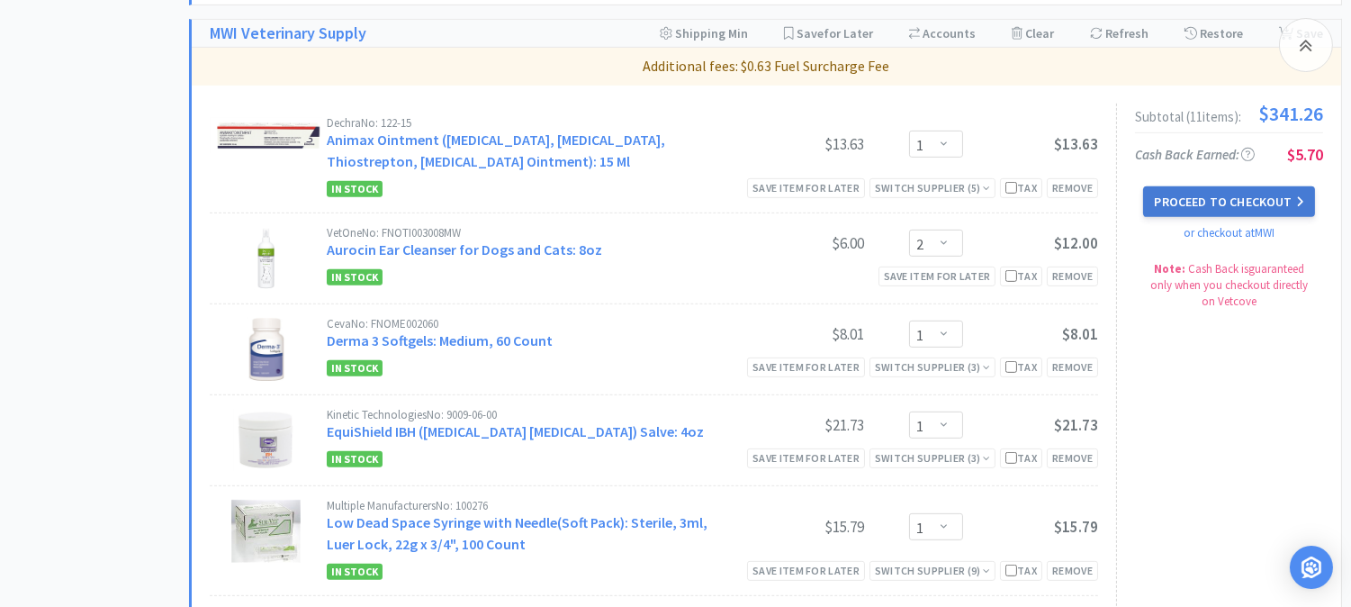
click at [1220, 201] on button "Proceed to Checkout" at bounding box center [1228, 201] width 171 height 31
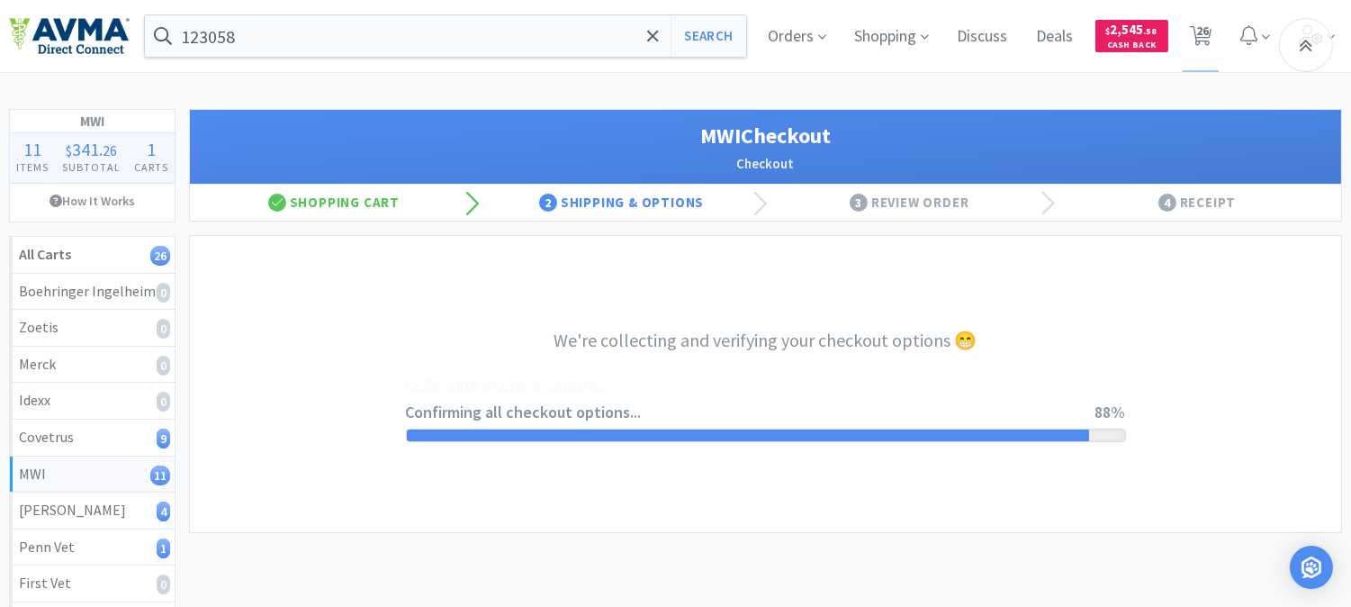
select select "CC_9481287516445253"
select select "FXY"
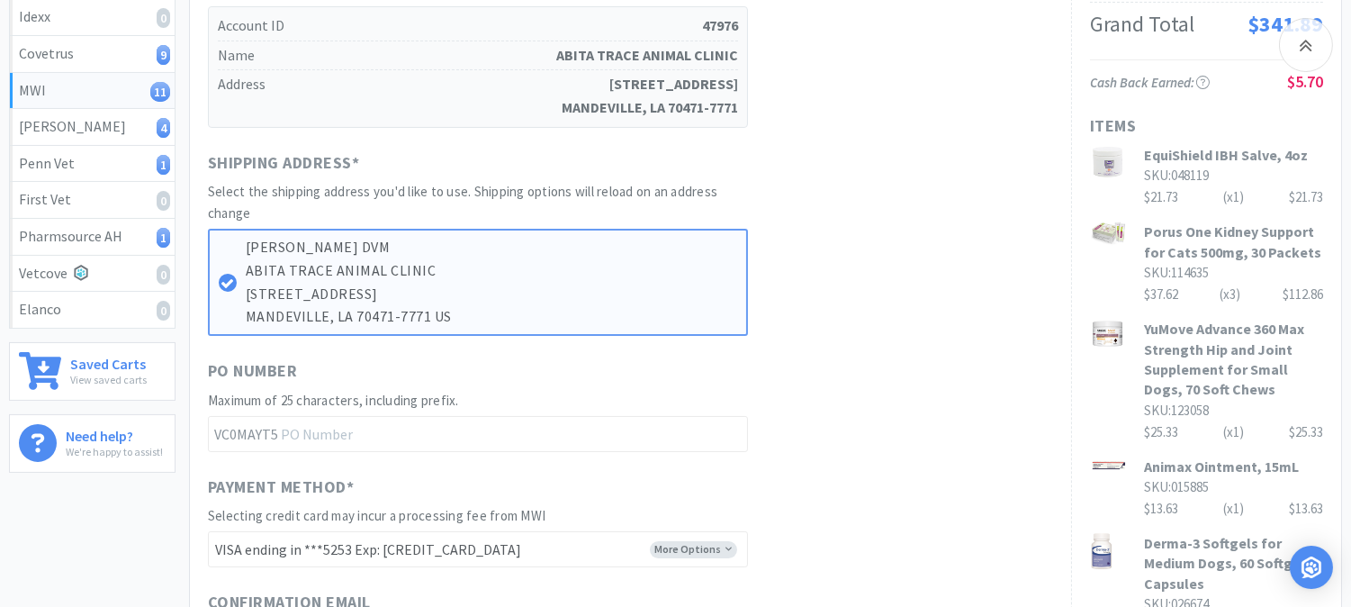
scroll to position [499, 0]
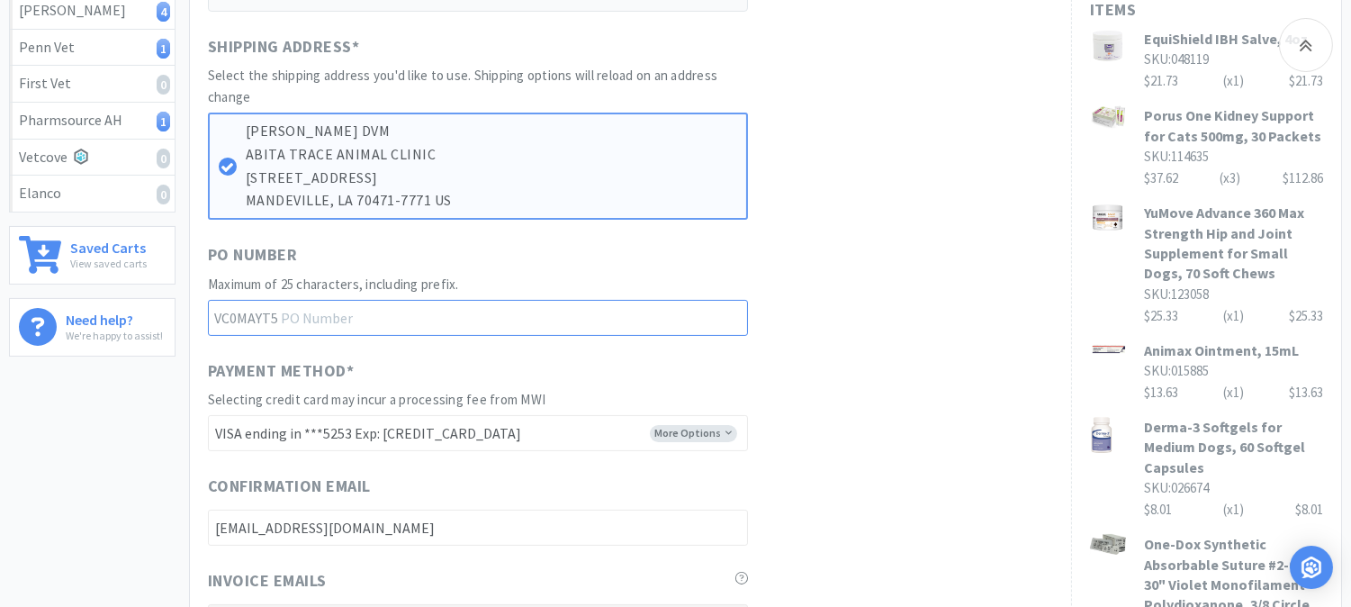
click at [310, 312] on input "text" at bounding box center [478, 318] width 540 height 36
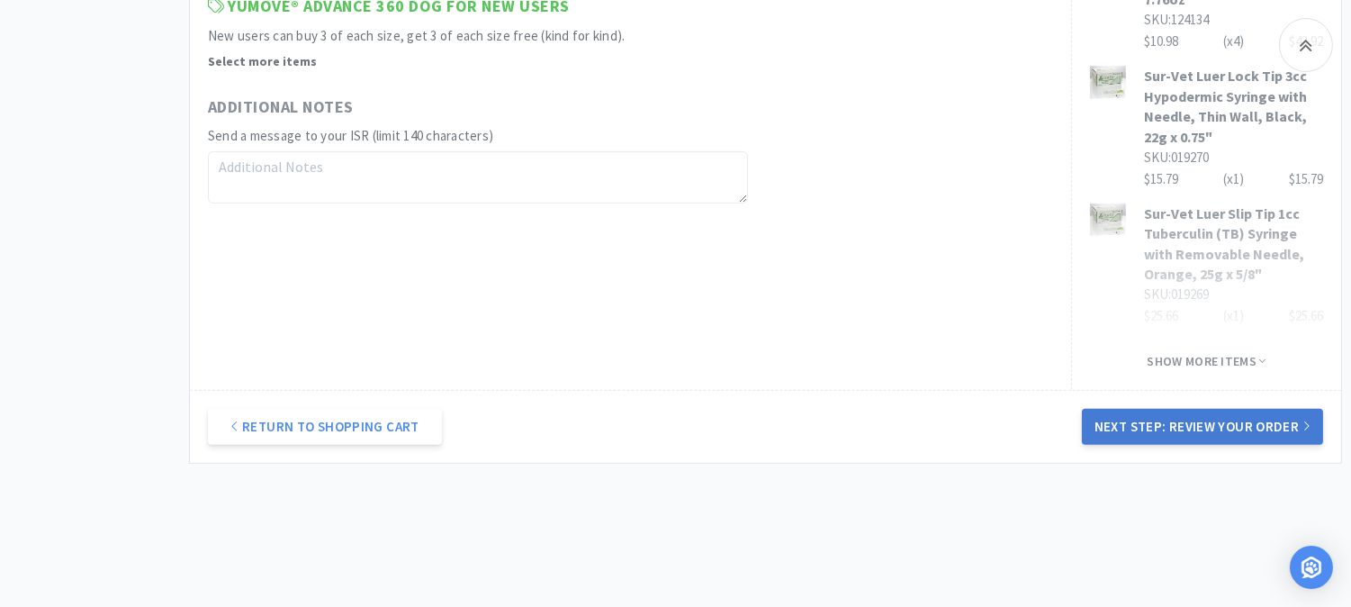
type input "52356"
click at [1215, 409] on button "Next Step: Review Your Order" at bounding box center [1202, 427] width 241 height 36
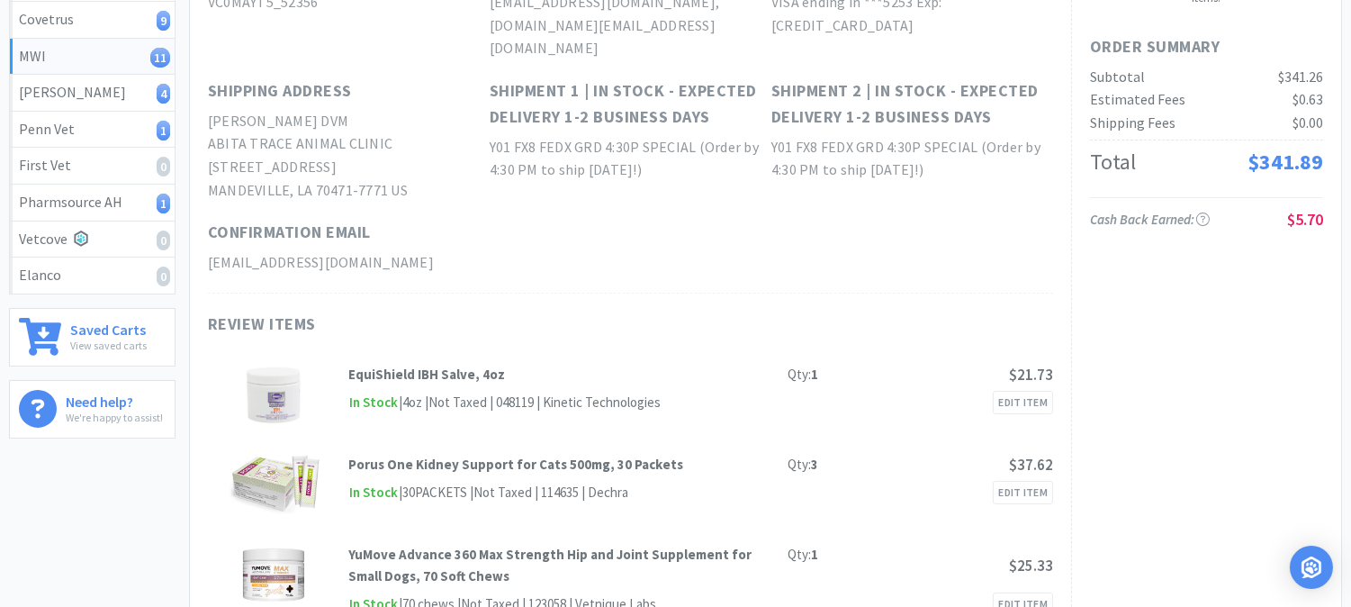
scroll to position [0, 0]
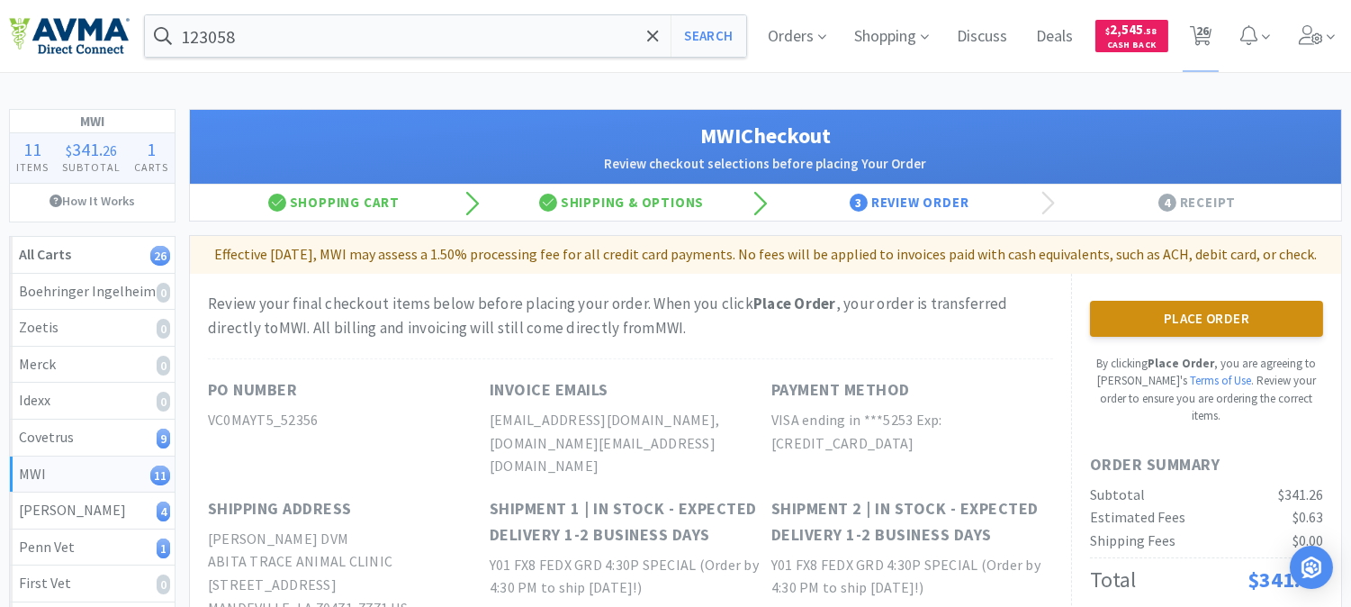
click at [1203, 337] on button "Place Order" at bounding box center [1206, 319] width 233 height 36
